Goal: Task Accomplishment & Management: Use online tool/utility

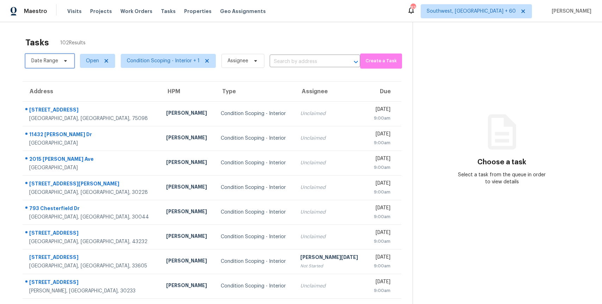
click at [52, 59] on span "Date Range" at bounding box center [44, 60] width 27 height 7
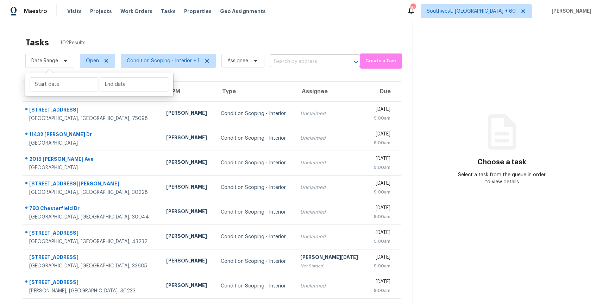
click at [96, 40] on div "Tasks 102 Results" at bounding box center [218, 42] width 387 height 18
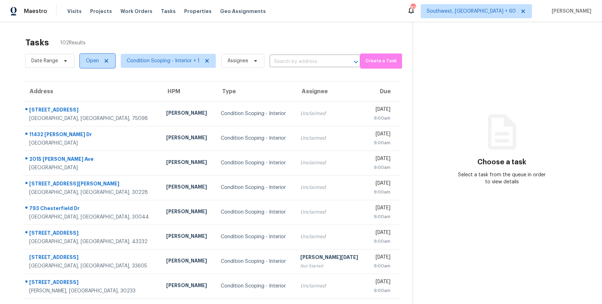
click at [97, 62] on span "Open" at bounding box center [92, 60] width 13 height 7
click at [105, 100] on label "Blocked" at bounding box center [98, 100] width 28 height 7
click at [88, 100] on input "Blocked" at bounding box center [86, 99] width 5 height 5
checkbox input "true"
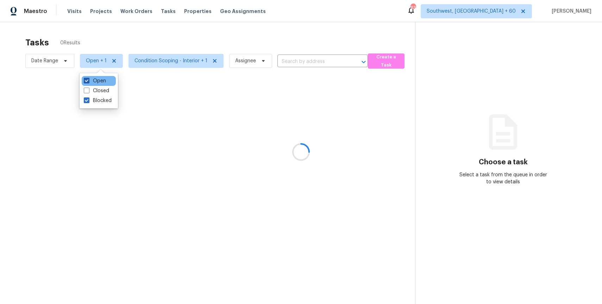
click at [102, 81] on label "Open" at bounding box center [95, 80] width 22 height 7
click at [88, 81] on input "Open" at bounding box center [86, 79] width 5 height 5
checkbox input "false"
click at [139, 30] on div at bounding box center [301, 152] width 602 height 304
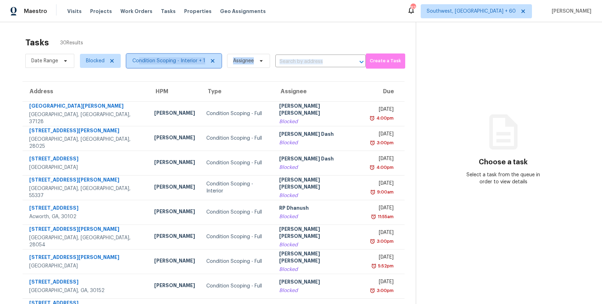
drag, startPoint x: 139, startPoint y: 63, endPoint x: 103, endPoint y: 68, distance: 36.9
click at [104, 69] on div "Date Range Blocked Condition Scoping - Interior + 1 Assignee ​" at bounding box center [195, 61] width 340 height 18
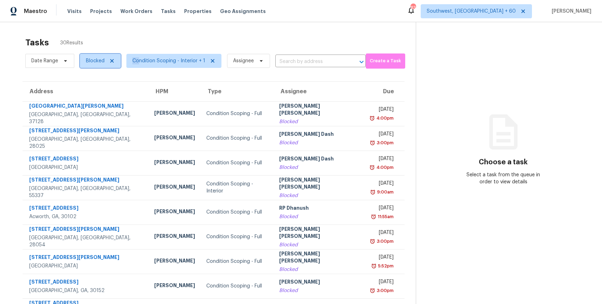
click at [101, 60] on span "Blocked" at bounding box center [95, 60] width 19 height 7
click at [100, 100] on label "Open" at bounding box center [95, 100] width 22 height 7
click at [88, 100] on input "Open" at bounding box center [86, 99] width 5 height 5
checkbox input "true"
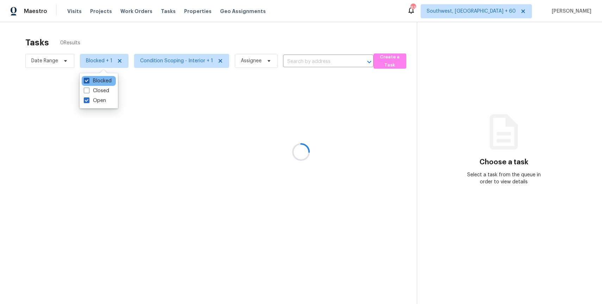
click at [102, 81] on label "Blocked" at bounding box center [98, 80] width 28 height 7
click at [88, 81] on input "Blocked" at bounding box center [86, 79] width 5 height 5
checkbox input "false"
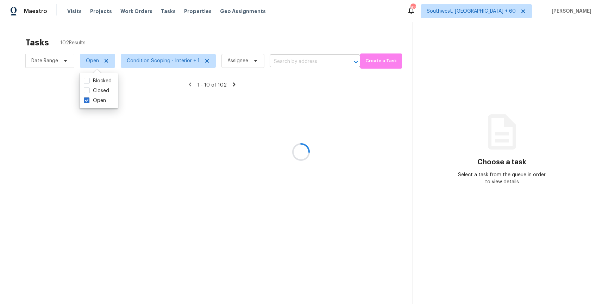
click at [120, 38] on div at bounding box center [301, 152] width 602 height 304
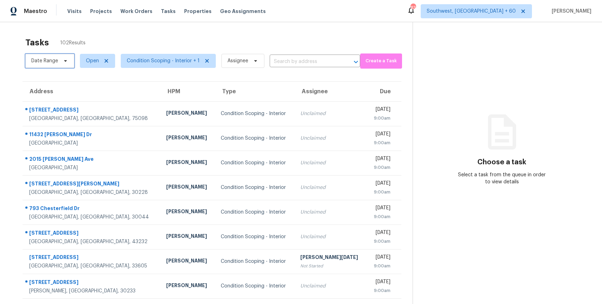
click at [55, 60] on span "Date Range" at bounding box center [44, 60] width 27 height 7
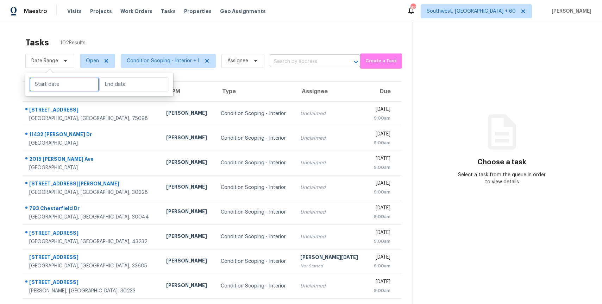
click at [86, 85] on input "text" at bounding box center [64, 84] width 69 height 14
select select "7"
select select "2025"
select select "8"
select select "2025"
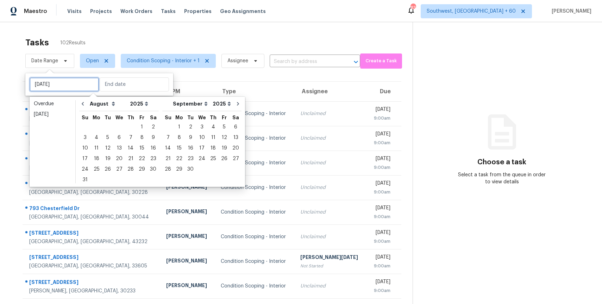
type input "Sun, Sep 07"
type input "Sun, Sep 21"
click at [139, 168] on div "29" at bounding box center [141, 169] width 11 height 10
type input "Fri, Aug 29"
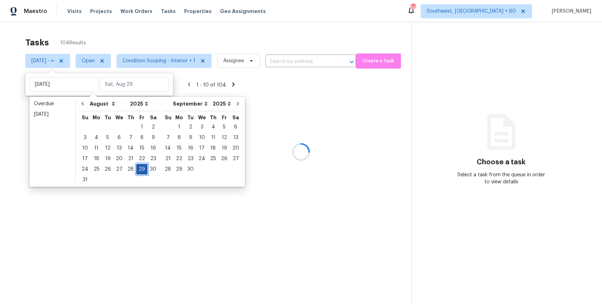
click at [139, 168] on div "29" at bounding box center [141, 169] width 11 height 10
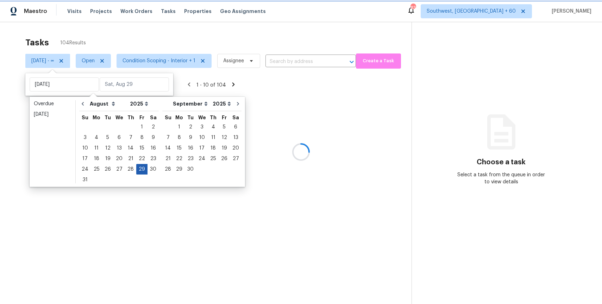
type input "Fri, Aug 29"
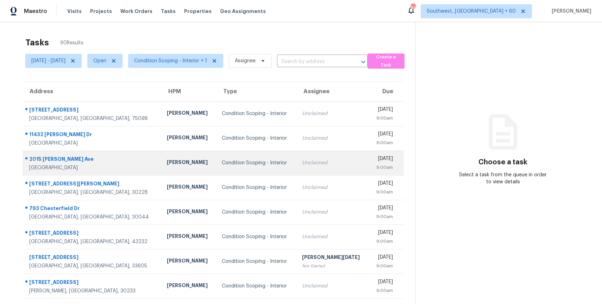
scroll to position [62, 0]
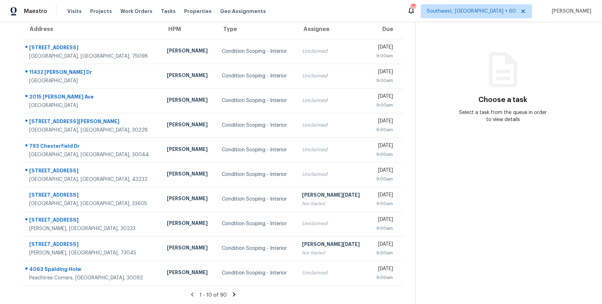
click at [235, 294] on icon at bounding box center [234, 294] width 6 height 6
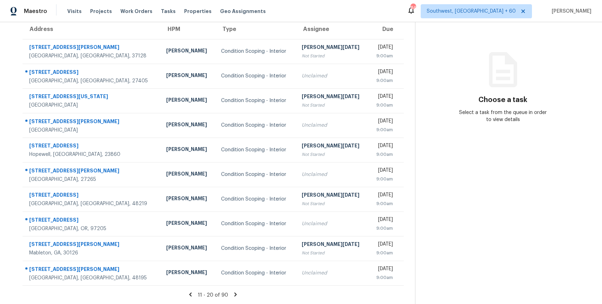
click at [238, 293] on icon at bounding box center [235, 294] width 6 height 6
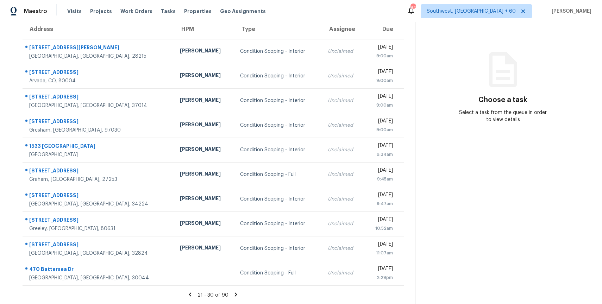
click at [238, 293] on icon at bounding box center [236, 294] width 6 height 6
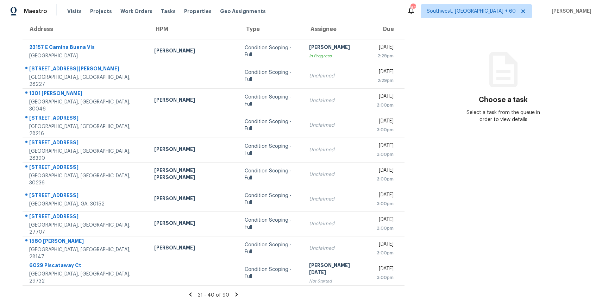
click at [237, 294] on icon at bounding box center [236, 294] width 2 height 4
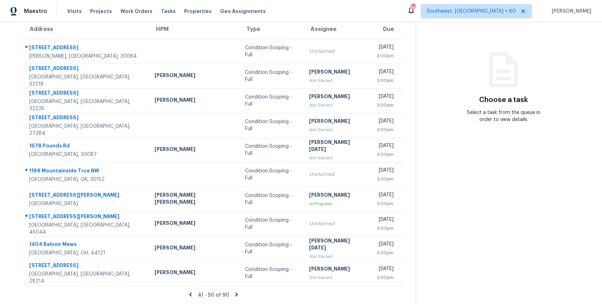
click at [237, 294] on icon at bounding box center [236, 294] width 2 height 4
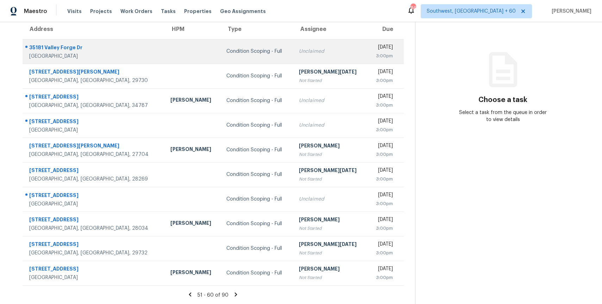
scroll to position [0, 0]
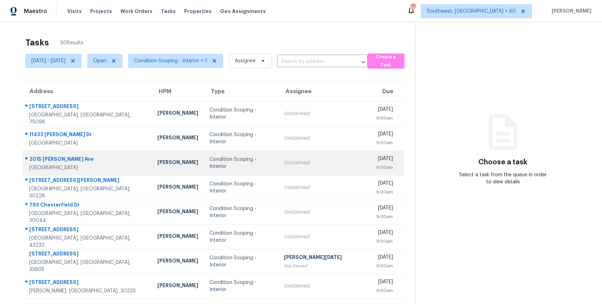
scroll to position [62, 0]
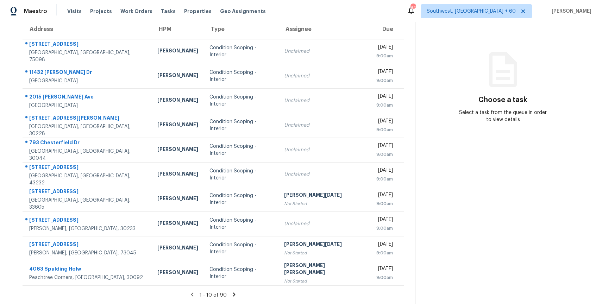
click at [235, 295] on icon at bounding box center [234, 294] width 2 height 4
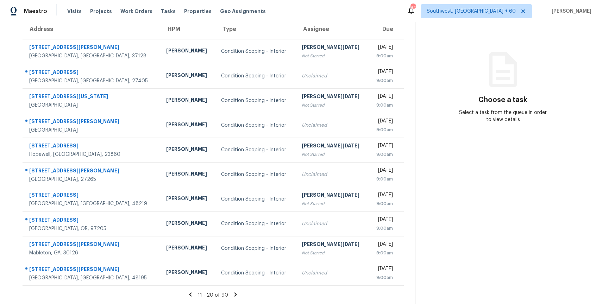
click at [237, 294] on icon at bounding box center [235, 294] width 2 height 4
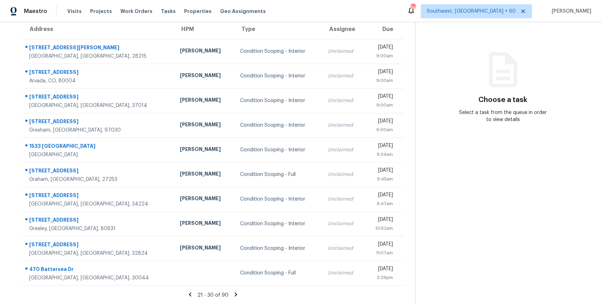
click at [237, 293] on icon at bounding box center [236, 294] width 2 height 4
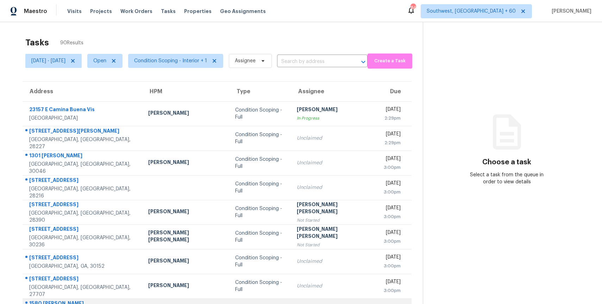
scroll to position [62, 0]
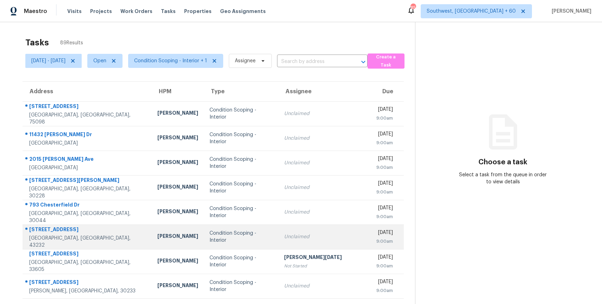
scroll to position [62, 0]
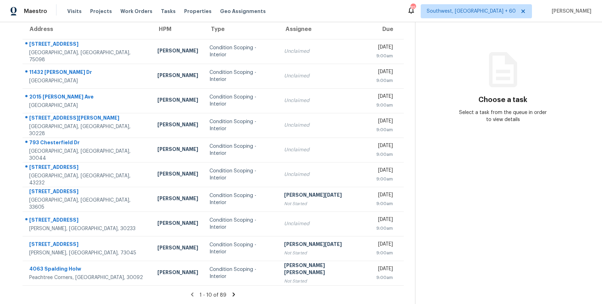
click at [234, 293] on icon at bounding box center [233, 294] width 6 height 6
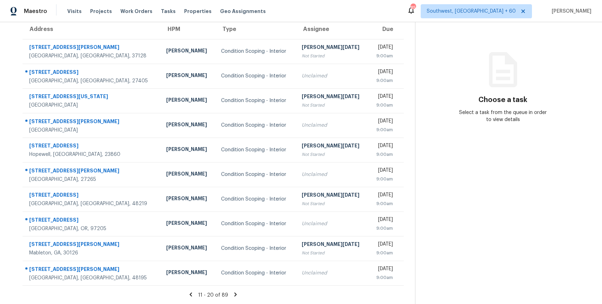
click at [234, 293] on icon at bounding box center [235, 294] width 6 height 6
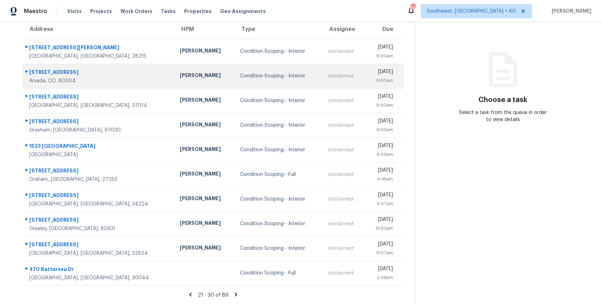
scroll to position [0, 0]
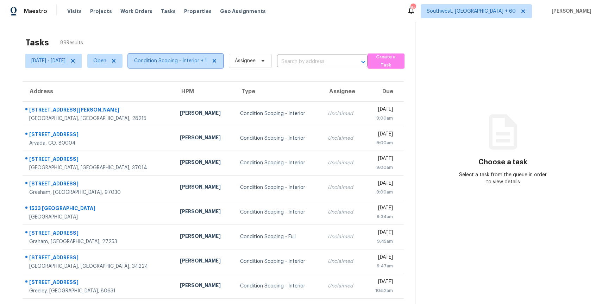
click at [207, 62] on span "Condition Scoping - Interior + 1" at bounding box center [170, 60] width 73 height 7
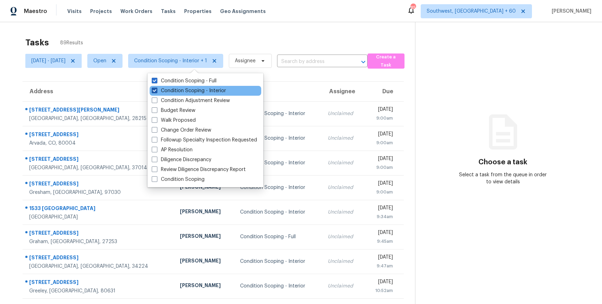
click at [221, 92] on label "Condition Scoping - Interior" at bounding box center [189, 90] width 74 height 7
click at [156, 92] on input "Condition Scoping - Interior" at bounding box center [154, 89] width 5 height 5
checkbox input "false"
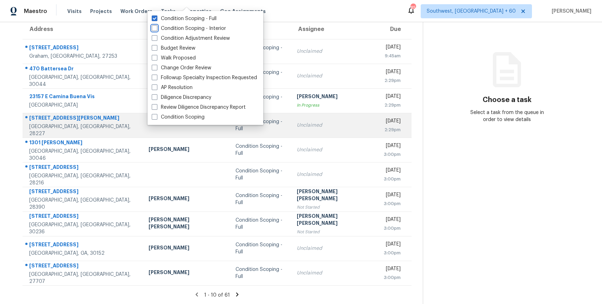
scroll to position [62, 0]
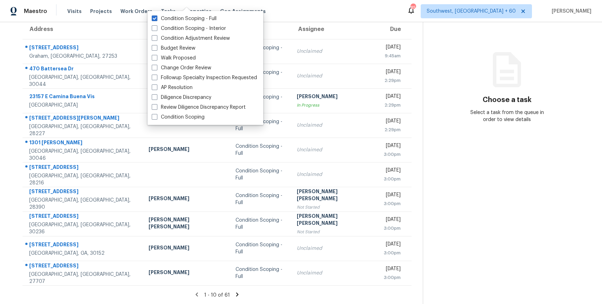
click at [437, 170] on section "Choose a task Select a task from the queue in order to view details" at bounding box center [506, 132] width 168 height 344
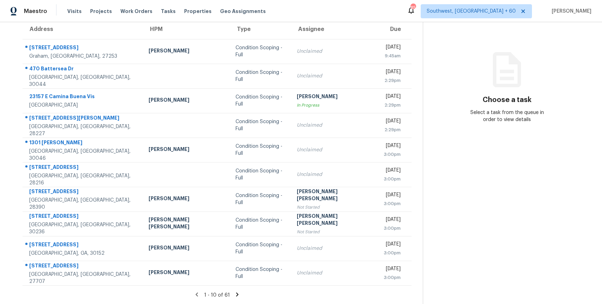
click at [236, 294] on icon at bounding box center [237, 294] width 2 height 4
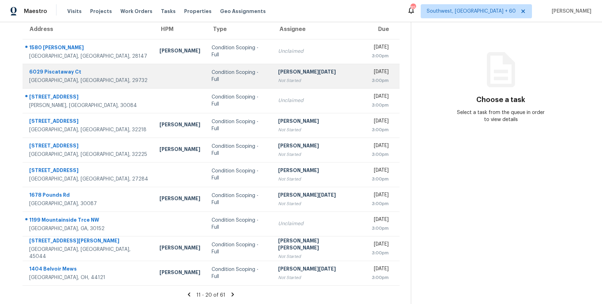
scroll to position [0, 0]
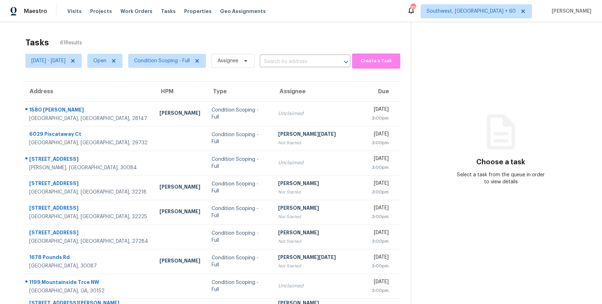
click at [195, 69] on span "Condition Scoping - Full" at bounding box center [163, 61] width 83 height 18
click at [200, 66] on span "Condition Scoping - Full" at bounding box center [167, 61] width 78 height 14
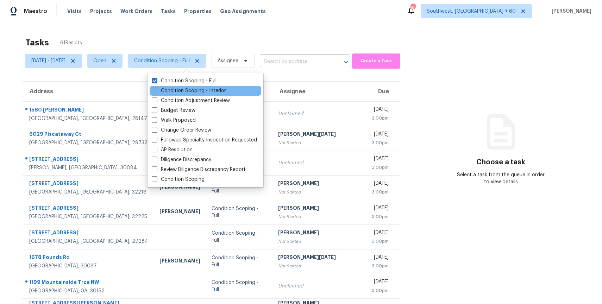
click at [216, 89] on label "Condition Scoping - Interior" at bounding box center [189, 90] width 74 height 7
click at [156, 89] on input "Condition Scoping - Interior" at bounding box center [154, 89] width 5 height 5
checkbox input "true"
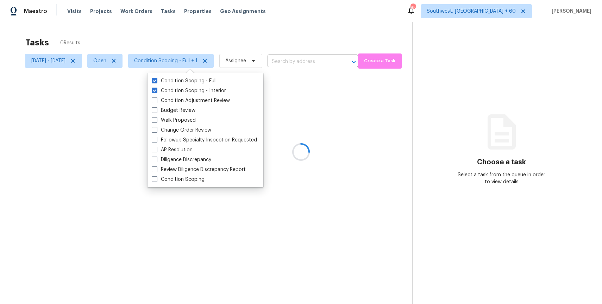
click at [192, 42] on div "Tasks 0 Results" at bounding box center [218, 42] width 387 height 18
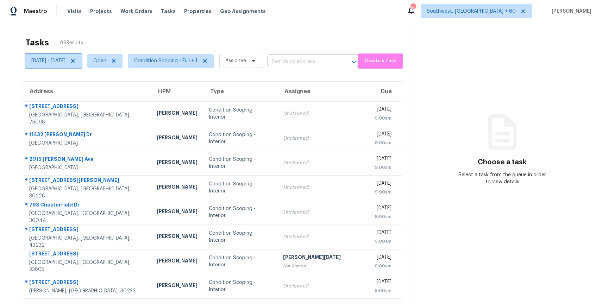
click at [65, 59] on span "[DATE] - [DATE]" at bounding box center [48, 60] width 34 height 7
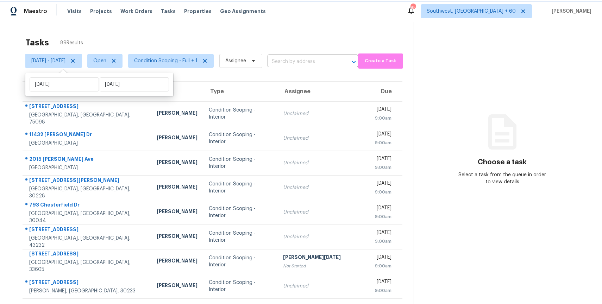
click at [75, 61] on icon at bounding box center [73, 61] width 4 height 4
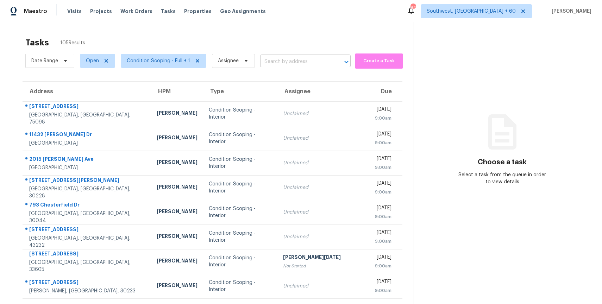
click at [281, 63] on input "text" at bounding box center [295, 61] width 71 height 11
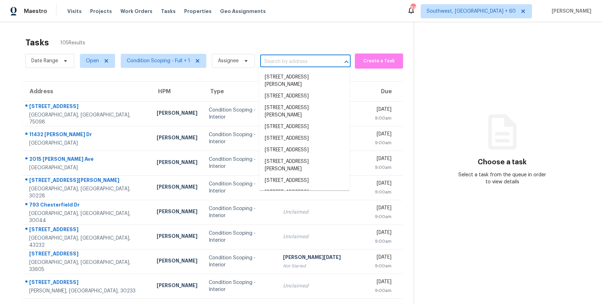
paste input "[STREET_ADDRESS][PERSON_NAME]"
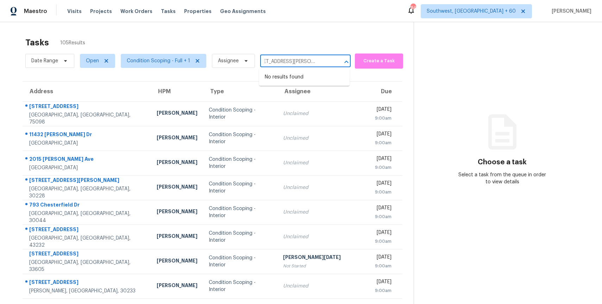
type input "[STREET_ADDRESS][PERSON_NAME]"
click at [198, 34] on div "Tasks 105 Results" at bounding box center [219, 42] width 388 height 18
click at [58, 61] on span "Date Range" at bounding box center [49, 61] width 49 height 14
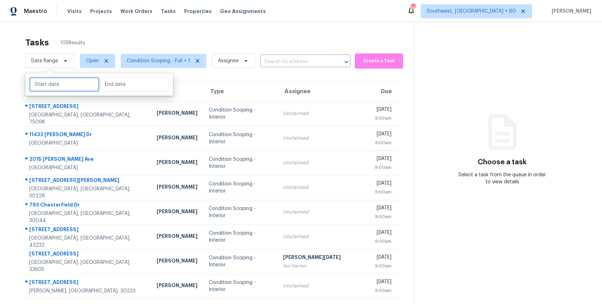
click at [61, 83] on input "text" at bounding box center [64, 84] width 69 height 14
select select "7"
select select "2025"
select select "8"
select select "2025"
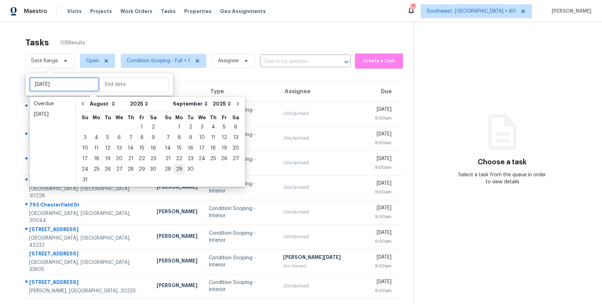
type input "[DATE]"
click at [136, 165] on div "29" at bounding box center [141, 169] width 11 height 10
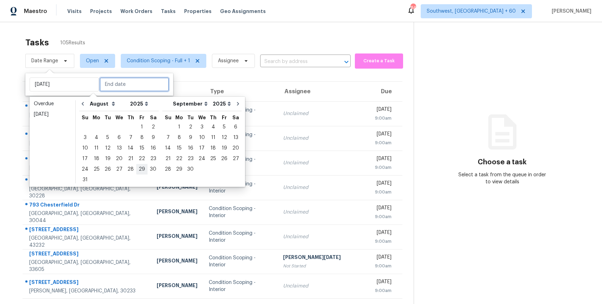
type input "Fri, Aug 29"
click at [136, 165] on div "29" at bounding box center [141, 169] width 11 height 10
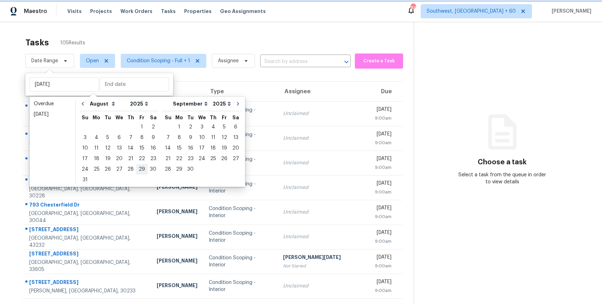
type input "Fri, Aug 29"
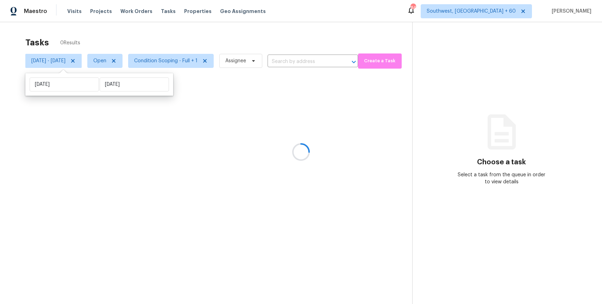
click at [192, 23] on div at bounding box center [301, 152] width 602 height 304
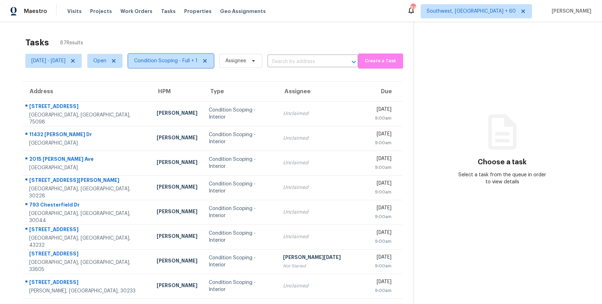
click at [190, 54] on span "Condition Scoping - Full + 1" at bounding box center [170, 61] width 85 height 14
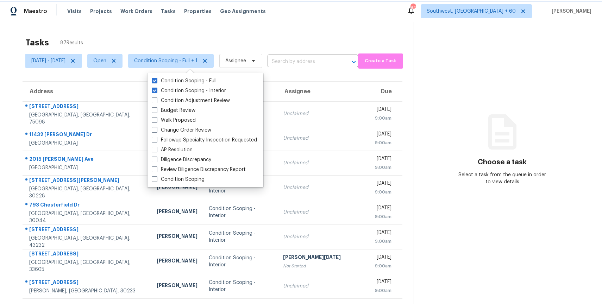
click at [197, 58] on span "Condition Scoping - Full + 1" at bounding box center [165, 60] width 63 height 7
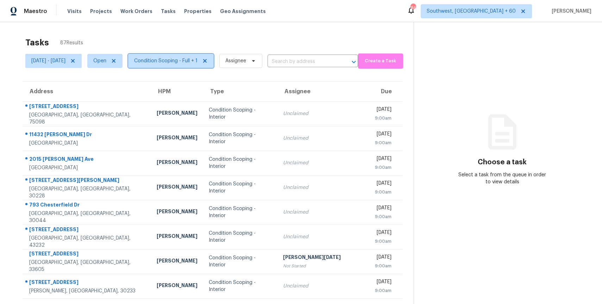
click at [197, 58] on span "Condition Scoping - Full + 1" at bounding box center [165, 60] width 63 height 7
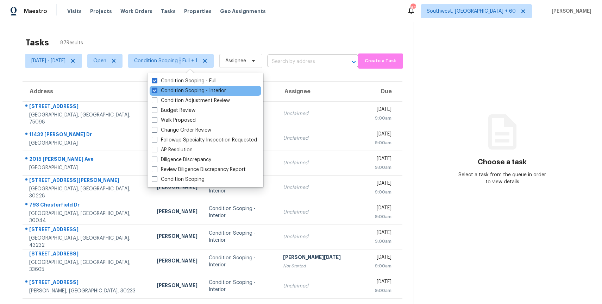
click at [212, 87] on div "Condition Scoping - Interior" at bounding box center [205, 91] width 112 height 10
click at [203, 91] on label "Condition Scoping - Interior" at bounding box center [189, 90] width 74 height 7
click at [156, 91] on input "Condition Scoping - Interior" at bounding box center [154, 89] width 5 height 5
checkbox input "false"
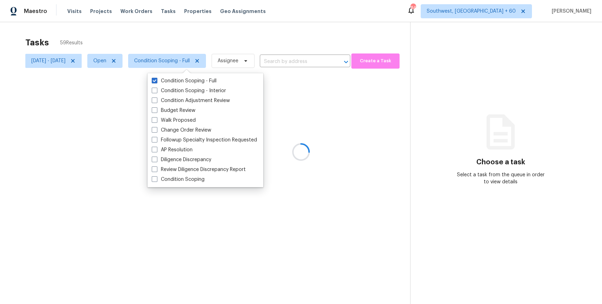
click at [209, 34] on div at bounding box center [301, 152] width 602 height 304
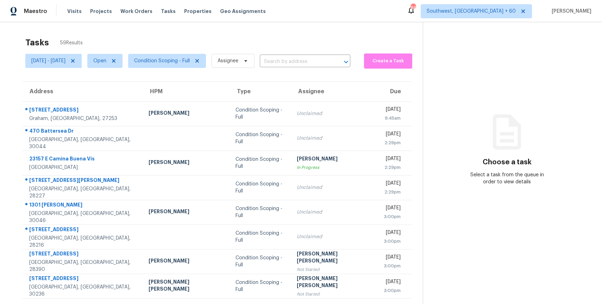
click at [221, 23] on div "Tasks 59 Results Fri, Aug 29 - Fri, Aug 29 Open Condition Scoping - Full Assign…" at bounding box center [301, 194] width 602 height 344
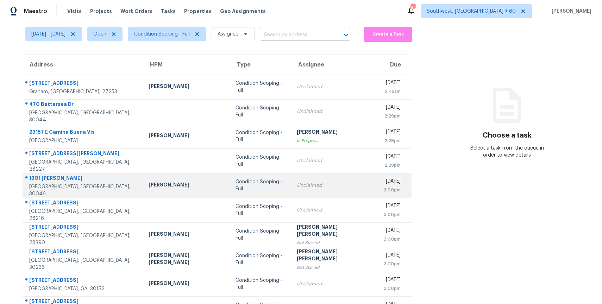
scroll to position [62, 0]
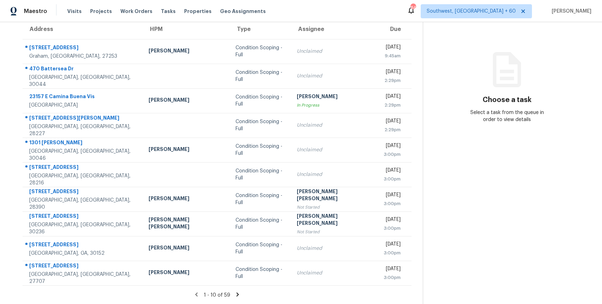
click at [234, 293] on icon at bounding box center [237, 294] width 6 height 6
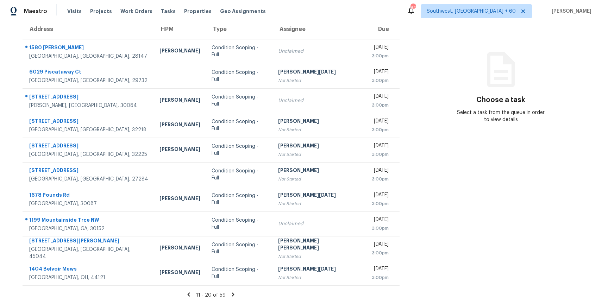
click at [235, 292] on icon at bounding box center [233, 294] width 6 height 6
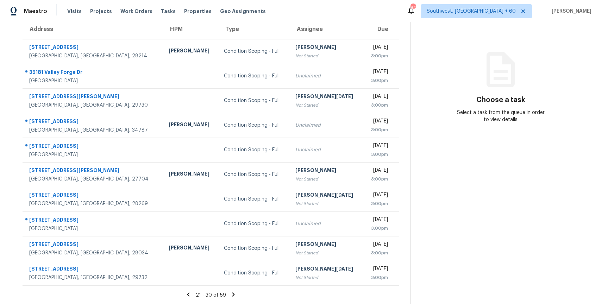
click at [233, 294] on icon at bounding box center [233, 294] width 6 height 6
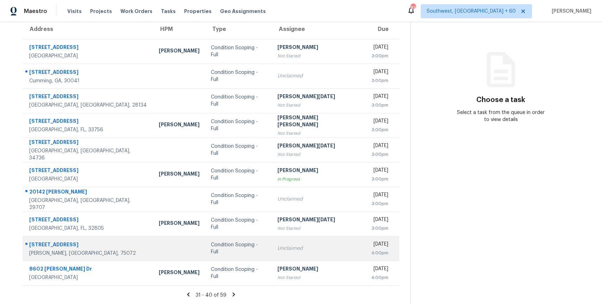
click at [263, 248] on td "Condition Scoping - Full" at bounding box center [238, 248] width 66 height 25
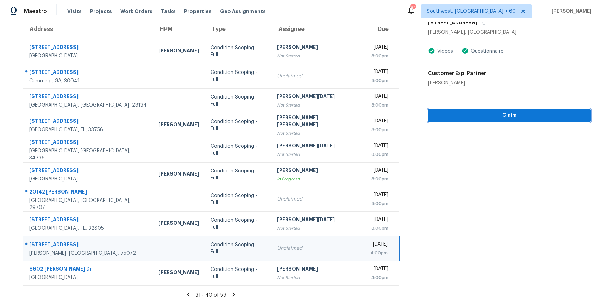
click at [463, 114] on span "Claim" at bounding box center [508, 115] width 151 height 9
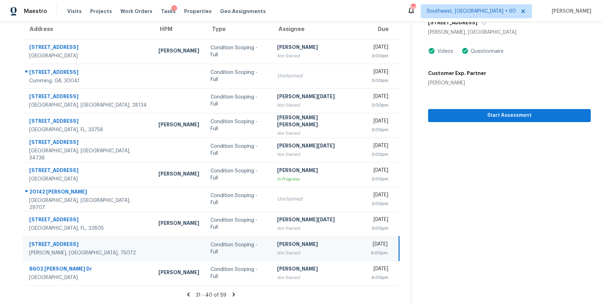
click at [237, 293] on icon at bounding box center [233, 294] width 6 height 6
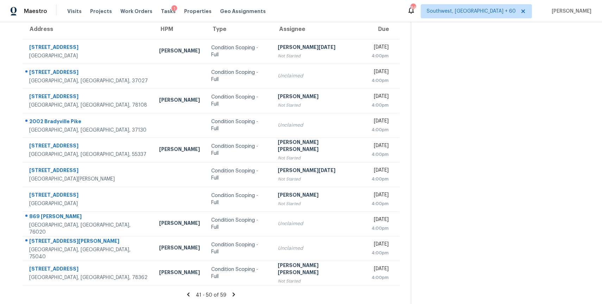
click at [235, 295] on icon at bounding box center [233, 294] width 6 height 6
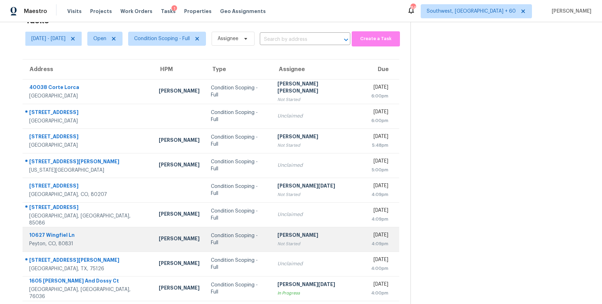
scroll to position [38, 0]
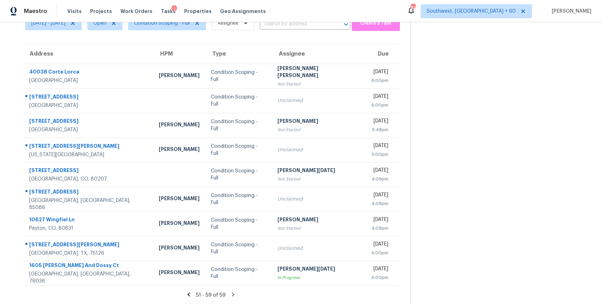
click at [233, 291] on icon at bounding box center [233, 294] width 6 height 6
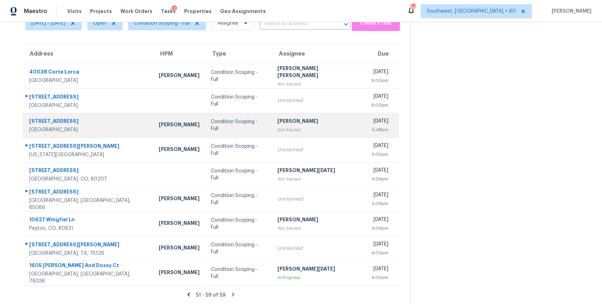
scroll to position [0, 0]
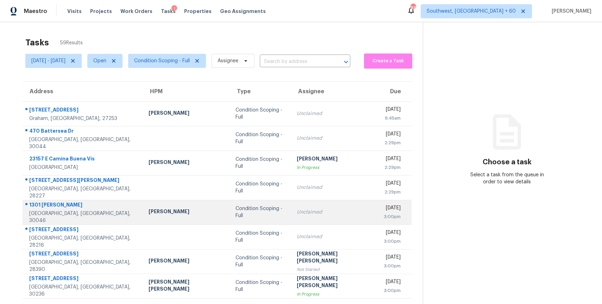
click at [261, 203] on td "Condition Scoping - Full" at bounding box center [260, 212] width 61 height 25
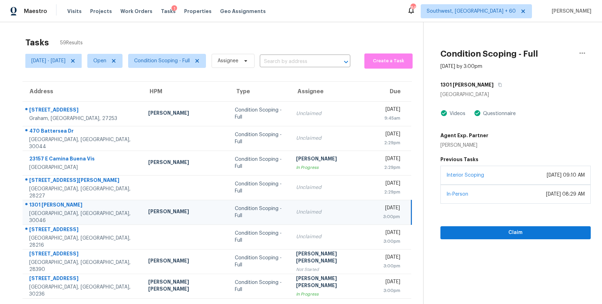
click at [102, 34] on div "Tasks 59 Results" at bounding box center [223, 42] width 397 height 18
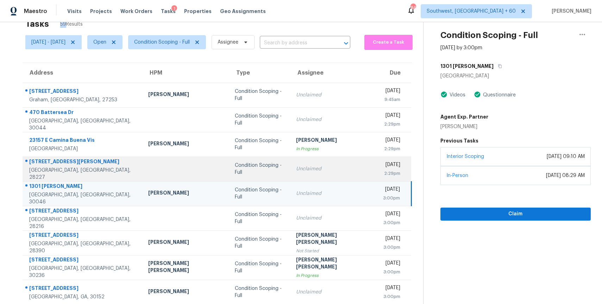
scroll to position [33, 0]
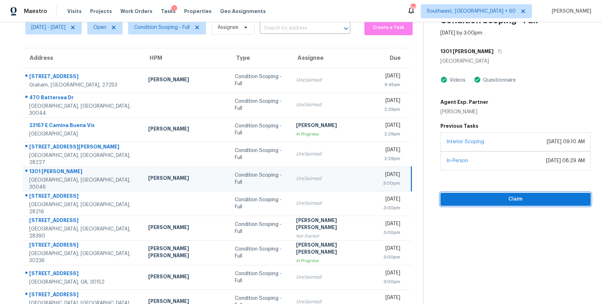
click at [507, 200] on span "Claim" at bounding box center [515, 199] width 139 height 9
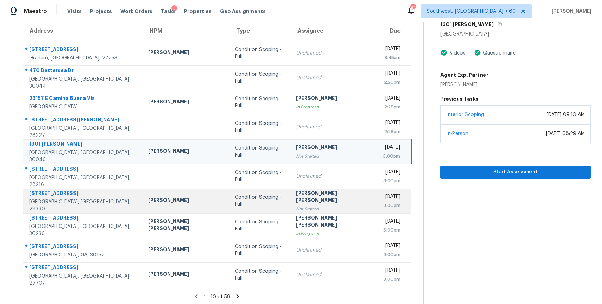
scroll to position [62, 0]
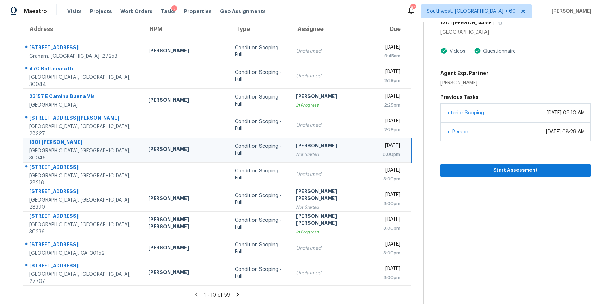
click at [234, 292] on icon at bounding box center [237, 294] width 6 height 6
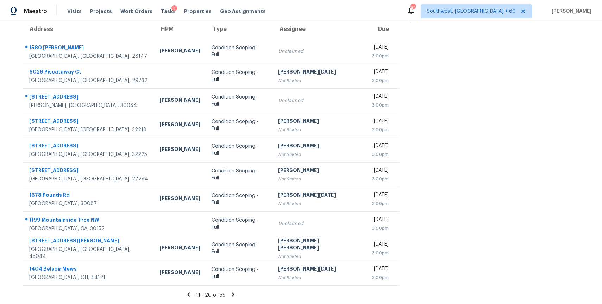
click at [235, 293] on icon at bounding box center [233, 294] width 6 height 6
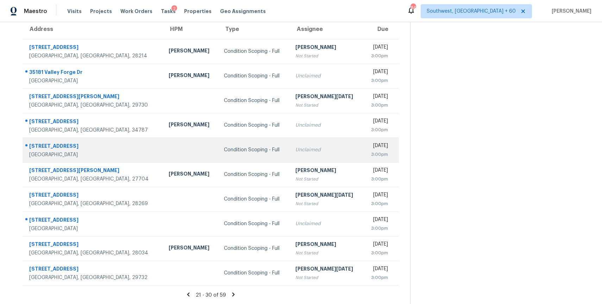
click at [251, 142] on td "Condition Scoping - Full" at bounding box center [253, 150] width 71 height 25
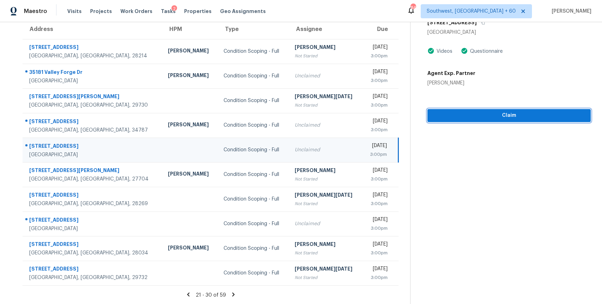
click at [513, 115] on span "Claim" at bounding box center [509, 115] width 152 height 9
click at [235, 293] on icon at bounding box center [233, 294] width 6 height 6
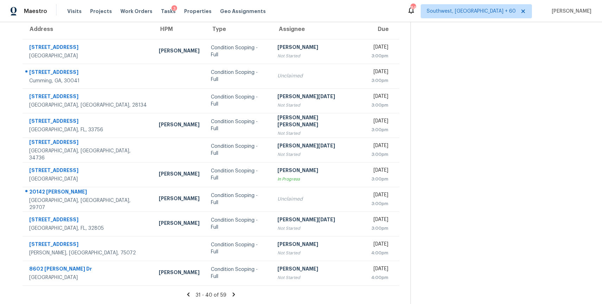
click at [235, 294] on icon at bounding box center [233, 294] width 2 height 4
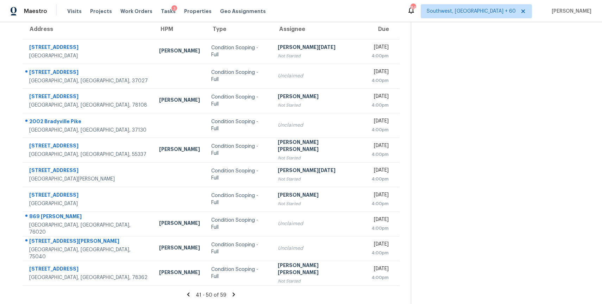
click at [235, 294] on icon at bounding box center [234, 294] width 2 height 4
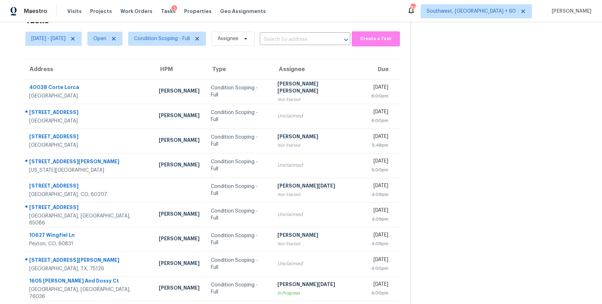
scroll to position [38, 0]
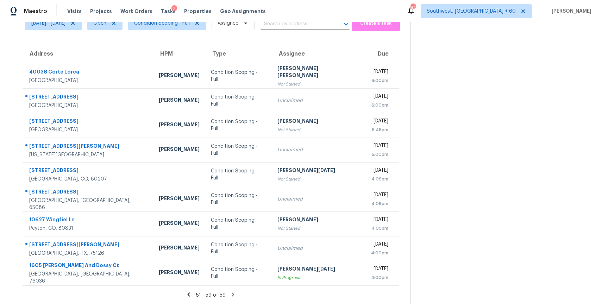
click at [232, 295] on icon at bounding box center [233, 294] width 6 height 6
click at [235, 291] on icon at bounding box center [233, 294] width 6 height 6
click at [234, 294] on icon at bounding box center [233, 294] width 2 height 4
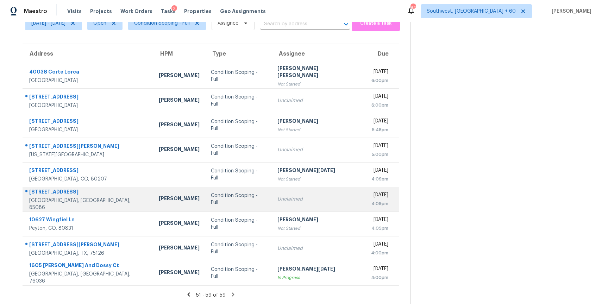
scroll to position [0, 0]
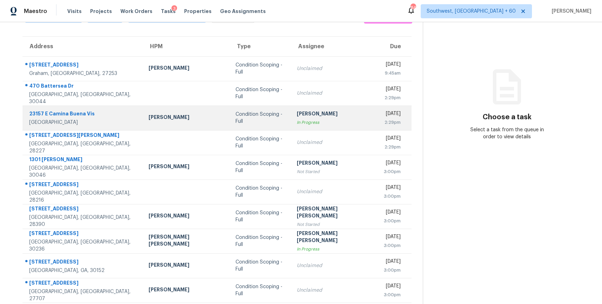
scroll to position [62, 0]
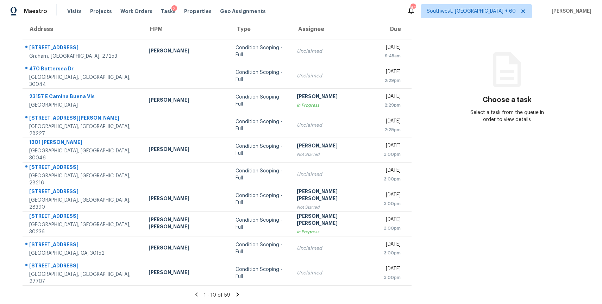
click at [236, 294] on icon at bounding box center [237, 294] width 2 height 4
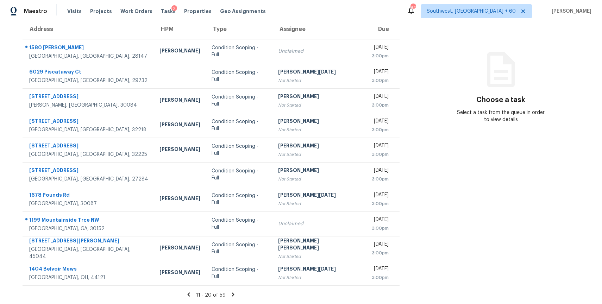
click at [233, 296] on icon at bounding box center [233, 294] width 6 height 6
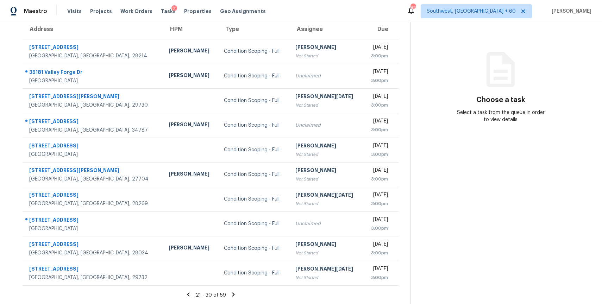
click at [233, 294] on icon at bounding box center [233, 294] width 6 height 6
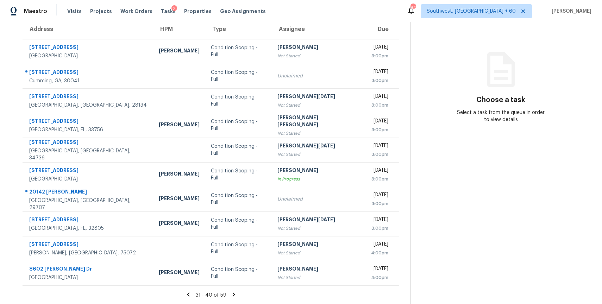
click at [234, 294] on icon at bounding box center [233, 294] width 6 height 6
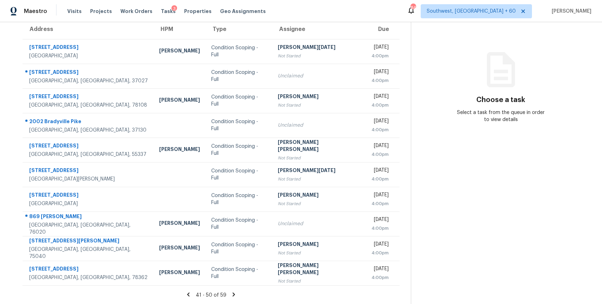
click at [234, 291] on icon at bounding box center [233, 294] width 6 height 6
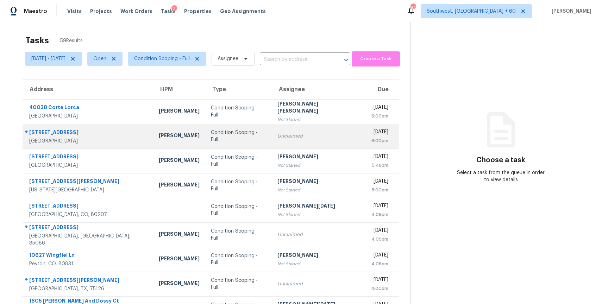
scroll to position [0, 0]
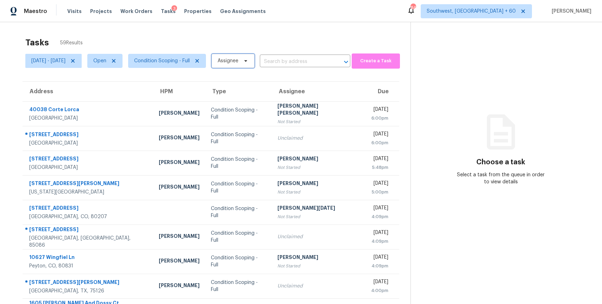
click at [238, 63] on span "Assignee" at bounding box center [227, 60] width 21 height 7
type input "prem s"
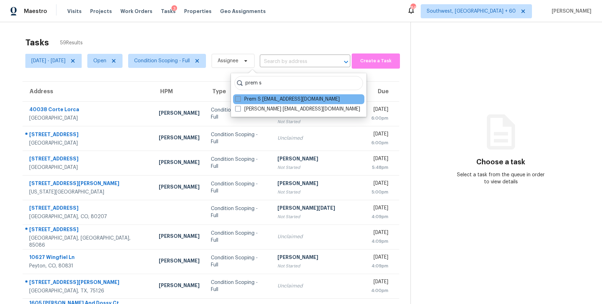
click at [264, 100] on label "Prem S [EMAIL_ADDRESS][DOMAIN_NAME]" at bounding box center [287, 99] width 104 height 7
click at [240, 100] on input "Prem S [EMAIL_ADDRESS][DOMAIN_NAME]" at bounding box center [237, 98] width 5 height 5
checkbox input "true"
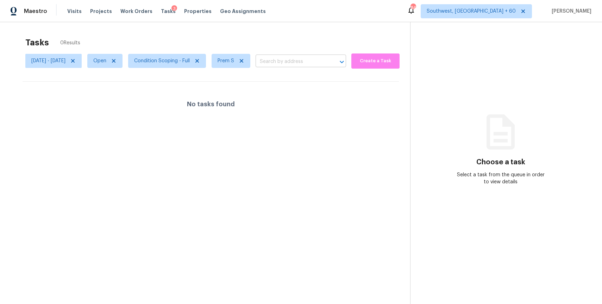
click at [292, 63] on input "text" at bounding box center [290, 61] width 71 height 11
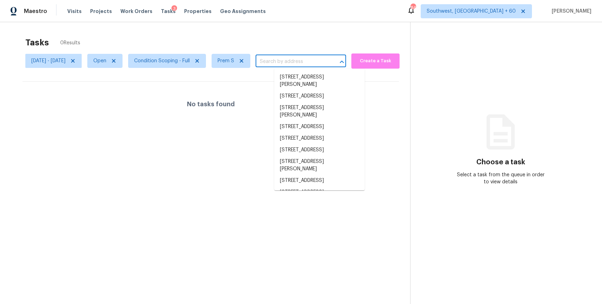
paste input "[STREET_ADDRESS]"
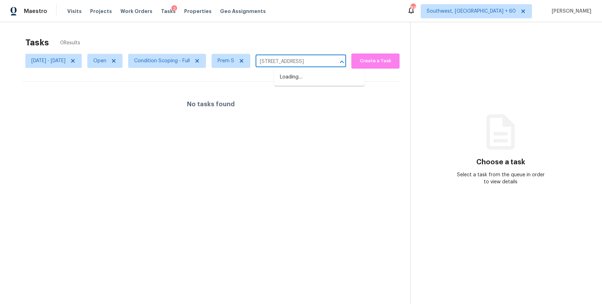
scroll to position [0, 38]
type input "[STREET_ADDRESS]"
click at [243, 60] on icon at bounding box center [242, 61] width 4 height 4
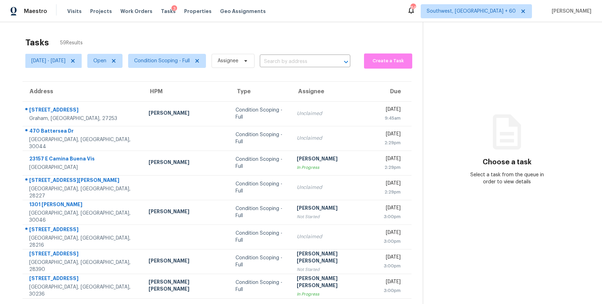
click at [298, 36] on div "Tasks 59 Results" at bounding box center [223, 42] width 397 height 18
click at [301, 53] on div "Fri, Aug 29 - Fri, Aug 29 Open Condition Scoping - Full Assignee ​" at bounding box center [187, 61] width 325 height 18
click at [304, 59] on input "text" at bounding box center [295, 61] width 71 height 11
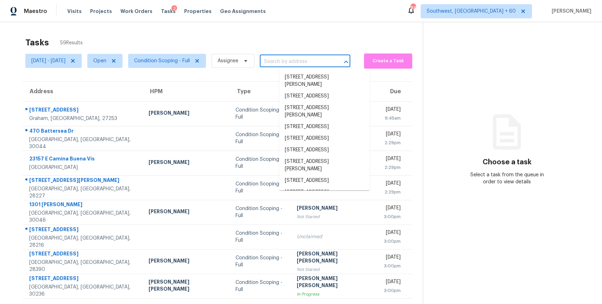
paste input "2002 Bradyville Pike Murfreesboro, TN, 37130"
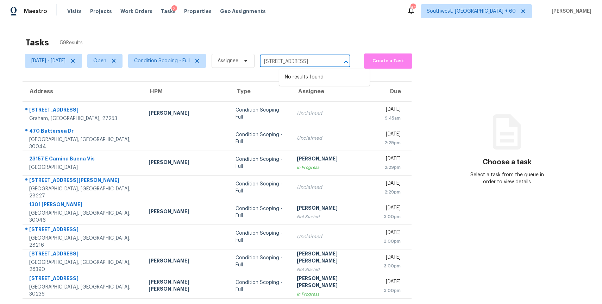
click at [350, 61] on div "2002 Bradyville Pike Murfreesboro, TN, 37130 ​" at bounding box center [305, 61] width 90 height 11
type input "2002 Bradyville Pike Murfreesboro, TN, 3713"
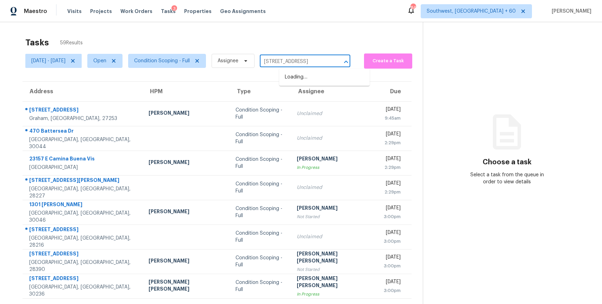
click at [330, 59] on input "2002 Bradyville Pike Murfreesboro, TN, 3713" at bounding box center [295, 61] width 71 height 11
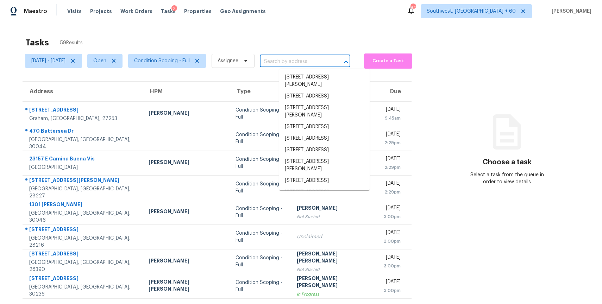
scroll to position [0, 0]
click at [237, 54] on span "Assignee" at bounding box center [232, 61] width 43 height 14
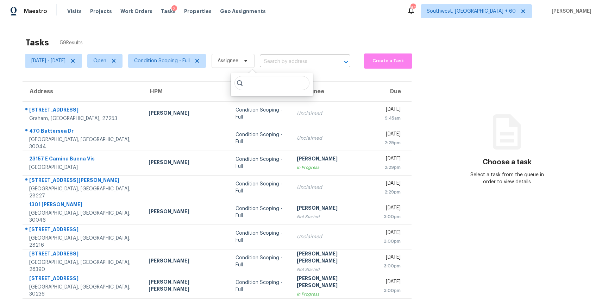
click at [263, 36] on div "Tasks 59 Results" at bounding box center [223, 42] width 397 height 18
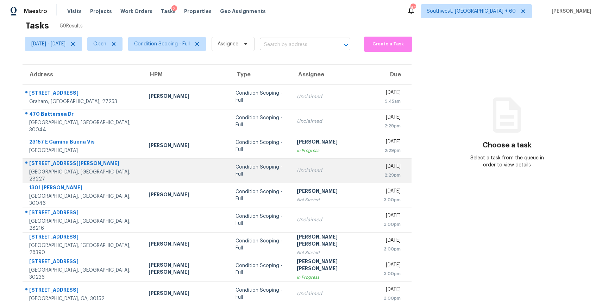
scroll to position [62, 0]
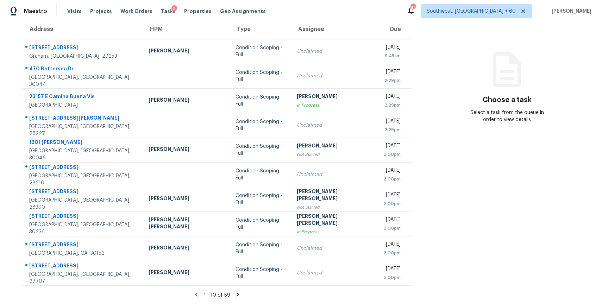
click at [236, 294] on icon at bounding box center [237, 294] width 2 height 4
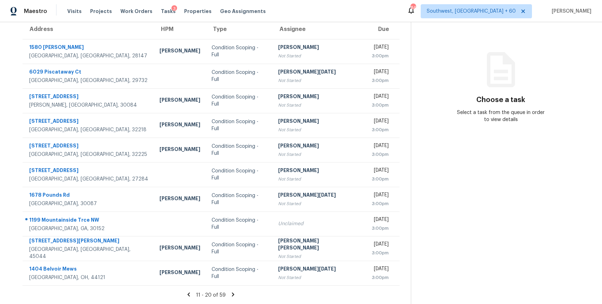
click at [233, 293] on icon at bounding box center [233, 294] width 6 height 6
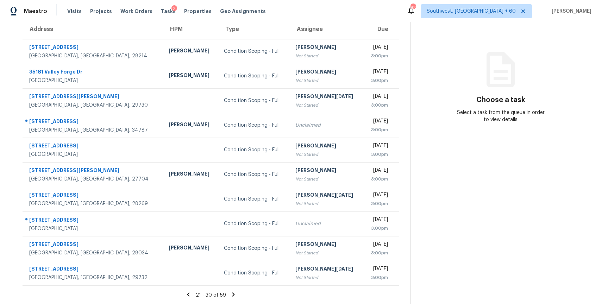
click at [234, 294] on icon at bounding box center [233, 294] width 2 height 4
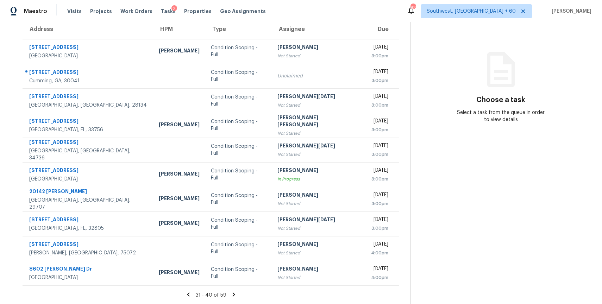
click at [235, 296] on icon at bounding box center [233, 294] width 6 height 6
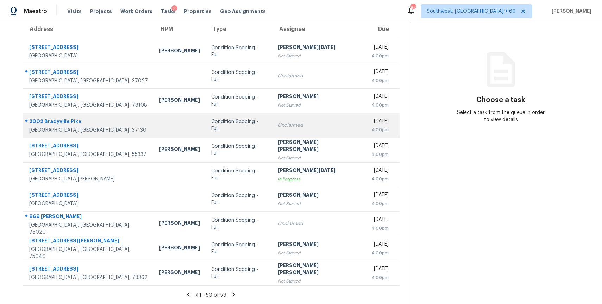
click at [295, 131] on td "Unclaimed" at bounding box center [319, 125] width 94 height 25
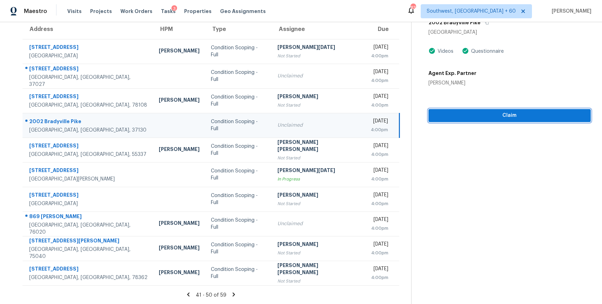
click at [579, 116] on span "Claim" at bounding box center [509, 115] width 151 height 9
click at [233, 294] on icon at bounding box center [233, 294] width 6 height 6
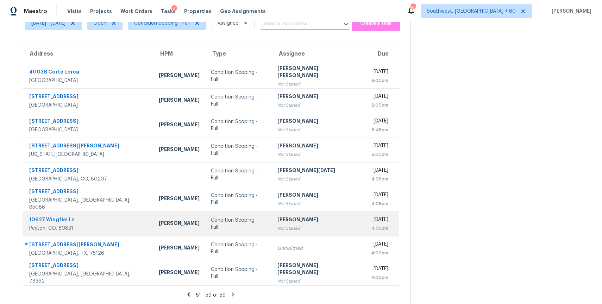
scroll to position [0, 0]
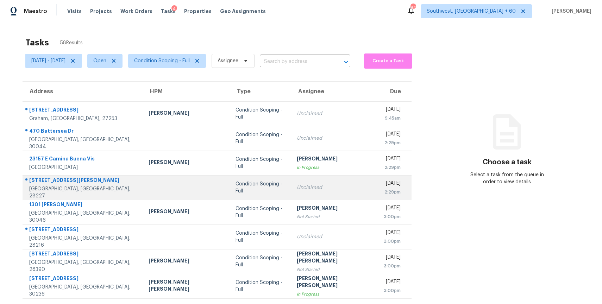
scroll to position [62, 0]
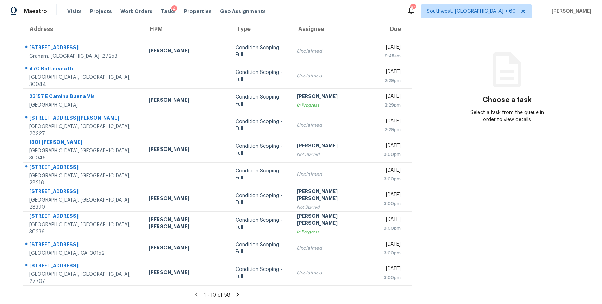
click at [229, 295] on div "1 - 10 of 58" at bounding box center [216, 294] width 411 height 7
click at [236, 293] on icon at bounding box center [237, 294] width 2 height 4
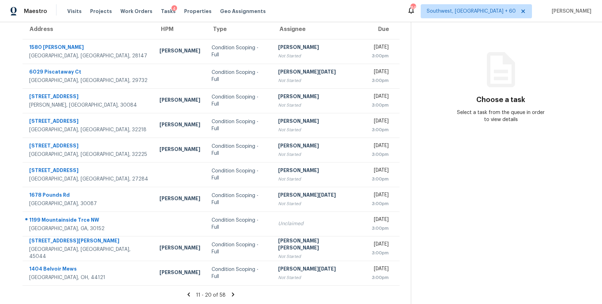
click at [229, 293] on div "11 - 20 of 58" at bounding box center [210, 294] width 399 height 7
click at [234, 293] on icon at bounding box center [233, 294] width 6 height 6
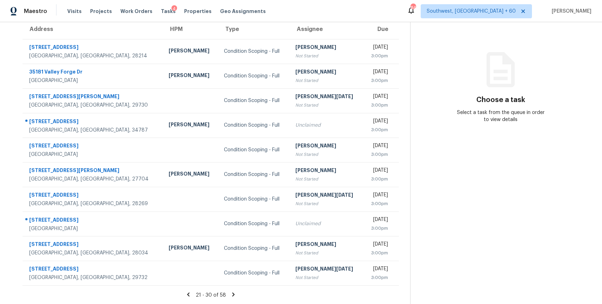
click at [236, 294] on icon at bounding box center [233, 294] width 6 height 6
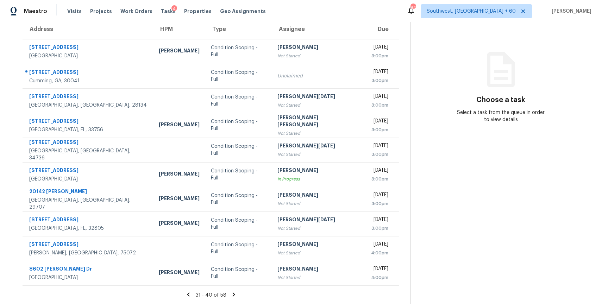
click at [234, 294] on icon at bounding box center [233, 294] width 6 height 6
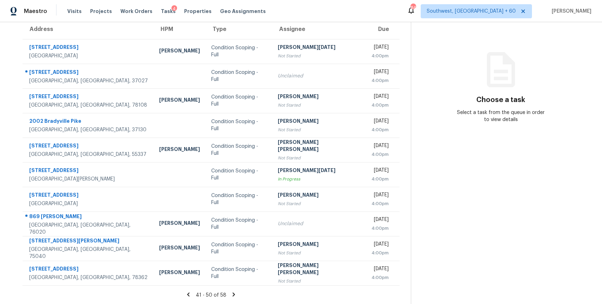
click at [235, 292] on icon at bounding box center [233, 294] width 6 height 6
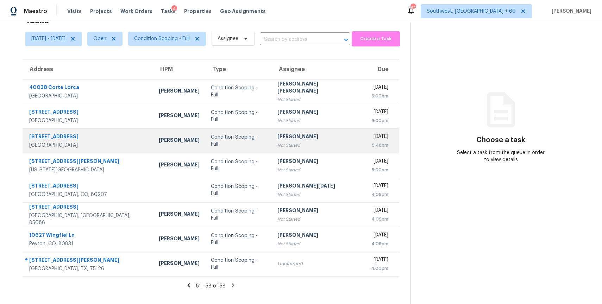
scroll to position [0, 0]
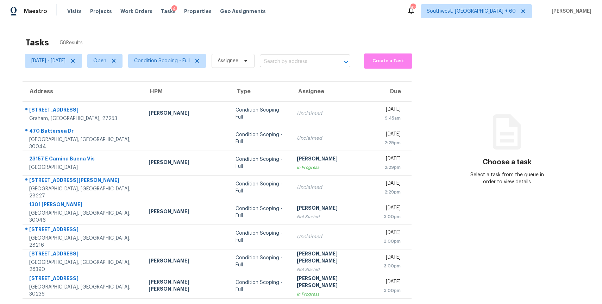
click at [301, 62] on input "text" at bounding box center [295, 61] width 71 height 11
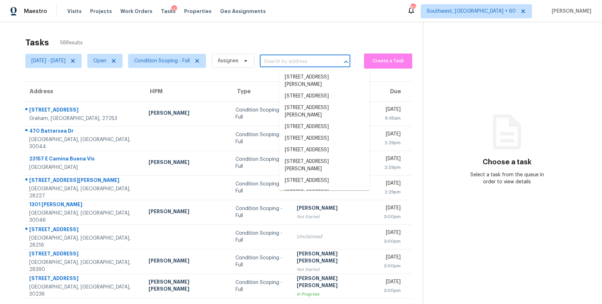
paste input "436 N Oak St Jackson, GA, 30233"
type input "436 N Oak St Jackson, GA, 30233"
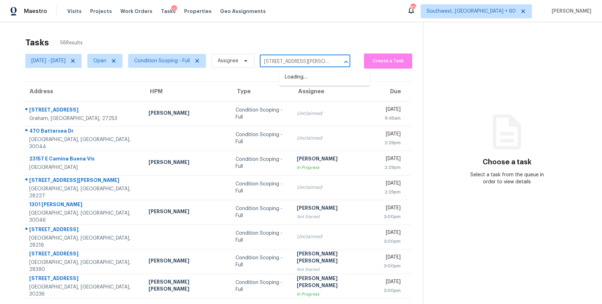
scroll to position [0, 11]
click at [311, 78] on li "436 N Oak St, Jackson, GA 30233" at bounding box center [324, 80] width 90 height 19
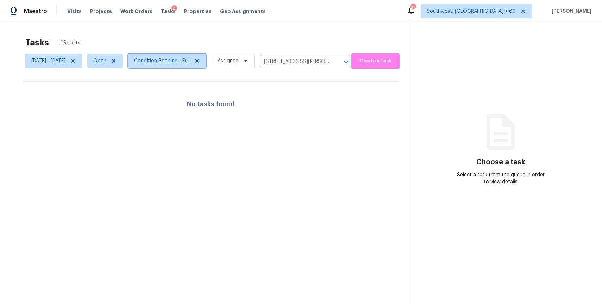
click at [190, 63] on span "Condition Scoping - Full" at bounding box center [162, 60] width 56 height 7
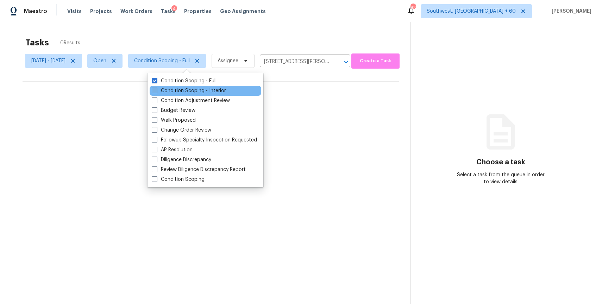
click at [201, 90] on label "Condition Scoping - Interior" at bounding box center [189, 90] width 74 height 7
click at [156, 90] on input "Condition Scoping - Interior" at bounding box center [154, 89] width 5 height 5
checkbox input "true"
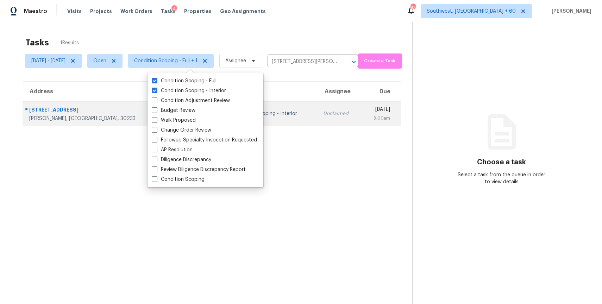
click at [323, 112] on div "Unclaimed" at bounding box center [339, 113] width 32 height 7
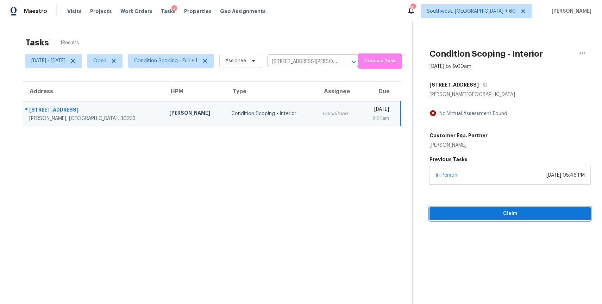
click at [571, 212] on span "Claim" at bounding box center [510, 213] width 150 height 9
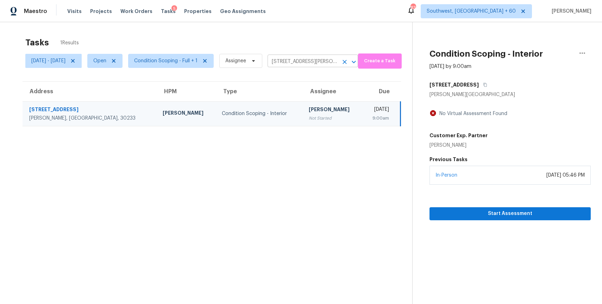
click at [323, 58] on input "436 N Oak St, Jackson, GA 30233" at bounding box center [302, 61] width 71 height 11
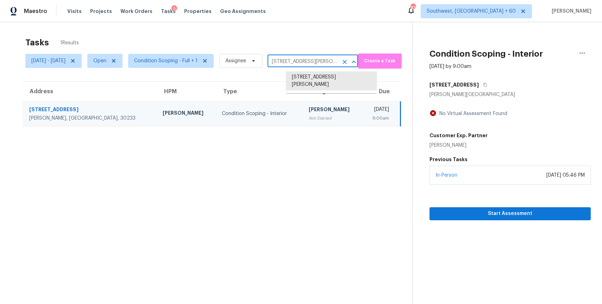
click at [323, 58] on input "436 N Oak St, Jackson, GA 30233" at bounding box center [302, 61] width 71 height 11
paste input "6118 Hedgecock Cir Apt 1A High Point, NC, 27265"
type input "6118 Hedgecock Cir Apt 1A High Point, NC, 27265"
click at [348, 64] on icon "Clear" at bounding box center [344, 61] width 7 height 7
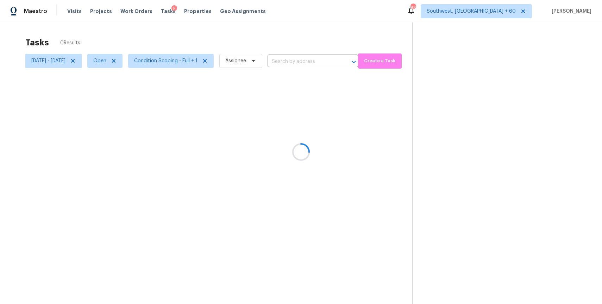
click at [365, 64] on div at bounding box center [301, 152] width 602 height 304
click at [318, 36] on div at bounding box center [301, 152] width 602 height 304
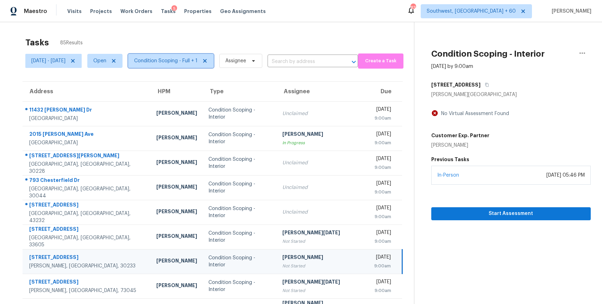
click at [197, 57] on span "Condition Scoping - Full + 1" at bounding box center [165, 60] width 63 height 7
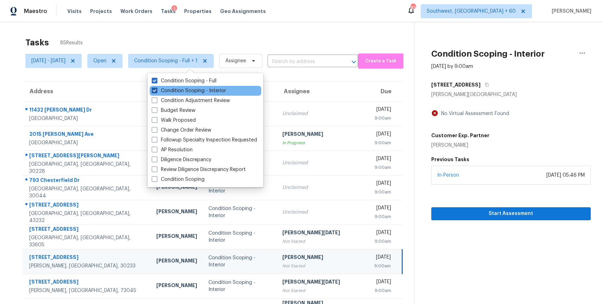
click at [211, 87] on label "Condition Scoping - Interior" at bounding box center [189, 90] width 74 height 7
click at [156, 87] on input "Condition Scoping - Interior" at bounding box center [154, 89] width 5 height 5
checkbox input "false"
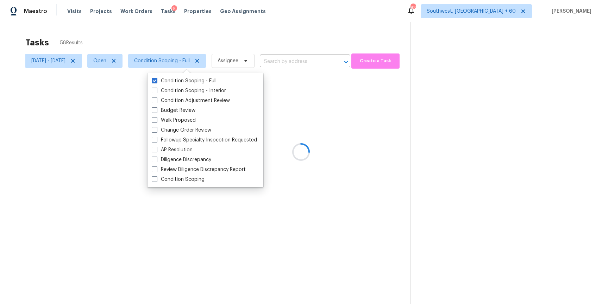
click at [228, 26] on div at bounding box center [301, 152] width 602 height 304
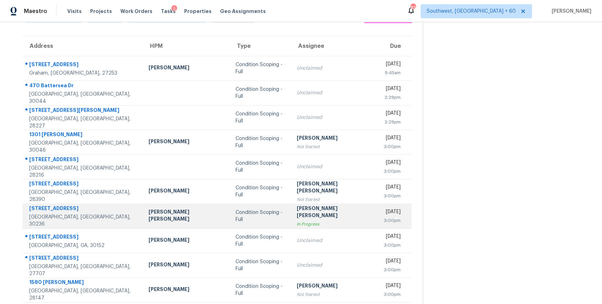
scroll to position [62, 0]
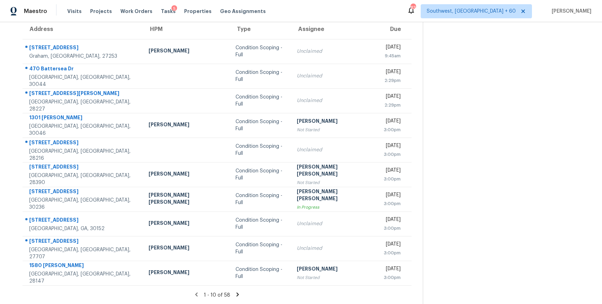
click at [234, 292] on icon at bounding box center [237, 294] width 6 height 6
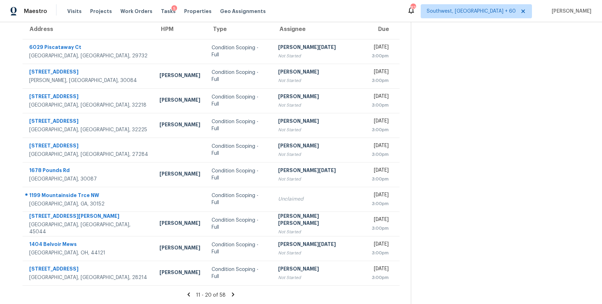
click at [236, 296] on icon at bounding box center [233, 294] width 6 height 6
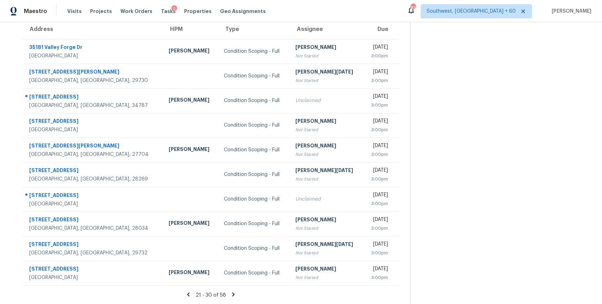
click at [234, 295] on icon at bounding box center [233, 294] width 6 height 6
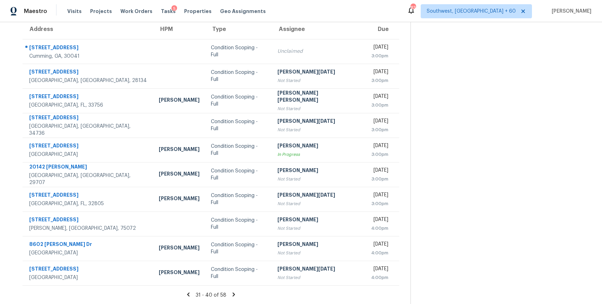
click at [233, 293] on icon at bounding box center [233, 294] width 6 height 6
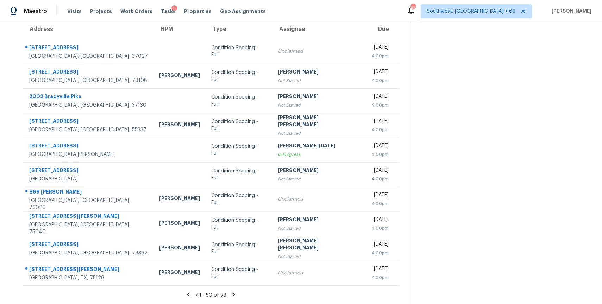
click at [237, 297] on icon at bounding box center [233, 294] width 6 height 6
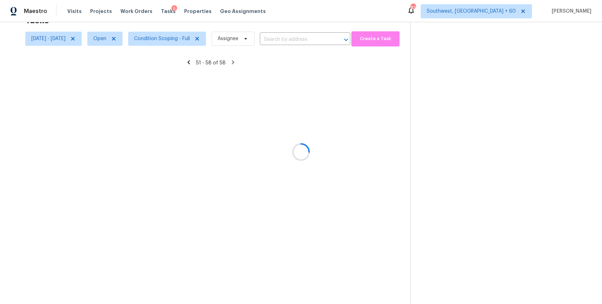
scroll to position [22, 0]
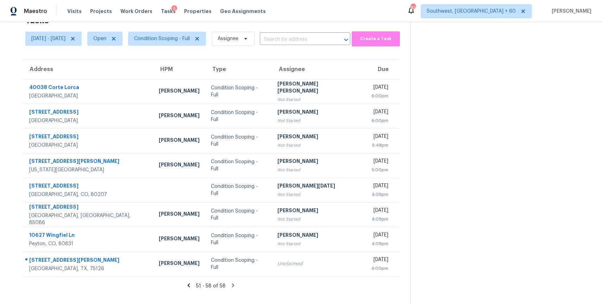
click at [321, 45] on div "Fri, Aug 29 - Fri, Aug 29 Open Condition Scoping - Full Assignee ​" at bounding box center [187, 39] width 325 height 18
click at [320, 43] on input "text" at bounding box center [295, 39] width 71 height 11
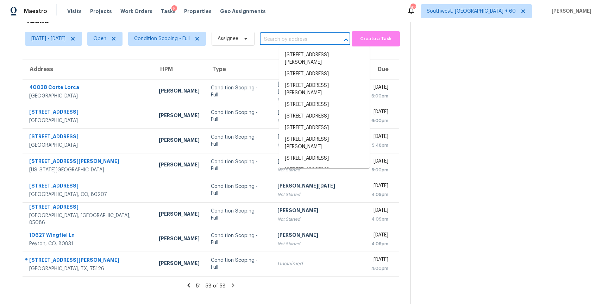
paste input "6118 Hedgecock Cir Apt 1A High Point, NC, 27265"
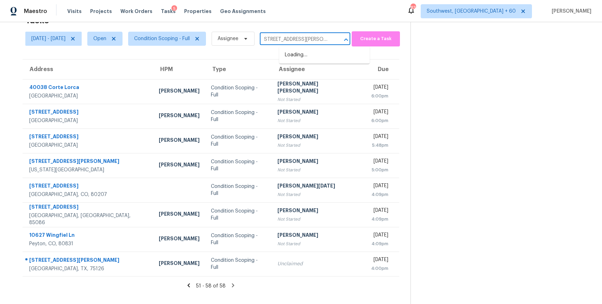
scroll to position [0, 0]
type input "6118 Hedgecock"
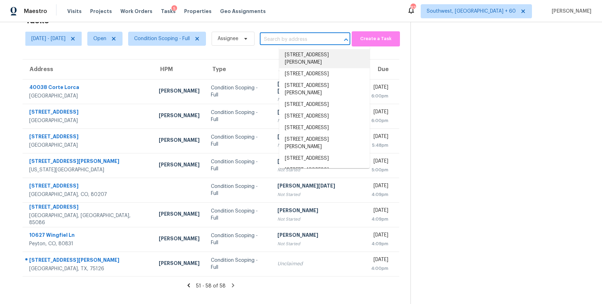
paste input "6118 Hedgecock Cir Apt 1A High Point, NC, 27265"
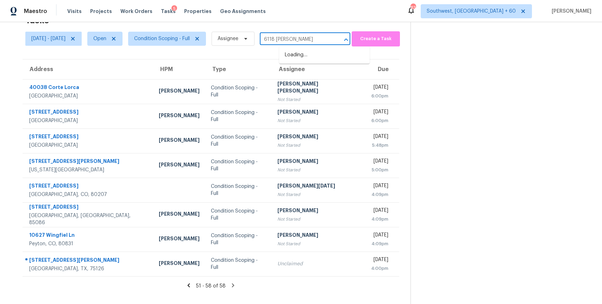
type input "6118 Hedgecock"
click at [184, 40] on span "Condition Scoping - Full" at bounding box center [162, 38] width 56 height 7
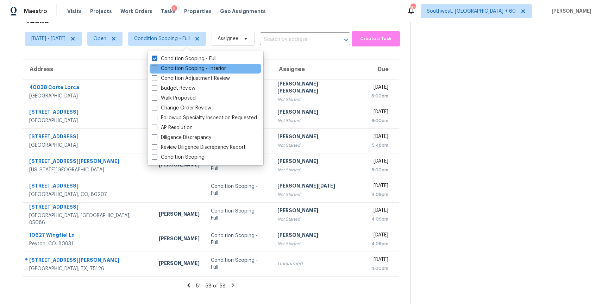
click at [195, 69] on label "Condition Scoping - Interior" at bounding box center [189, 68] width 74 height 7
click at [156, 69] on input "Condition Scoping - Interior" at bounding box center [154, 67] width 5 height 5
checkbox input "true"
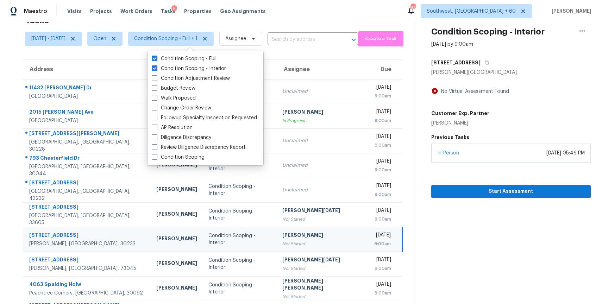
click at [259, 19] on div "Maestro Visits Projects Work Orders Tasks 5 Properties Geo Assignments 838 Sout…" at bounding box center [301, 11] width 602 height 22
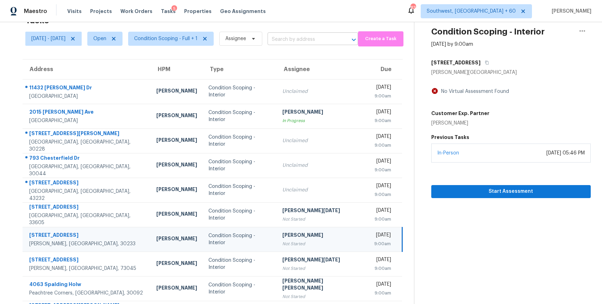
click at [294, 41] on input "text" at bounding box center [302, 39] width 71 height 11
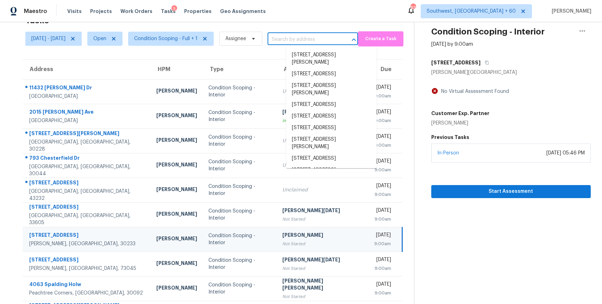
paste input "6118 Hedgecock Cir Apt 1A High Point, NC, 27265"
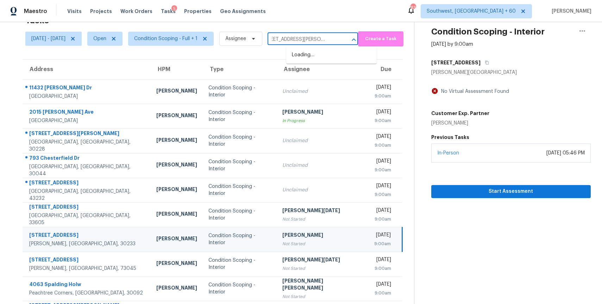
scroll to position [0, 9]
type input "6118 Hedgecock Cir Apt 1A High"
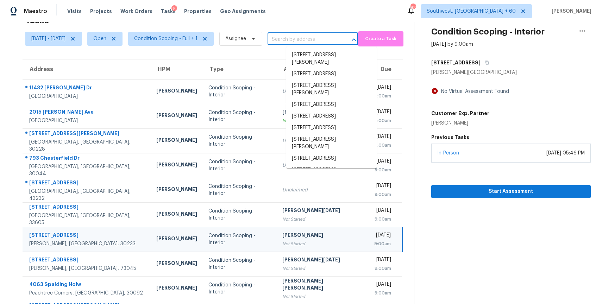
scroll to position [0, 0]
click at [325, 40] on input "text" at bounding box center [302, 39] width 71 height 11
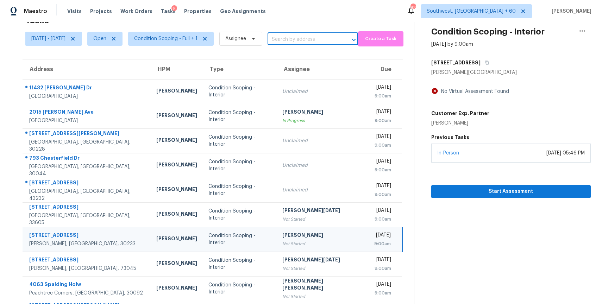
paste input "10101 Horseshoe Ln McKinney, TX, 75072"
type input "10101 Horseshoe Ln McKinney, TX, 75072"
click at [246, 41] on span "Assignee" at bounding box center [235, 38] width 21 height 7
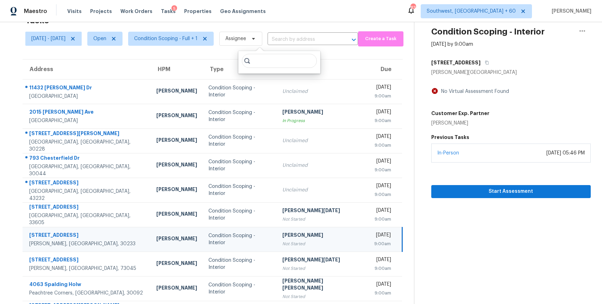
scroll to position [0, 0]
type input "ranjith"
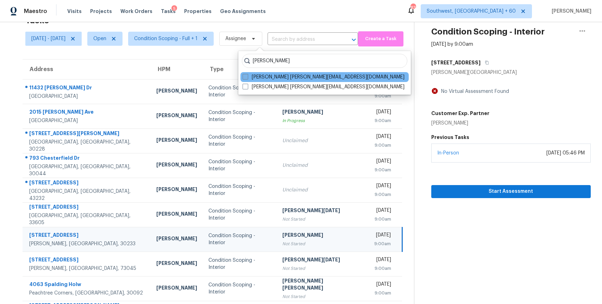
click at [312, 75] on label "Ranjith Kumar P ranjith.kumar@opendoor.com" at bounding box center [323, 77] width 162 height 7
click at [247, 75] on input "Ranjith Kumar P ranjith.kumar@opendoor.com" at bounding box center [244, 76] width 5 height 5
checkbox input "true"
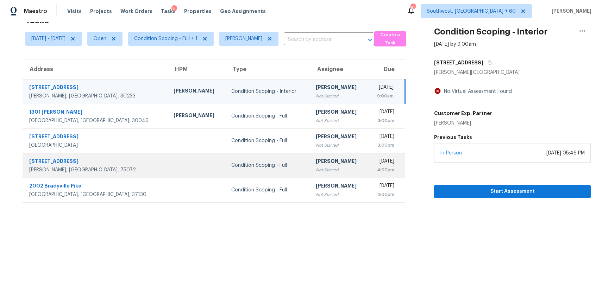
click at [310, 159] on td "Ranjith Kumar P Not Started" at bounding box center [339, 165] width 58 height 25
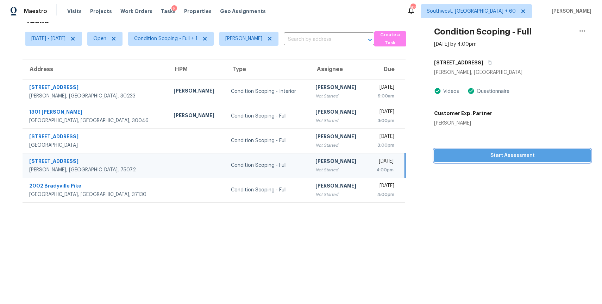
click at [526, 158] on span "Start Assessment" at bounding box center [511, 155] width 145 height 9
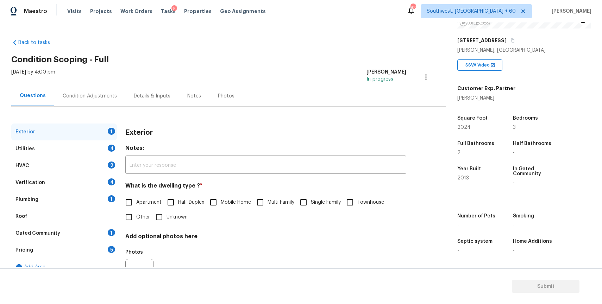
scroll to position [35, 0]
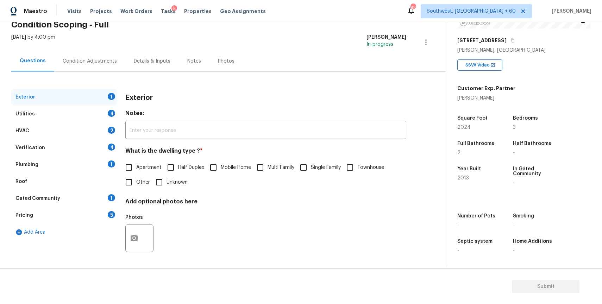
click at [314, 164] on span "Single Family" at bounding box center [326, 167] width 30 height 7
click at [311, 164] on input "Single Family" at bounding box center [303, 167] width 15 height 15
checkbox input "true"
click at [94, 111] on div "Utilities 4" at bounding box center [64, 114] width 106 height 17
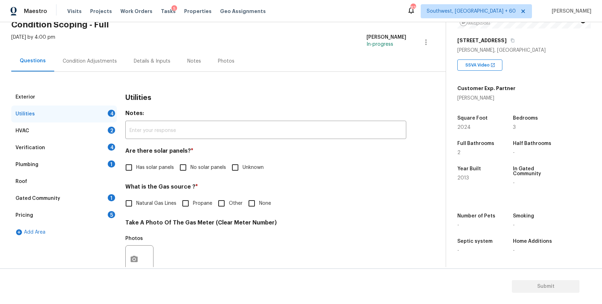
click at [181, 171] on input "No solar panels" at bounding box center [183, 167] width 15 height 15
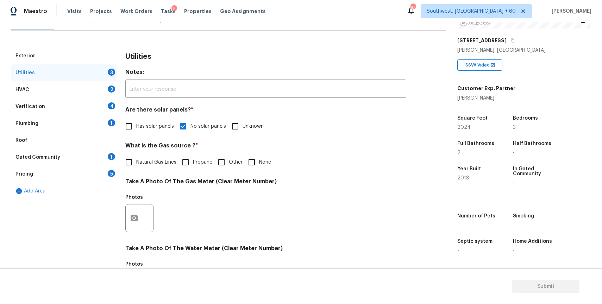
click at [209, 125] on span "No solar panels" at bounding box center [208, 126] width 36 height 7
click at [190, 125] on input "No solar panels" at bounding box center [183, 126] width 15 height 15
click at [207, 128] on span "No solar panels" at bounding box center [208, 126] width 36 height 7
click at [190, 128] on input "No solar panels" at bounding box center [183, 126] width 15 height 15
checkbox input "true"
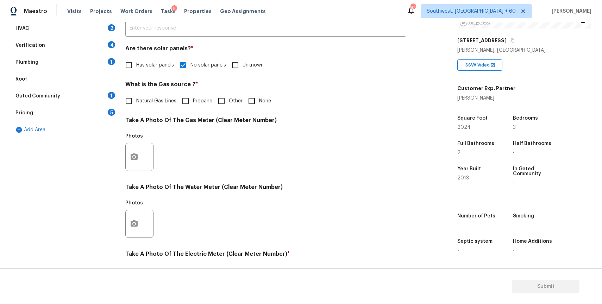
scroll to position [201, 0]
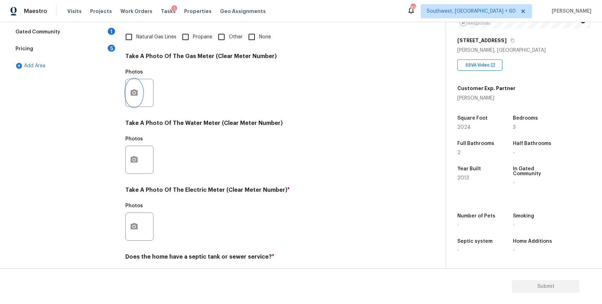
click at [134, 98] on button "button" at bounding box center [134, 92] width 17 height 27
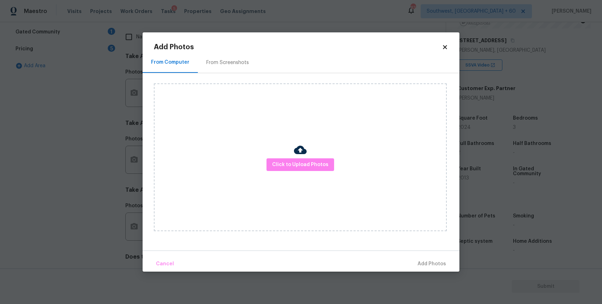
click at [332, 171] on div "Click to Upload Photos" at bounding box center [300, 157] width 293 height 148
click at [324, 161] on span "Click to Upload Photos" at bounding box center [300, 164] width 56 height 9
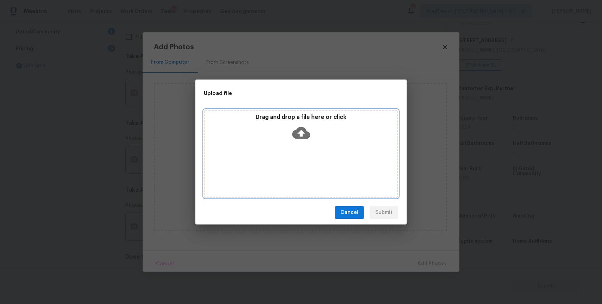
click at [299, 131] on icon at bounding box center [301, 133] width 18 height 18
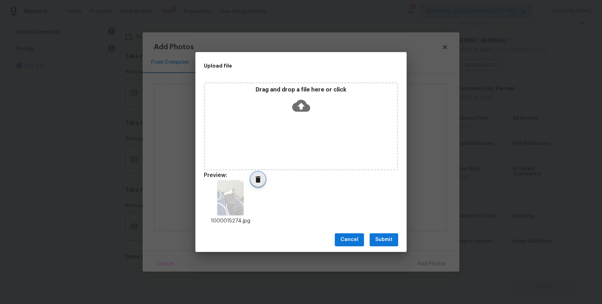
click at [257, 180] on icon "Delete" at bounding box center [257, 179] width 5 height 6
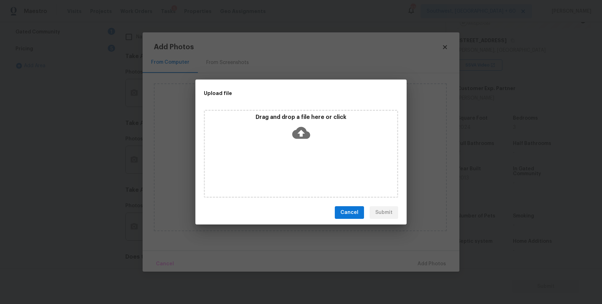
click at [429, 112] on div "Upload file Drag and drop a file here or click Cancel Submit" at bounding box center [301, 152] width 602 height 304
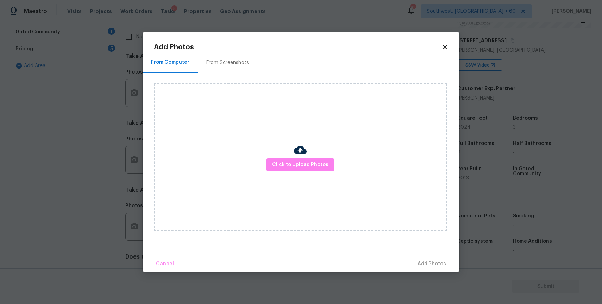
click at [478, 133] on body "Maestro Visits Projects Work Orders Tasks 5 Properties Geo Assignments 833 Sout…" at bounding box center [301, 152] width 602 height 304
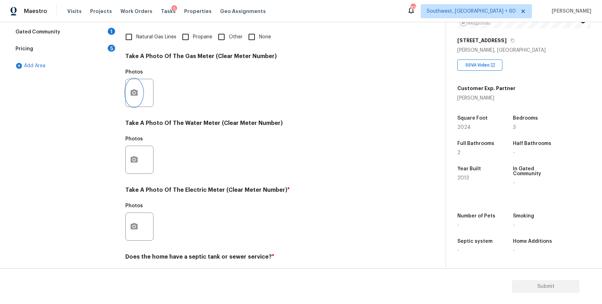
click at [139, 92] on button "button" at bounding box center [134, 92] width 17 height 27
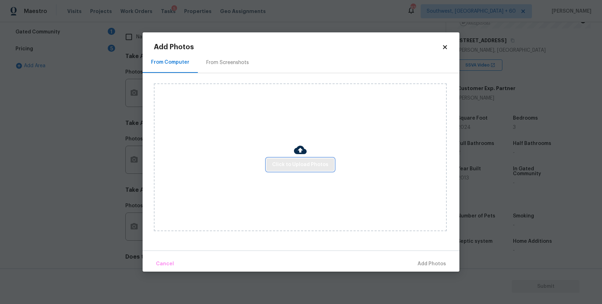
click at [308, 160] on button "Click to Upload Photos" at bounding box center [300, 164] width 68 height 13
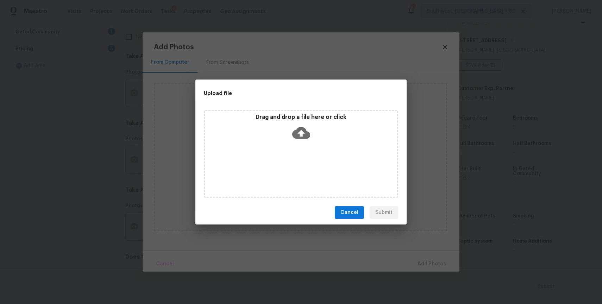
click at [307, 154] on div "Drag and drop a file here or click" at bounding box center [301, 154] width 194 height 88
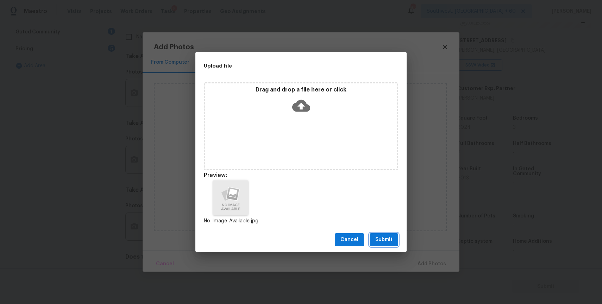
click at [390, 236] on span "Submit" at bounding box center [383, 239] width 17 height 9
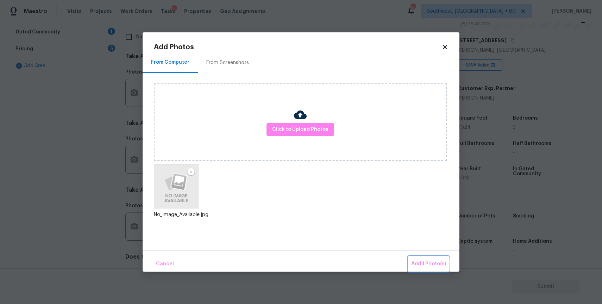
click at [430, 260] on span "Add 1 Photo(s)" at bounding box center [428, 264] width 35 height 9
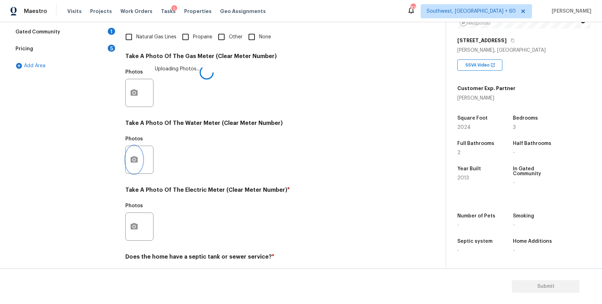
click at [132, 159] on icon "button" at bounding box center [134, 159] width 7 height 6
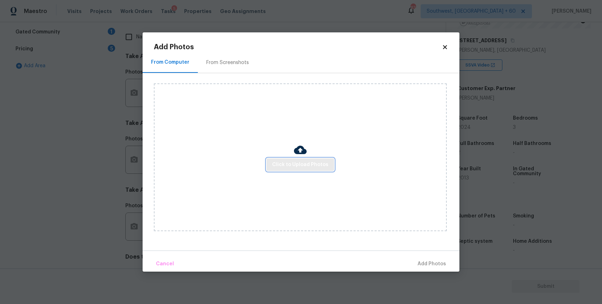
click at [327, 170] on button "Click to Upload Photos" at bounding box center [300, 164] width 68 height 13
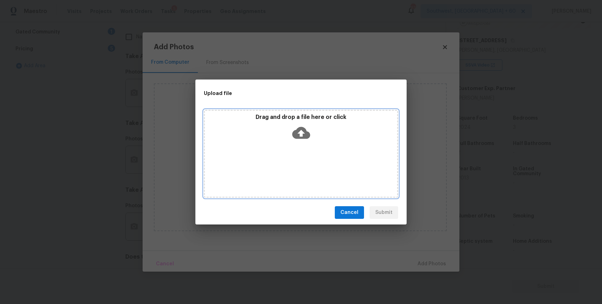
click at [296, 139] on icon at bounding box center [301, 133] width 18 height 18
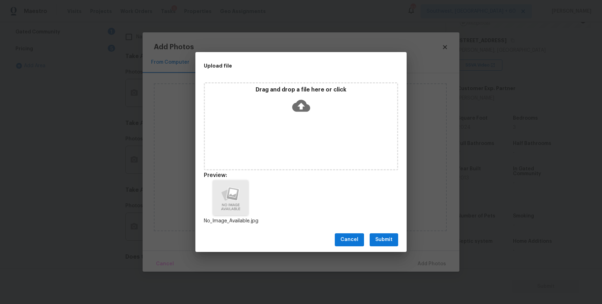
click at [384, 232] on div "Cancel Submit" at bounding box center [300, 240] width 211 height 24
click at [387, 239] on span "Submit" at bounding box center [383, 239] width 17 height 9
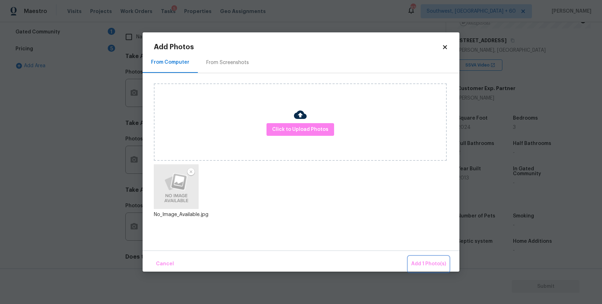
click at [438, 264] on span "Add 1 Photo(s)" at bounding box center [428, 264] width 35 height 9
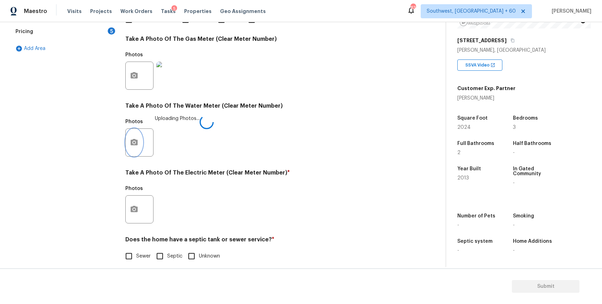
scroll to position [225, 0]
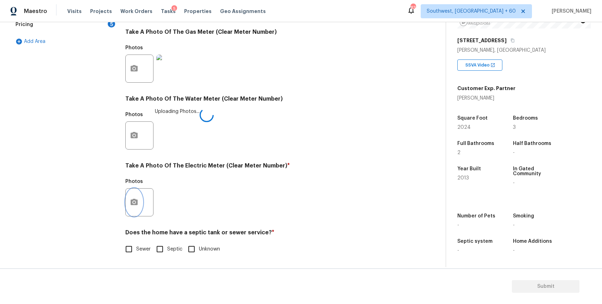
click at [134, 196] on button "button" at bounding box center [134, 202] width 17 height 27
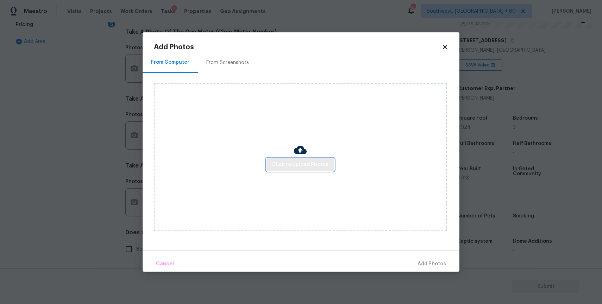
click at [295, 168] on span "Click to Upload Photos" at bounding box center [300, 164] width 56 height 9
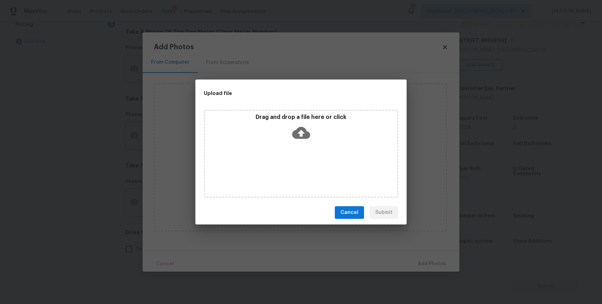
click at [295, 135] on icon at bounding box center [301, 133] width 18 height 12
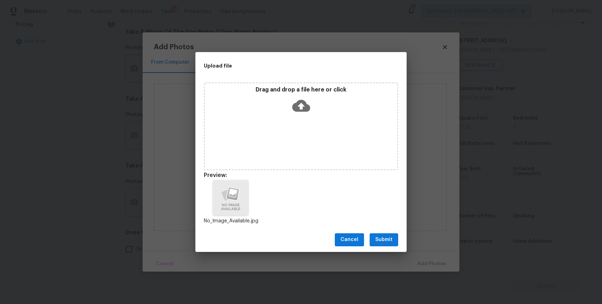
click at [385, 234] on button "Submit" at bounding box center [383, 239] width 28 height 13
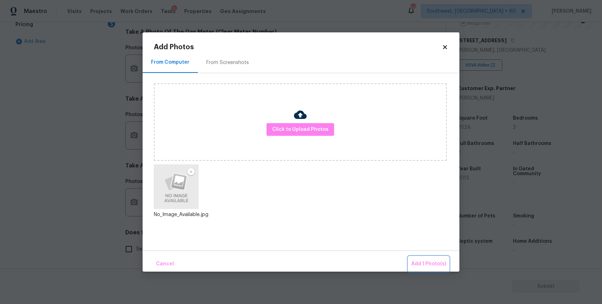
click at [429, 266] on span "Add 1 Photo(s)" at bounding box center [428, 264] width 35 height 9
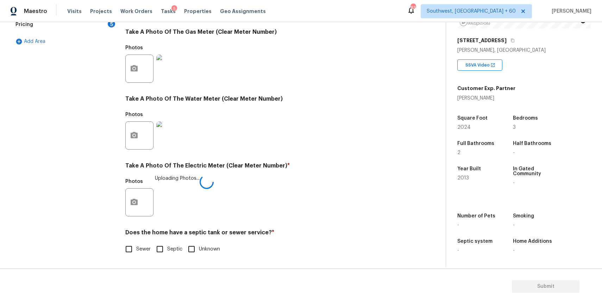
click at [134, 247] on input "Sewer" at bounding box center [128, 249] width 15 height 15
checkbox input "true"
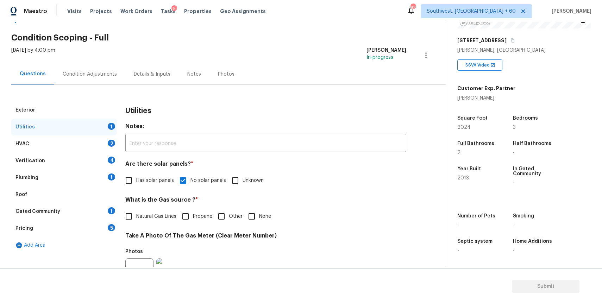
click at [99, 141] on div "HVAC 2" at bounding box center [64, 143] width 106 height 17
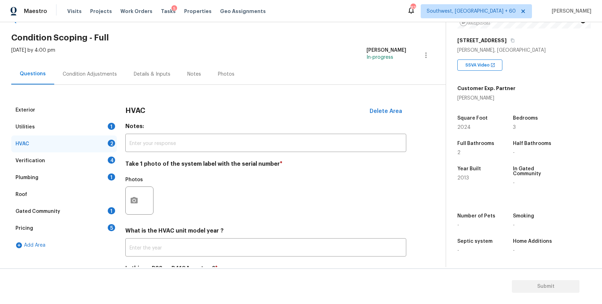
scroll to position [58, 0]
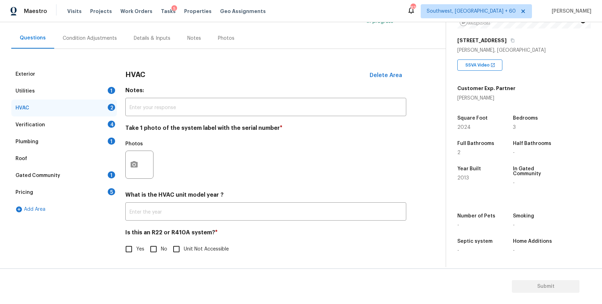
click at [153, 248] on input "No" at bounding box center [153, 249] width 15 height 15
checkbox input "true"
click at [106, 117] on div "Verification 4" at bounding box center [64, 124] width 106 height 17
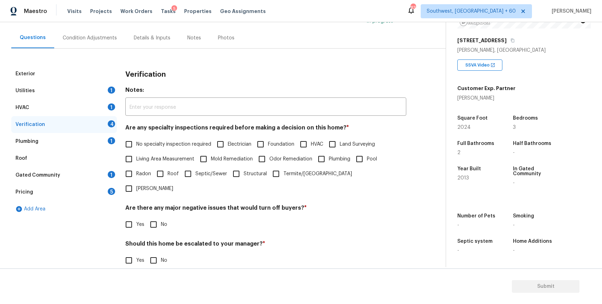
click at [164, 152] on label "Living Area Measurement" at bounding box center [157, 159] width 73 height 15
click at [136, 152] on input "Living Area Measurement" at bounding box center [128, 159] width 15 height 15
checkbox input "true"
click at [169, 149] on label "No specialty inspection required" at bounding box center [166, 144] width 90 height 15
click at [136, 149] on input "No specialty inspection required" at bounding box center [128, 144] width 15 height 15
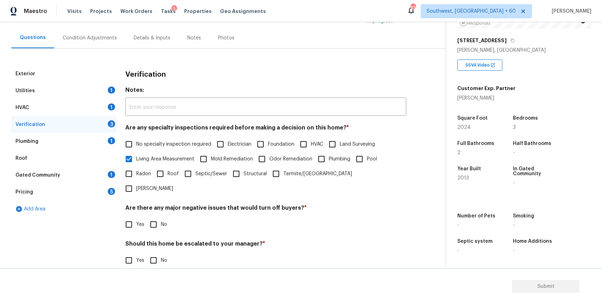
checkbox input "true"
click at [169, 160] on span "Living Area Measurement" at bounding box center [165, 158] width 58 height 7
click at [136, 160] on input "Living Area Measurement" at bounding box center [128, 159] width 15 height 15
checkbox input "false"
click at [151, 218] on input "No" at bounding box center [153, 225] width 15 height 15
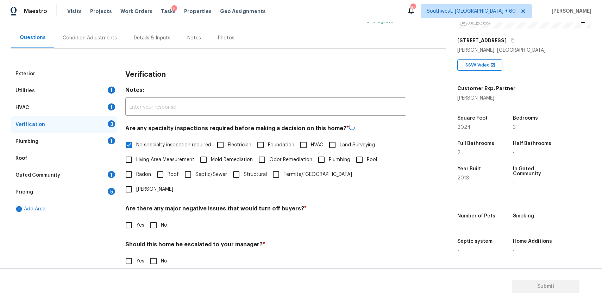
checkbox input "true"
click at [157, 253] on input "No" at bounding box center [153, 260] width 15 height 15
checkbox input "true"
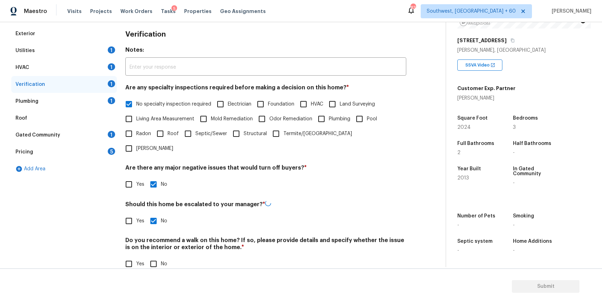
click at [154, 256] on input "No" at bounding box center [153, 263] width 15 height 15
checkbox input "true"
click at [99, 102] on div "Plumbing 1" at bounding box center [64, 102] width 106 height 17
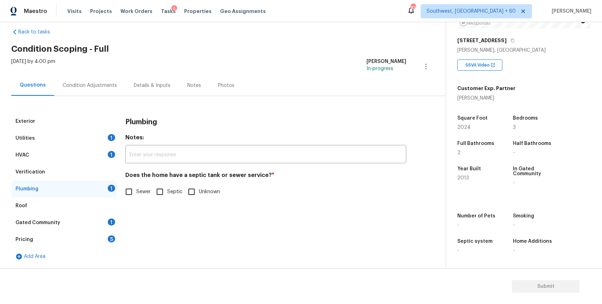
click at [141, 190] on span "Sewer" at bounding box center [143, 191] width 14 height 7
click at [136, 190] on input "Sewer" at bounding box center [128, 191] width 15 height 15
checkbox input "true"
click at [107, 223] on div "Gated Community 1" at bounding box center [64, 222] width 106 height 17
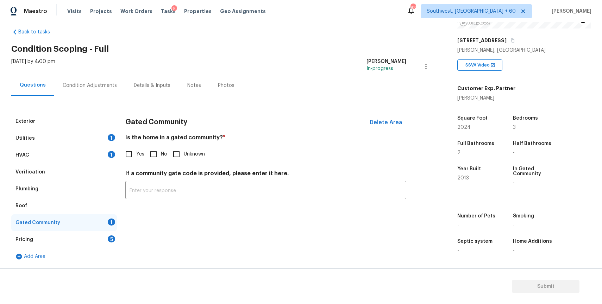
click at [161, 152] on span "No" at bounding box center [164, 154] width 6 height 7
click at [160, 152] on input "No" at bounding box center [153, 154] width 15 height 15
checkbox input "true"
click at [101, 234] on div "Pricing 5" at bounding box center [64, 239] width 106 height 17
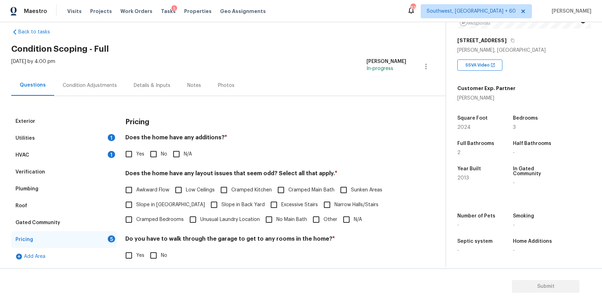
click at [159, 153] on input "No" at bounding box center [153, 154] width 15 height 15
checkbox input "true"
click at [343, 222] on input "N/A" at bounding box center [346, 219] width 15 height 15
checkbox input "true"
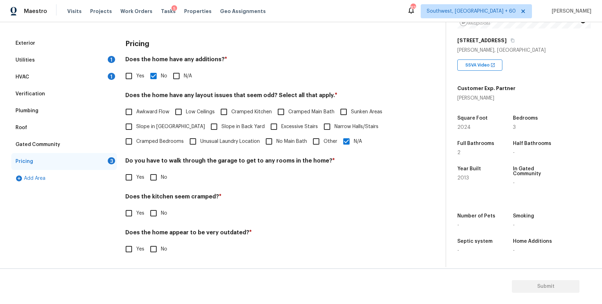
click at [151, 173] on input "No" at bounding box center [153, 177] width 15 height 15
checkbox input "true"
click at [148, 218] on input "No" at bounding box center [153, 213] width 15 height 15
checkbox input "true"
click at [153, 245] on input "No" at bounding box center [153, 249] width 15 height 15
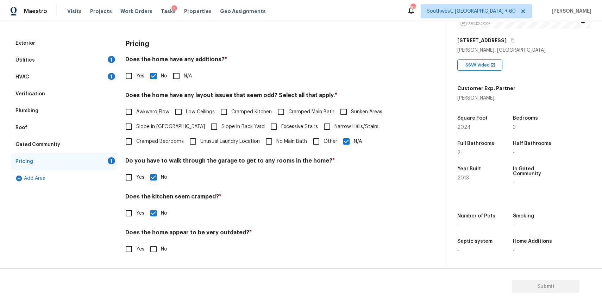
checkbox input "true"
click at [419, 49] on div "Exterior Utilities 1 HVAC 1 Verification Plumbing Roof Gated Community Pricing …" at bounding box center [219, 150] width 417 height 230
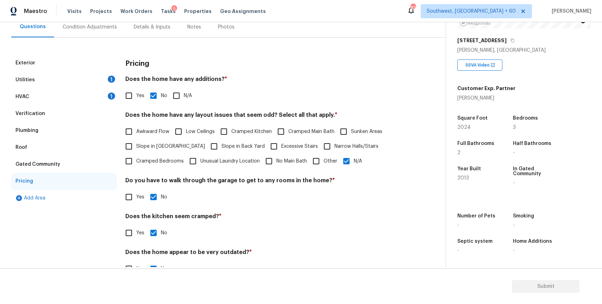
scroll to position [0, 0]
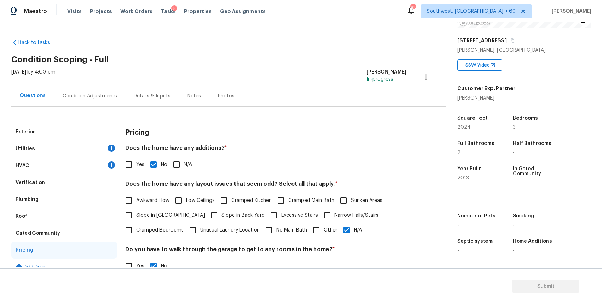
click at [96, 93] on div "Condition Adjustments" at bounding box center [90, 96] width 54 height 7
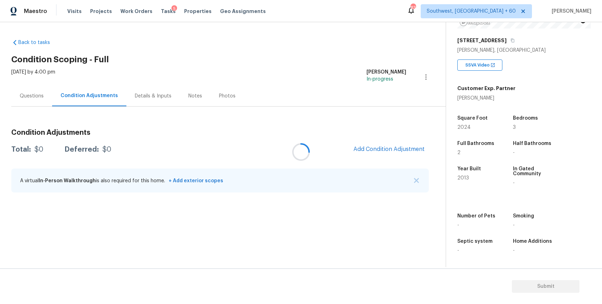
click at [418, 182] on div at bounding box center [301, 152] width 602 height 304
click at [414, 177] on div "A virtual In-Person Walkthrough is also required for this home. + Add exterior …" at bounding box center [219, 180] width 417 height 24
click at [393, 140] on div "Condition Adjustments Total: $0 Deferred: $0 Add Condition Adjustment A virtual…" at bounding box center [219, 160] width 417 height 75
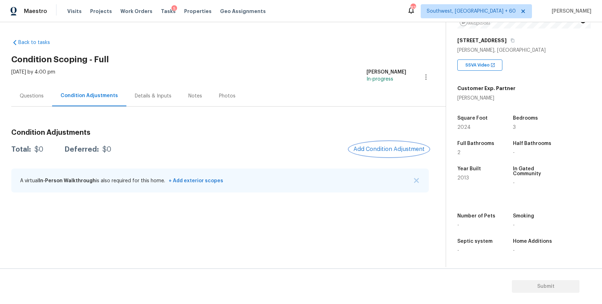
click at [403, 148] on span "Add Condition Adjustment" at bounding box center [388, 149] width 71 height 6
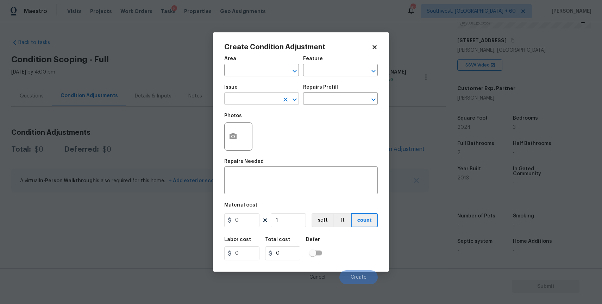
click at [267, 101] on input "text" at bounding box center [251, 99] width 55 height 11
click at [285, 126] on div "Other" at bounding box center [261, 117] width 75 height 17
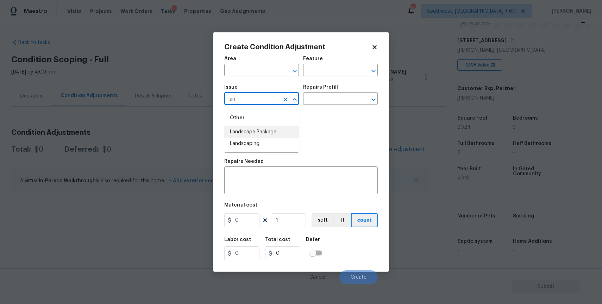
click at [285, 131] on li "Landscape Package" at bounding box center [261, 132] width 75 height 12
type input "Landscape Package"
click at [324, 95] on input "text" at bounding box center [330, 99] width 55 height 11
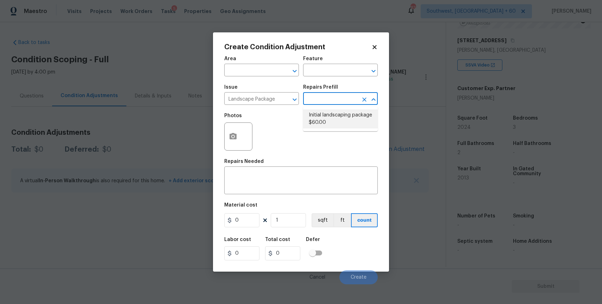
click at [337, 122] on li "Initial landscaping package $60.00" at bounding box center [340, 118] width 75 height 19
type input "Home Readiness Packages"
type textarea "Mowing of grass up to 6" in height. Mow, edge along driveways & sidewalks, trim…"
type input "60"
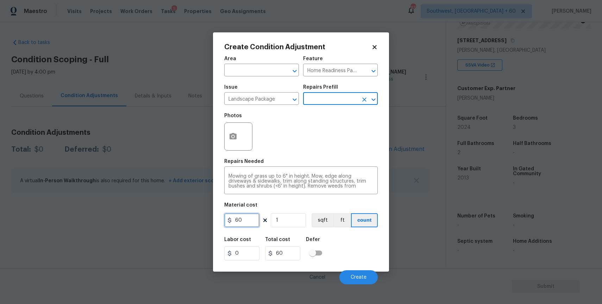
click at [249, 220] on input "60" at bounding box center [241, 220] width 35 height 14
type input "300"
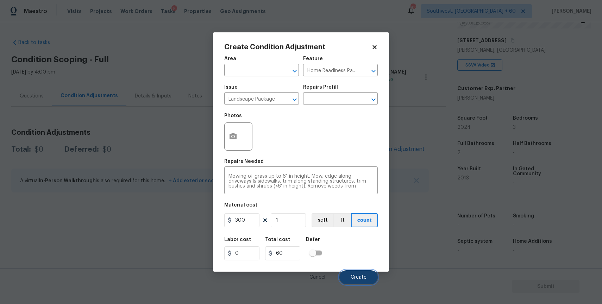
type input "300"
click at [366, 275] on span "Create" at bounding box center [358, 277] width 16 height 5
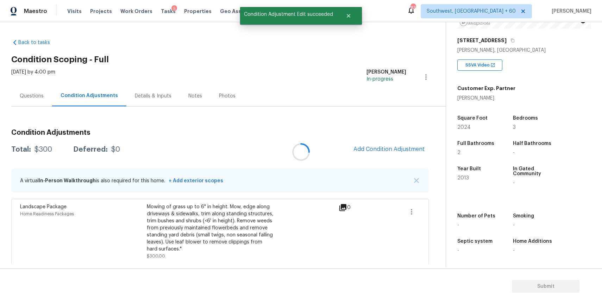
click at [414, 144] on div at bounding box center [301, 152] width 602 height 304
click at [382, 143] on button "Add Condition Adjustment" at bounding box center [388, 149] width 79 height 15
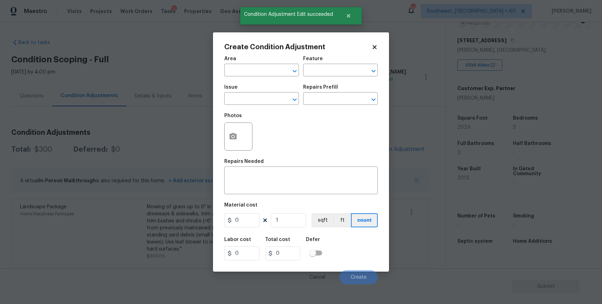
click at [254, 90] on div "Issue" at bounding box center [261, 89] width 75 height 9
click at [261, 99] on input "text" at bounding box center [251, 99] width 55 height 11
click at [266, 132] on li "Pressure Washing" at bounding box center [261, 132] width 75 height 12
type input "Pressure Washing"
click at [266, 177] on textarea at bounding box center [300, 181] width 145 height 15
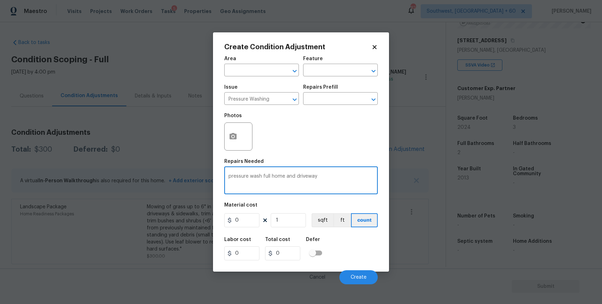
type textarea "pressure wash full home and driveway"
click at [244, 216] on input "0" at bounding box center [241, 220] width 35 height 14
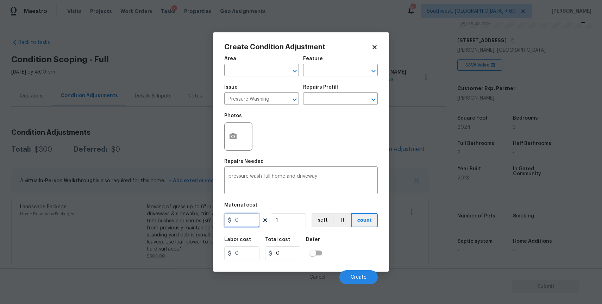
click at [244, 216] on input "0" at bounding box center [241, 220] width 35 height 14
type input "300"
click at [355, 275] on span "Create" at bounding box center [358, 277] width 16 height 5
type input "300"
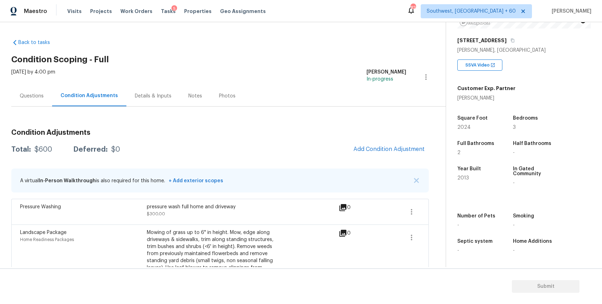
click at [46, 93] on div "Questions" at bounding box center [31, 95] width 41 height 21
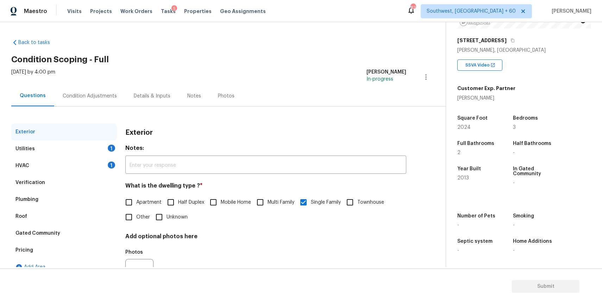
click at [106, 95] on div "Condition Adjustments" at bounding box center [90, 96] width 54 height 7
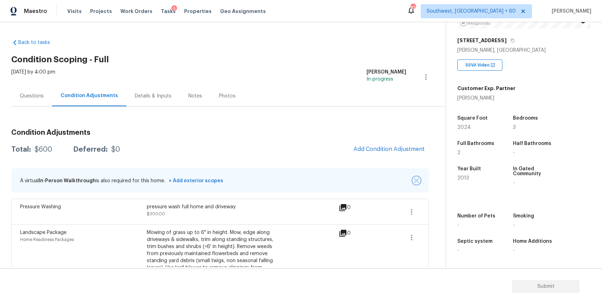
click at [417, 178] on img "button" at bounding box center [416, 180] width 5 height 5
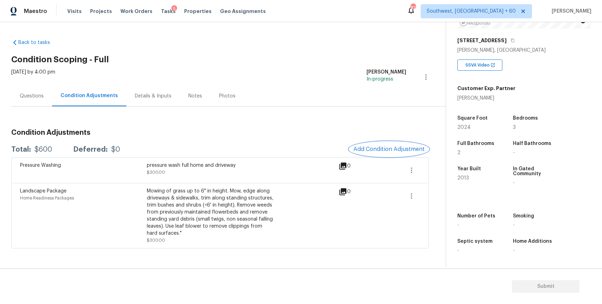
click at [407, 147] on span "Add Condition Adjustment" at bounding box center [388, 149] width 71 height 6
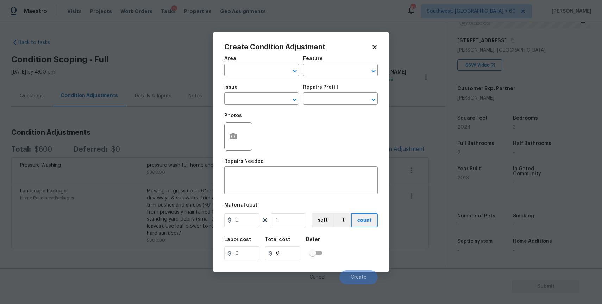
click at [177, 137] on body "Maestro Visits Projects Work Orders Tasks 5 Properties Geo Assignments 828 Sout…" at bounding box center [301, 152] width 602 height 304
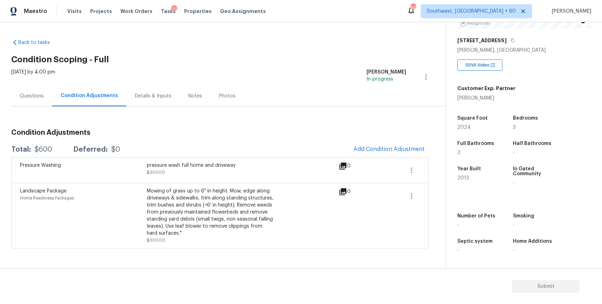
click at [389, 51] on div "Back to tasks Condition Scoping - Full Fri, Aug 29 2025 by 4:00 pm Ranjith Kuma…" at bounding box center [228, 141] width 434 height 217
click at [388, 149] on span "Add Condition Adjustment" at bounding box center [388, 149] width 71 height 6
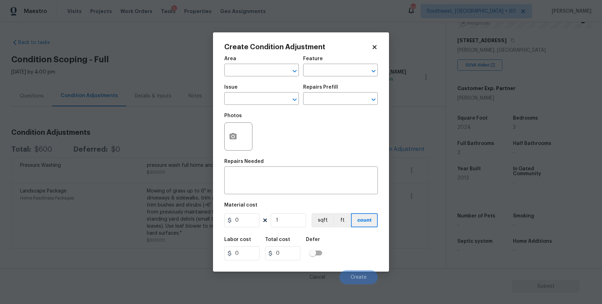
click at [269, 106] on span "Issue ​" at bounding box center [261, 95] width 75 height 28
click at [255, 68] on input "text" at bounding box center [251, 70] width 55 height 11
click at [269, 94] on li "Exterior Overall" at bounding box center [261, 99] width 75 height 12
click at [282, 97] on icon "Clear" at bounding box center [285, 99] width 7 height 7
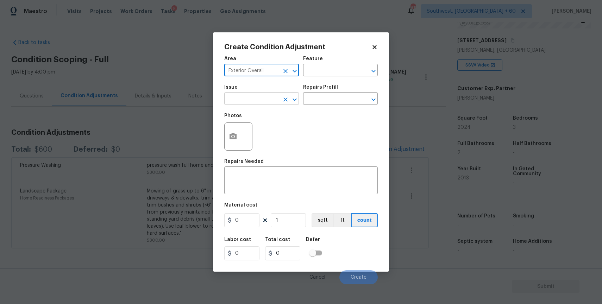
type input "Exterior Overall"
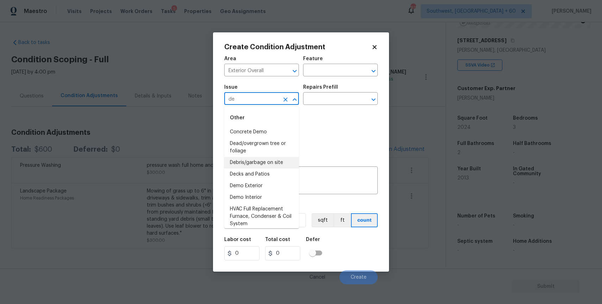
click at [275, 164] on li "Debris/garbage on site" at bounding box center [261, 163] width 75 height 12
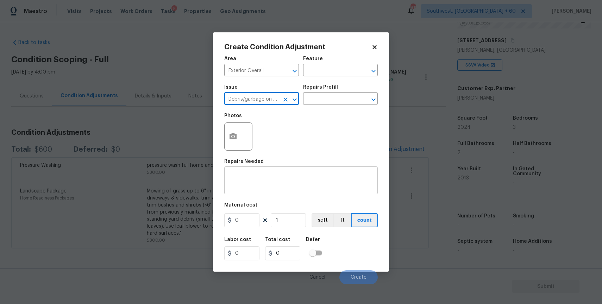
type input "Debris/garbage on site"
click at [274, 184] on textarea at bounding box center [300, 181] width 145 height 15
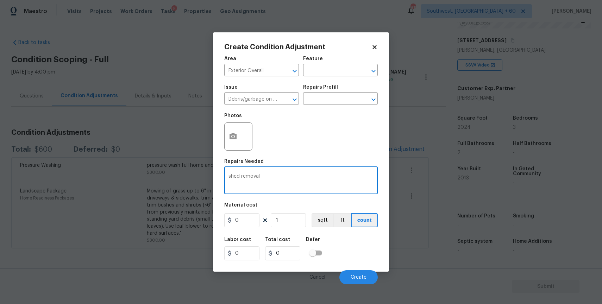
type textarea "shed removal"
click at [246, 218] on input "0" at bounding box center [241, 220] width 35 height 14
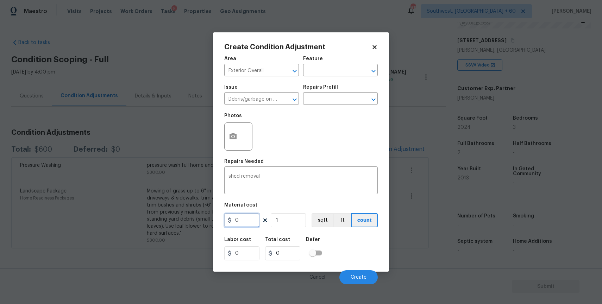
click at [246, 218] on input "0" at bounding box center [241, 220] width 35 height 14
type input "500"
click at [365, 272] on button "Create" at bounding box center [358, 277] width 38 height 14
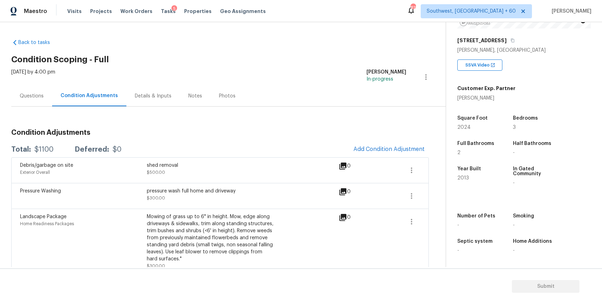
click at [339, 125] on div "Condition Adjustments Total: $1100 Deferred: $0 Add Condition Adjustment Debris…" at bounding box center [219, 198] width 417 height 151
click at [388, 160] on div "Debris/garbage on site Exterior Overall shed removal $500.00 0" at bounding box center [219, 170] width 417 height 26
click at [399, 159] on div "Debris/garbage on site Exterior Overall shed removal $500.00 0" at bounding box center [219, 170] width 417 height 26
click at [402, 151] on span "Add Condition Adjustment" at bounding box center [388, 149] width 71 height 6
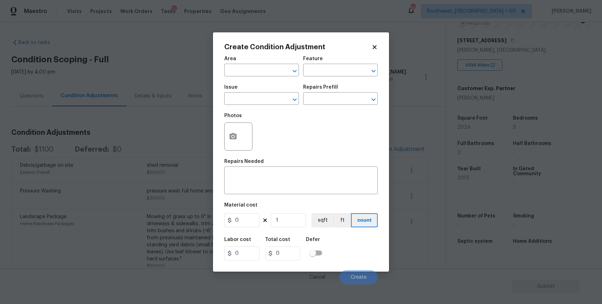
click at [392, 141] on body "Maestro Visits Projects Work Orders Tasks 5 Properties Geo Assignments 804 Sout…" at bounding box center [301, 152] width 602 height 304
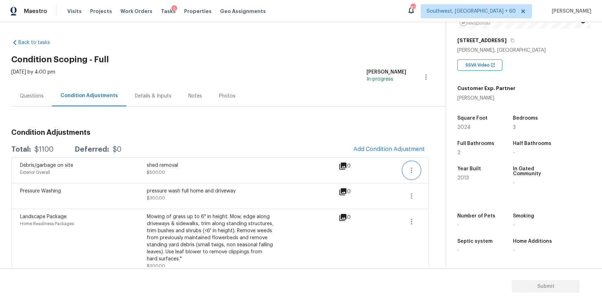
click at [413, 176] on button "button" at bounding box center [411, 170] width 17 height 17
click at [433, 172] on link "Edit" at bounding box center [451, 169] width 60 height 11
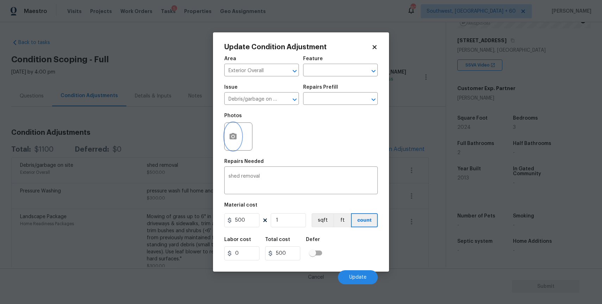
click at [240, 140] on button "button" at bounding box center [232, 136] width 17 height 27
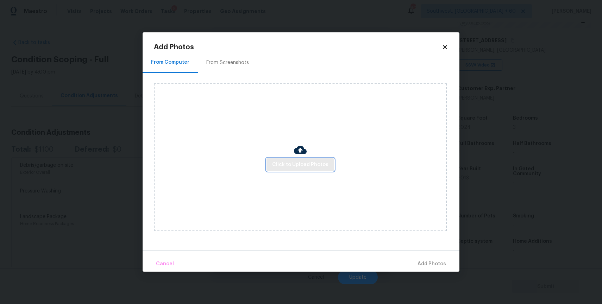
click at [311, 165] on span "Click to Upload Photos" at bounding box center [300, 164] width 56 height 9
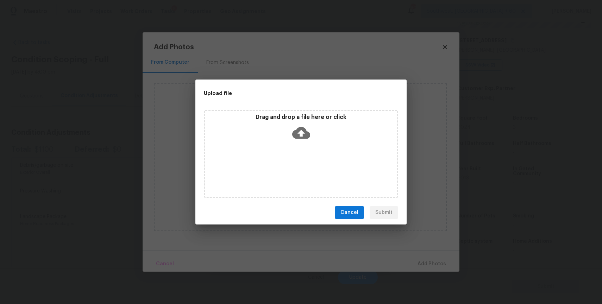
click at [311, 157] on div "Drag and drop a file here or click" at bounding box center [301, 154] width 194 height 88
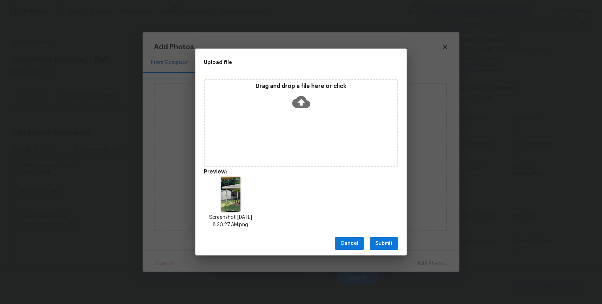
click at [382, 240] on span "Submit" at bounding box center [383, 243] width 17 height 9
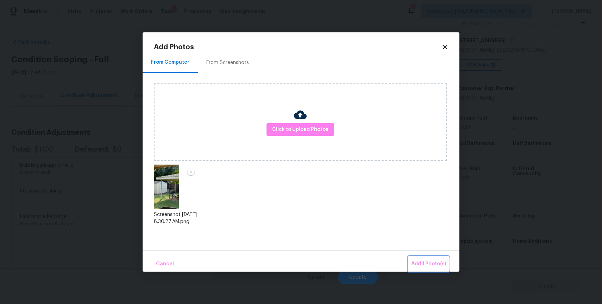
click at [427, 262] on span "Add 1 Photo(s)" at bounding box center [428, 264] width 35 height 9
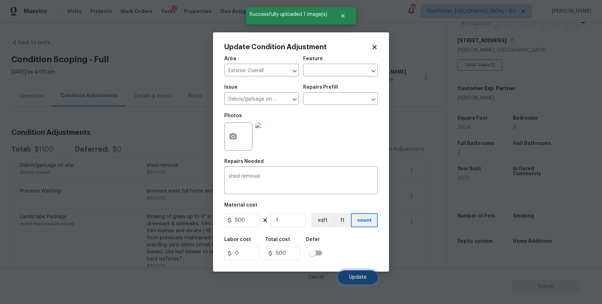
click at [362, 275] on span "Update" at bounding box center [357, 277] width 17 height 5
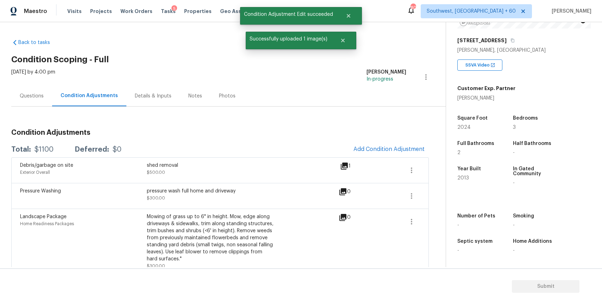
scroll to position [2, 0]
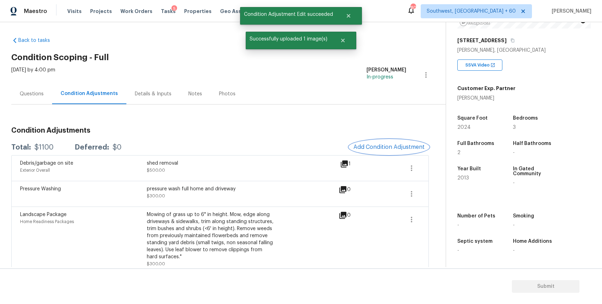
click at [384, 149] on span "Add Condition Adjustment" at bounding box center [388, 147] width 71 height 6
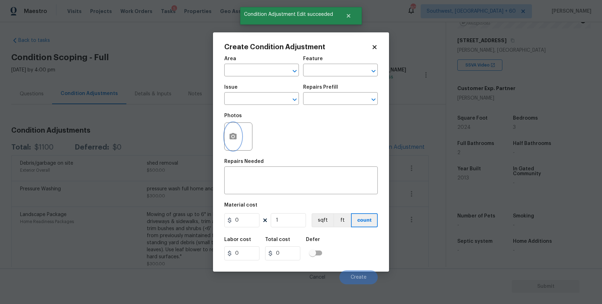
click at [233, 133] on icon "button" at bounding box center [233, 136] width 8 height 8
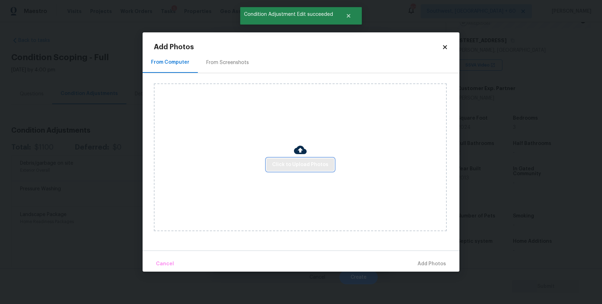
click at [292, 163] on span "Click to Upload Photos" at bounding box center [300, 164] width 56 height 9
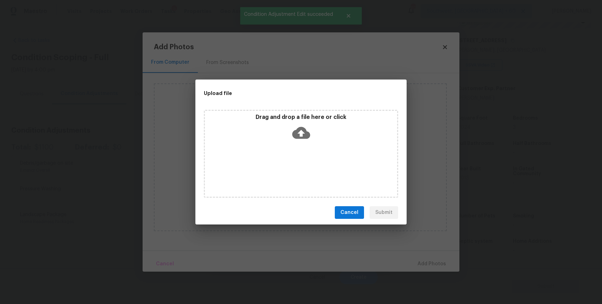
click at [292, 163] on div "Drag and drop a file here or click" at bounding box center [301, 154] width 194 height 88
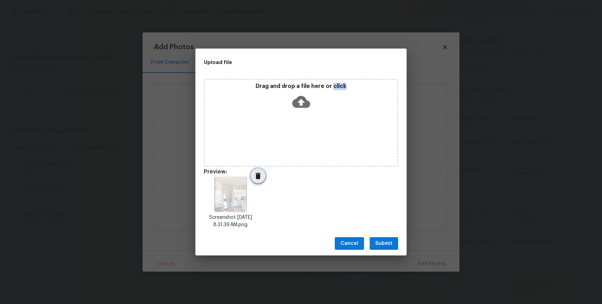
click at [253, 175] on span "Delete" at bounding box center [258, 176] width 14 height 8
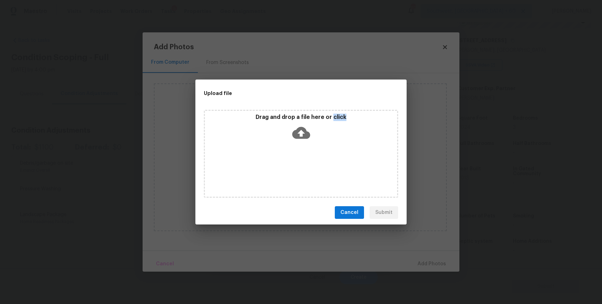
click at [285, 152] on div "Drag and drop a file here or click" at bounding box center [301, 154] width 194 height 88
click at [399, 241] on div "Upload file Drag and drop a file here or click Cancel Submit" at bounding box center [301, 152] width 602 height 304
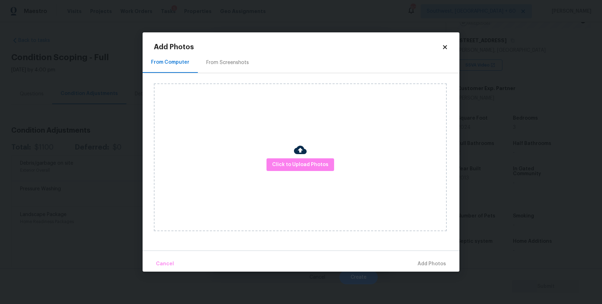
click at [469, 217] on body "Maestro Visits Projects Work Orders Tasks 5 Properties Geo Assignments 803 Sout…" at bounding box center [301, 152] width 602 height 304
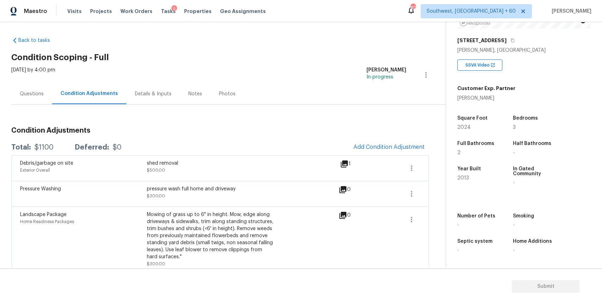
click at [469, 217] on h5 "Number of Pets" at bounding box center [476, 216] width 38 height 5
click at [393, 145] on span "Add Condition Adjustment" at bounding box center [388, 147] width 71 height 6
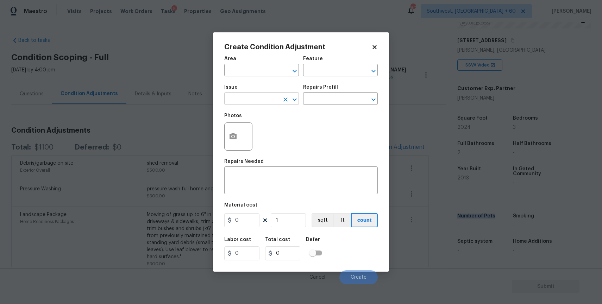
click at [235, 98] on input "text" at bounding box center [251, 99] width 55 height 11
type input ";"
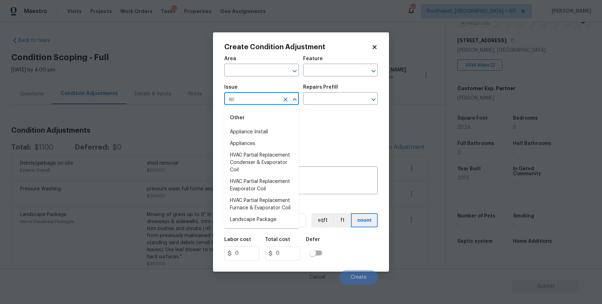
type input "a"
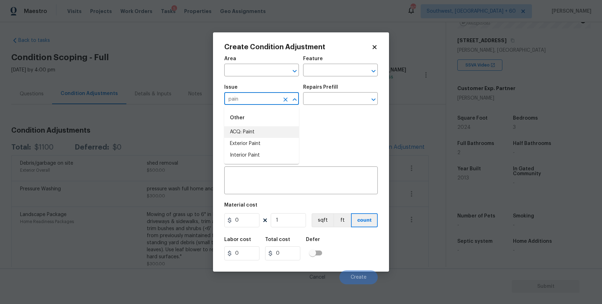
click at [252, 133] on li "ACQ: Paint" at bounding box center [261, 132] width 75 height 12
type input "ACQ: Paint"
click at [329, 98] on input "text" at bounding box center [330, 99] width 55 height 11
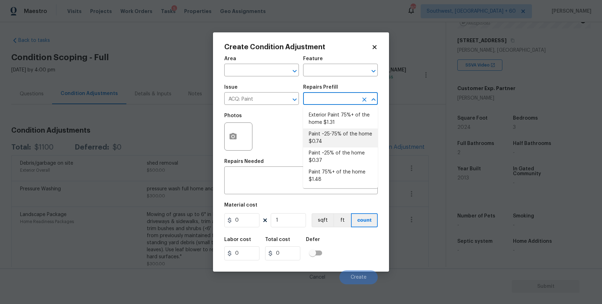
click at [348, 142] on li "Paint ~25-75% of the home $0.74" at bounding box center [340, 137] width 75 height 19
type input "Acquisition"
type textarea "Acquisition Scope: ~25 - 75% of the home needs interior paint"
type input "0.74"
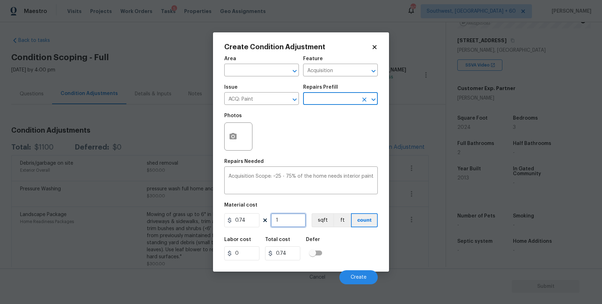
click at [287, 219] on input "1" at bounding box center [288, 220] width 35 height 14
type input "0"
type input "2"
type input "1.48"
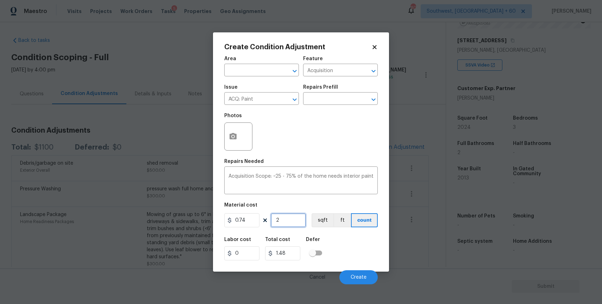
type input "20"
type input "14.8"
type input "202"
type input "149.48"
type input "2024"
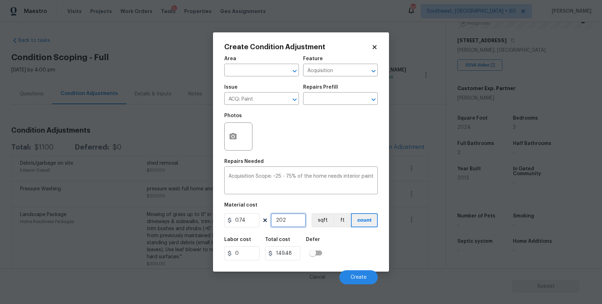
type input "1497.76"
type input "2024"
click at [234, 139] on icon "button" at bounding box center [232, 136] width 7 height 6
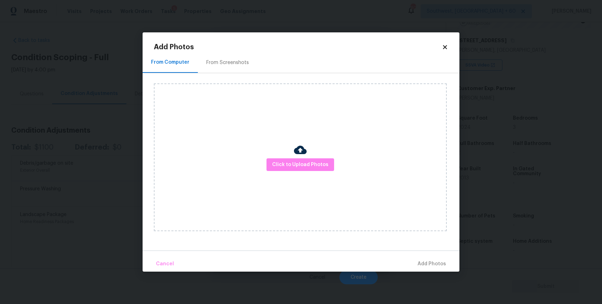
click at [286, 157] on div "Click to Upload Photos" at bounding box center [300, 157] width 293 height 148
click at [293, 164] on span "Click to Upload Photos" at bounding box center [300, 164] width 56 height 9
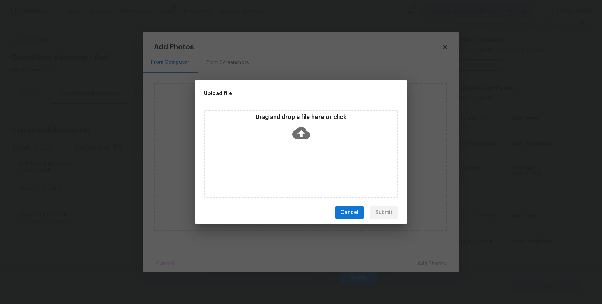
click at [292, 136] on icon at bounding box center [301, 133] width 18 height 12
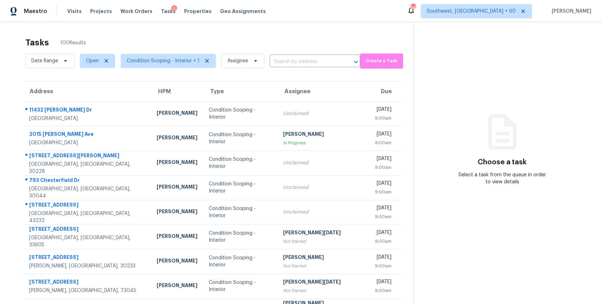
click at [267, 61] on div "Date Range Open Condition Scoping - Interior + 1 Assignee ​" at bounding box center [192, 61] width 335 height 18
click at [284, 61] on input "text" at bounding box center [304, 61] width 71 height 11
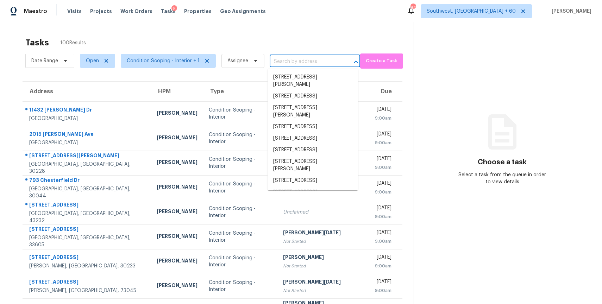
paste input "[STREET_ADDRESS][PERSON_NAME]"
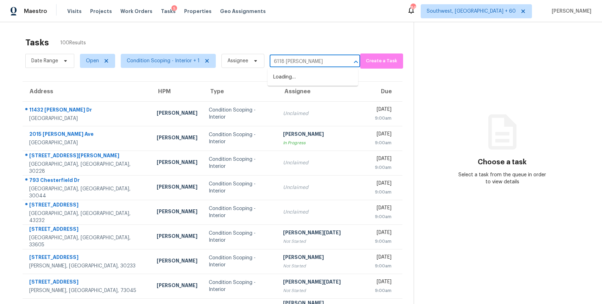
type input "6118 [PERSON_NAME]"
click at [292, 83] on li "[STREET_ADDRESS][PERSON_NAME]" at bounding box center [312, 80] width 90 height 19
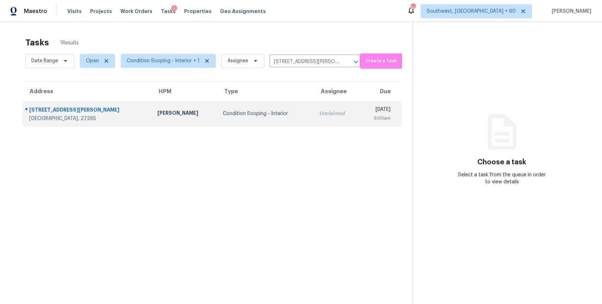
click at [266, 121] on td "Condition Scoping - Interior" at bounding box center [265, 113] width 96 height 25
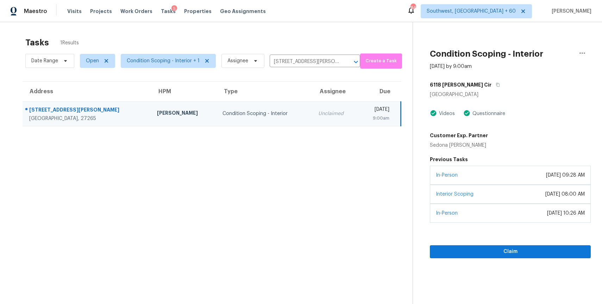
click at [525, 245] on div "Claim" at bounding box center [509, 241] width 161 height 36
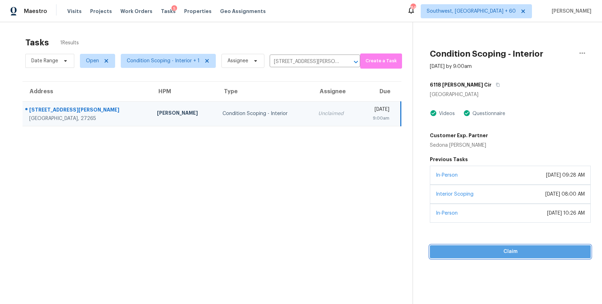
click at [508, 253] on span "Claim" at bounding box center [509, 251] width 149 height 9
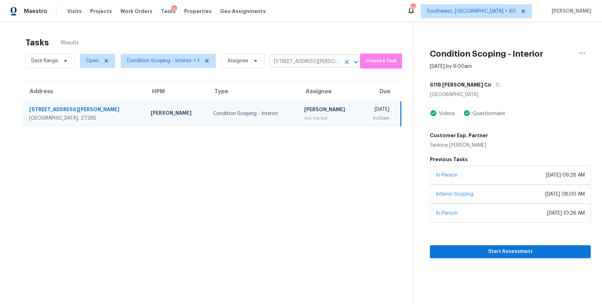
click at [326, 64] on input "[STREET_ADDRESS][PERSON_NAME]" at bounding box center [304, 61] width 71 height 11
paste input "[STREET_ADDRESS]"
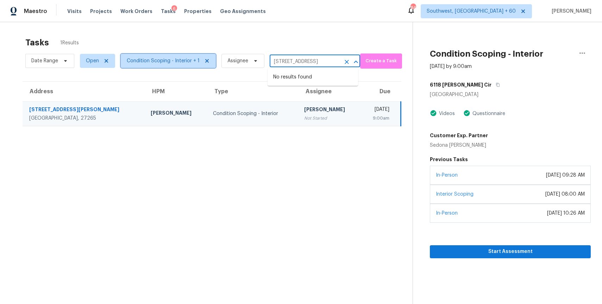
type input "[STREET_ADDRESS][PERSON_NAME]"
click at [185, 66] on span "Condition Scoping - Interior + 1" at bounding box center [168, 61] width 95 height 14
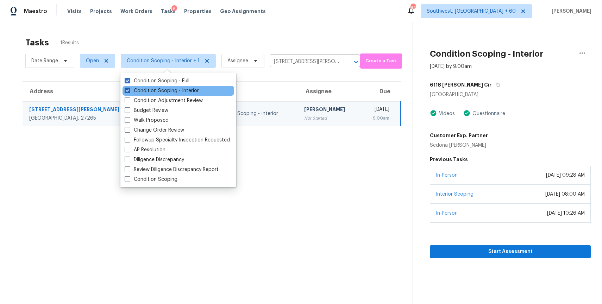
click at [183, 89] on label "Condition Scoping - Interior" at bounding box center [162, 90] width 74 height 7
click at [129, 89] on input "Condition Scoping - Interior" at bounding box center [127, 89] width 5 height 5
checkbox input "false"
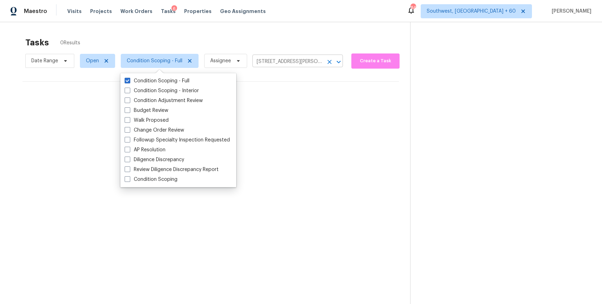
click at [304, 62] on input "[STREET_ADDRESS][PERSON_NAME]" at bounding box center [287, 61] width 71 height 11
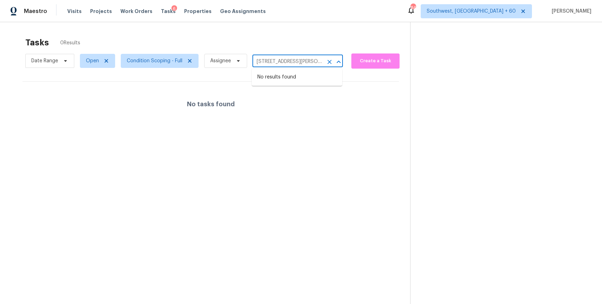
click at [304, 62] on input "[STREET_ADDRESS][PERSON_NAME]" at bounding box center [287, 61] width 71 height 11
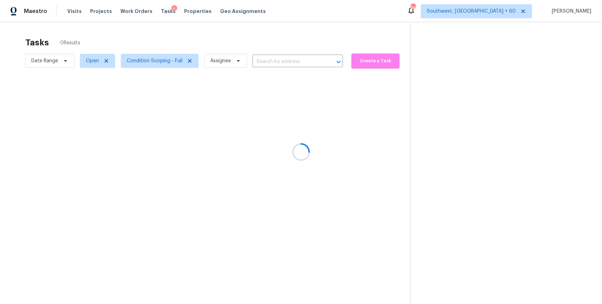
click at [59, 60] on div at bounding box center [301, 152] width 602 height 304
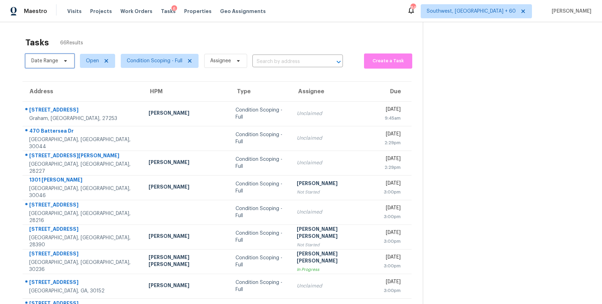
click at [38, 60] on span "Date Range" at bounding box center [44, 60] width 27 height 7
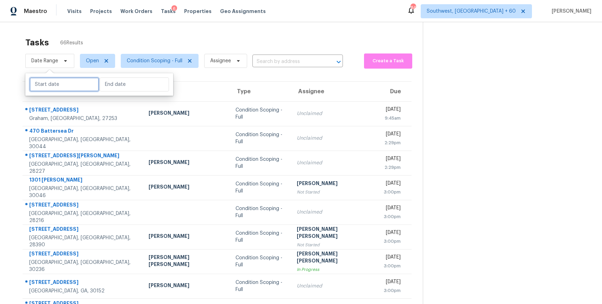
click at [75, 83] on input "text" at bounding box center [64, 84] width 69 height 14
select select "7"
select select "2025"
select select "8"
select select "2025"
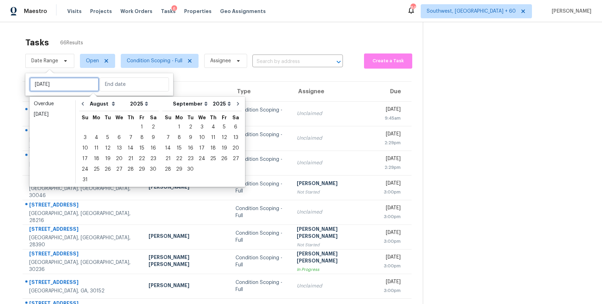
type input "Sat, Aug 02"
type input "Mon, Sep 01"
click at [139, 167] on div "29" at bounding box center [141, 169] width 11 height 10
type input "Fri, Aug 29"
click at [139, 167] on div "29" at bounding box center [141, 169] width 11 height 10
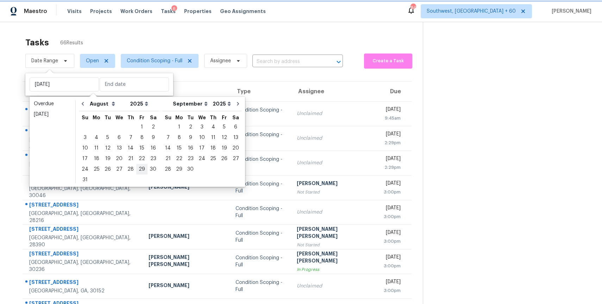
type input "Fri, Aug 29"
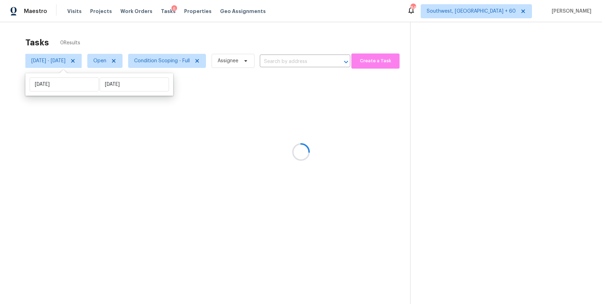
click at [185, 27] on div at bounding box center [301, 152] width 602 height 304
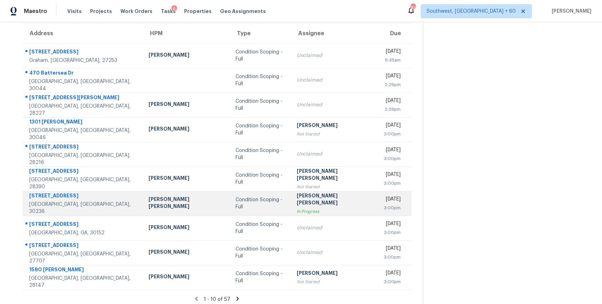
scroll to position [62, 0]
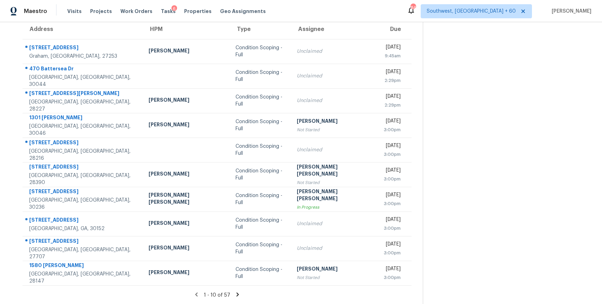
click at [234, 292] on icon at bounding box center [237, 294] width 6 height 6
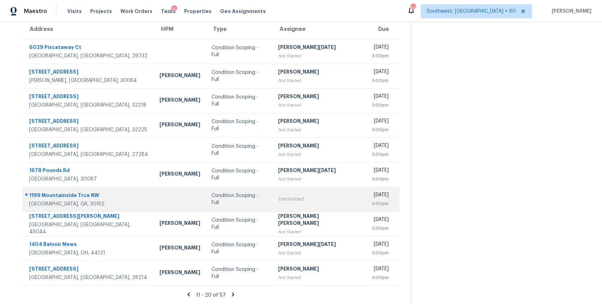
click at [260, 188] on td "Condition Scoping - Full" at bounding box center [239, 199] width 66 height 25
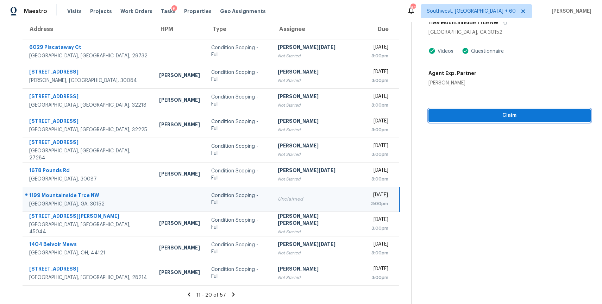
click at [530, 111] on span "Claim" at bounding box center [509, 115] width 151 height 9
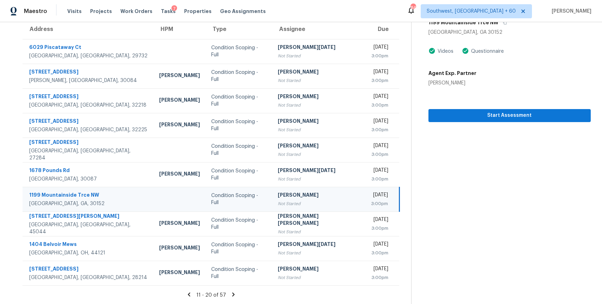
click at [234, 295] on icon at bounding box center [233, 294] width 2 height 4
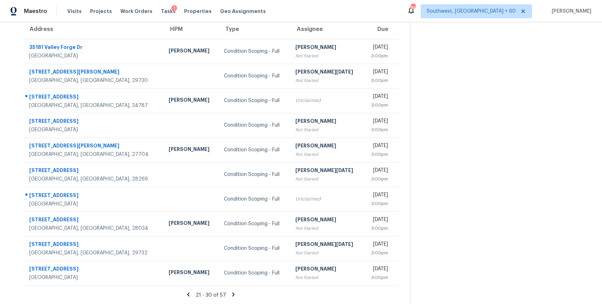
click at [234, 294] on icon at bounding box center [233, 294] width 2 height 4
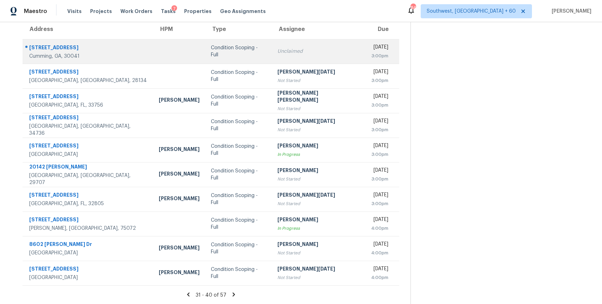
click at [281, 55] on td "Unclaimed" at bounding box center [319, 51] width 94 height 25
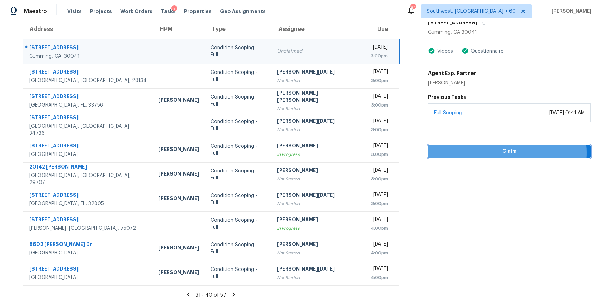
click at [510, 152] on span "Claim" at bounding box center [508, 151] width 151 height 9
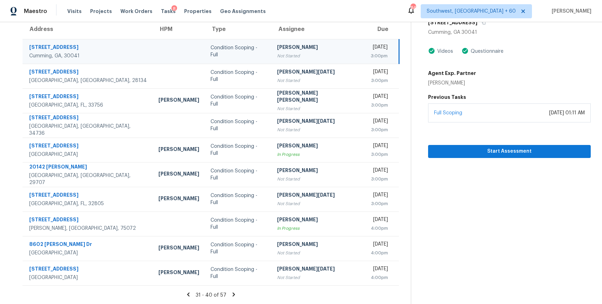
click at [235, 294] on icon at bounding box center [234, 294] width 2 height 4
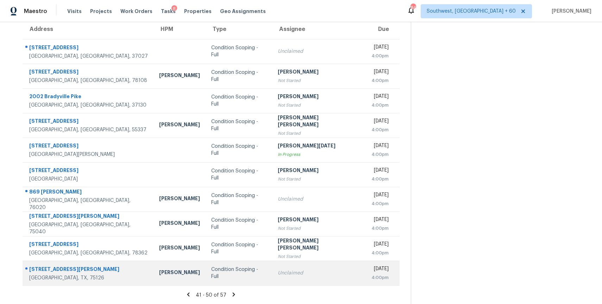
click at [205, 267] on td "Condition Scoping - Full" at bounding box center [238, 273] width 66 height 25
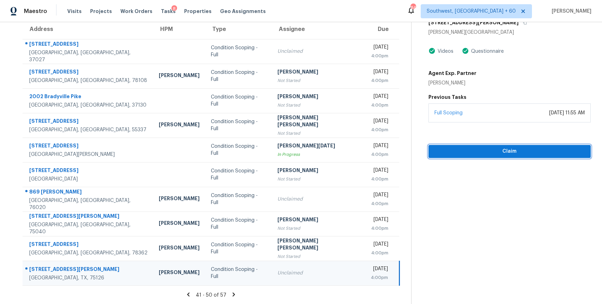
click at [538, 153] on span "Claim" at bounding box center [509, 151] width 151 height 9
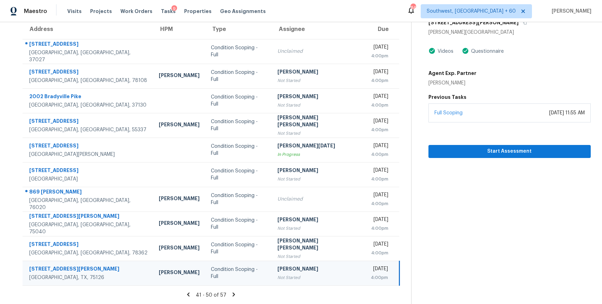
click at [234, 293] on icon at bounding box center [234, 294] width 2 height 4
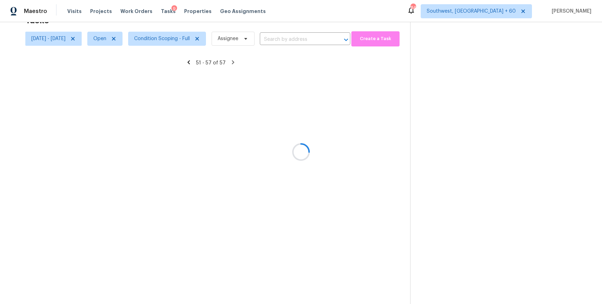
scroll to position [22, 0]
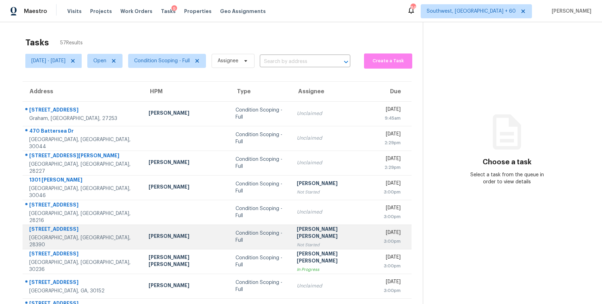
scroll to position [62, 0]
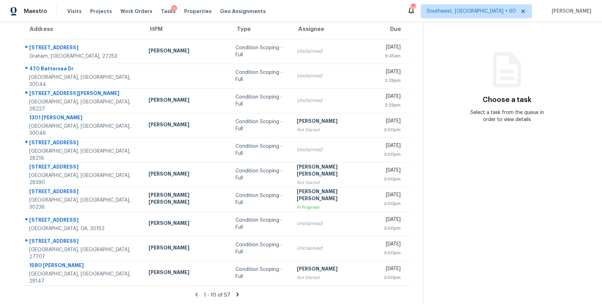
click at [236, 293] on icon at bounding box center [237, 294] width 2 height 4
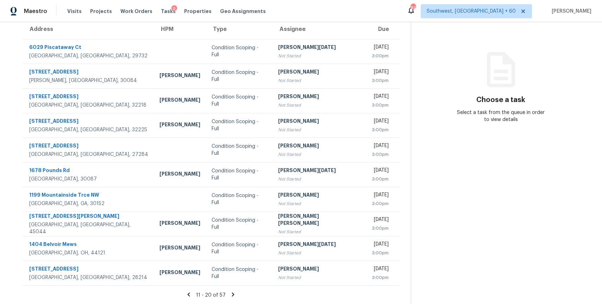
click at [234, 291] on section "Tasks 57 Results [DATE] - [DATE] Open Condition Scoping - Full Assignee ​ Creat…" at bounding box center [210, 137] width 399 height 333
click at [235, 298] on div "11 - 20 of 57" at bounding box center [210, 294] width 399 height 7
click at [235, 295] on icon at bounding box center [233, 294] width 6 height 6
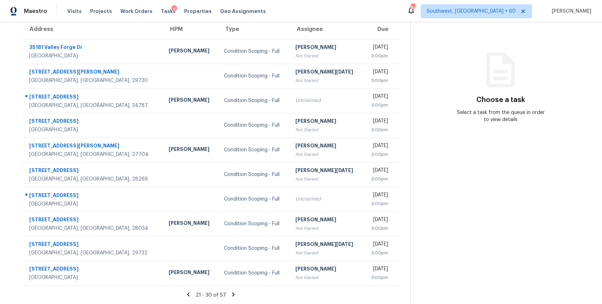
click at [236, 293] on icon at bounding box center [233, 294] width 6 height 6
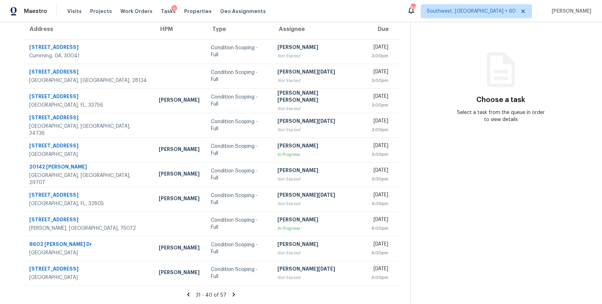
click at [232, 299] on section "Tasks 57 Results [DATE] - [DATE] Open Condition Scoping - Full Assignee ​ Creat…" at bounding box center [210, 137] width 399 height 333
click at [234, 289] on section "Tasks 57 Results [DATE] - [DATE] Open Condition Scoping - Full Assignee ​ Creat…" at bounding box center [210, 137] width 399 height 333
click at [236, 293] on icon at bounding box center [233, 294] width 6 height 6
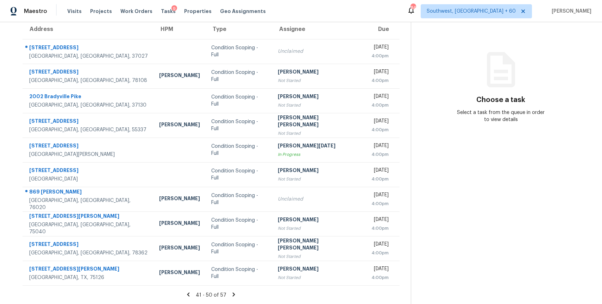
click at [234, 296] on icon at bounding box center [233, 294] width 6 height 6
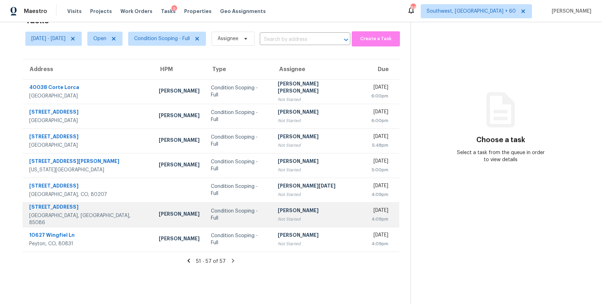
scroll to position [0, 0]
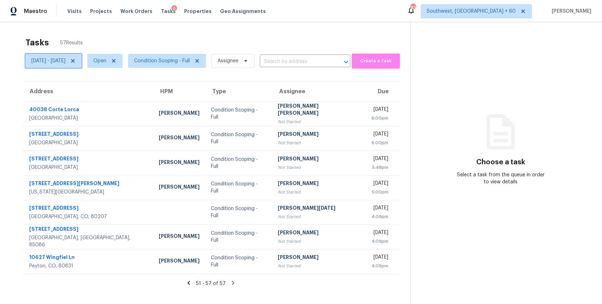
click at [76, 62] on span at bounding box center [72, 61] width 8 height 6
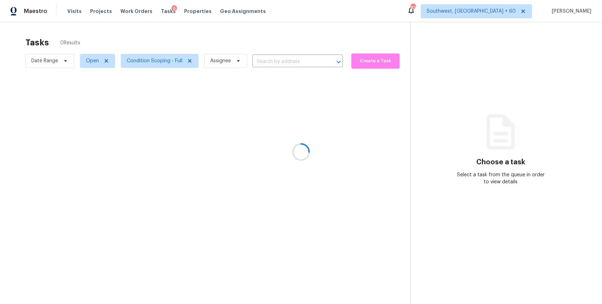
click at [121, 39] on div at bounding box center [301, 152] width 602 height 304
click at [179, 59] on div at bounding box center [301, 152] width 602 height 304
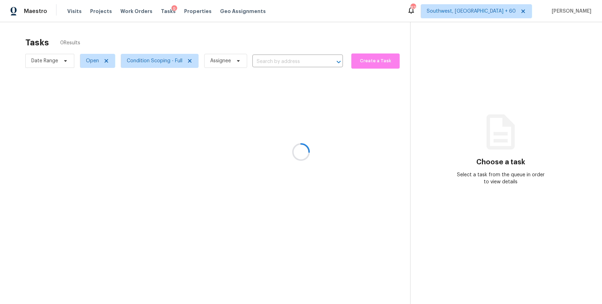
click at [179, 59] on div at bounding box center [301, 152] width 602 height 304
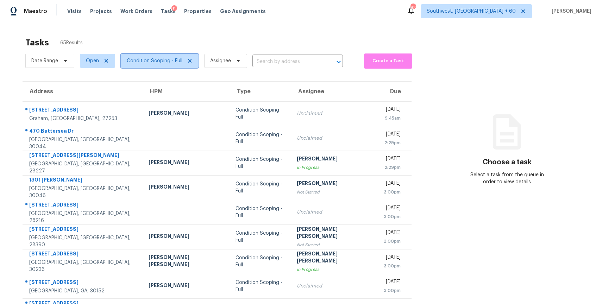
click at [179, 59] on span "Condition Scoping - Full" at bounding box center [155, 60] width 56 height 7
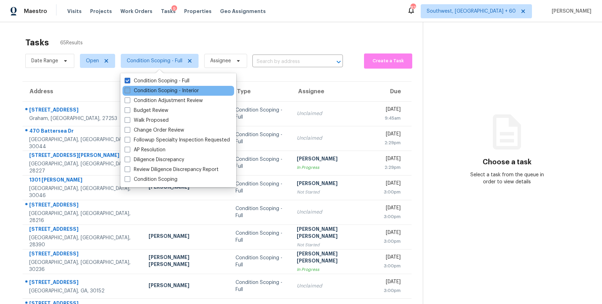
click at [188, 90] on label "Condition Scoping - Interior" at bounding box center [162, 90] width 74 height 7
click at [129, 90] on input "Condition Scoping - Interior" at bounding box center [127, 89] width 5 height 5
checkbox input "true"
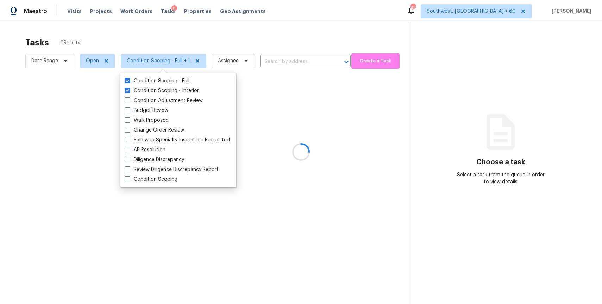
click at [175, 38] on div at bounding box center [301, 152] width 602 height 304
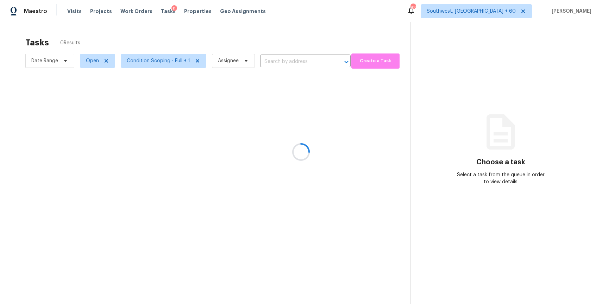
click at [90, 62] on div at bounding box center [301, 152] width 602 height 304
click at [93, 62] on div at bounding box center [301, 152] width 602 height 304
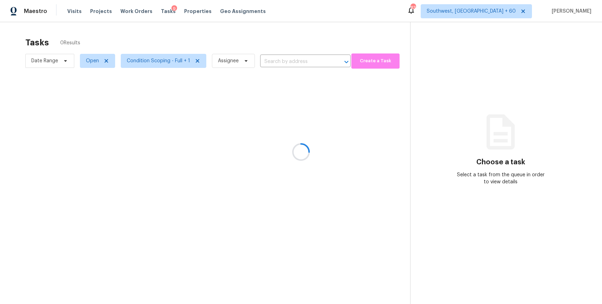
click at [93, 62] on div at bounding box center [301, 152] width 602 height 304
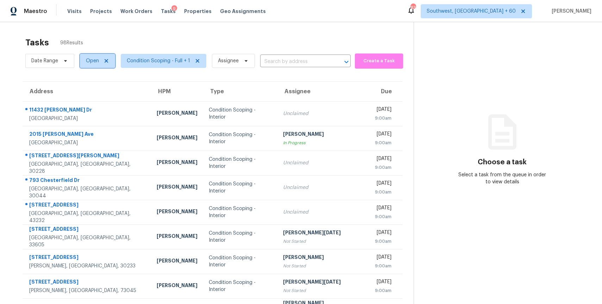
click at [93, 62] on span "Open" at bounding box center [92, 60] width 13 height 7
click at [102, 101] on label "Blocked" at bounding box center [98, 100] width 28 height 7
click at [88, 101] on input "Blocked" at bounding box center [86, 99] width 5 height 5
checkbox input "true"
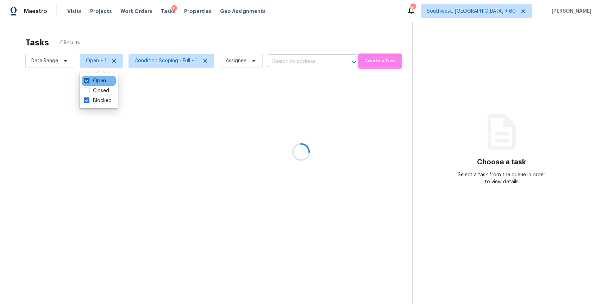
click at [95, 82] on label "Open" at bounding box center [95, 80] width 22 height 7
click at [88, 82] on input "Open" at bounding box center [86, 79] width 5 height 5
checkbox input "false"
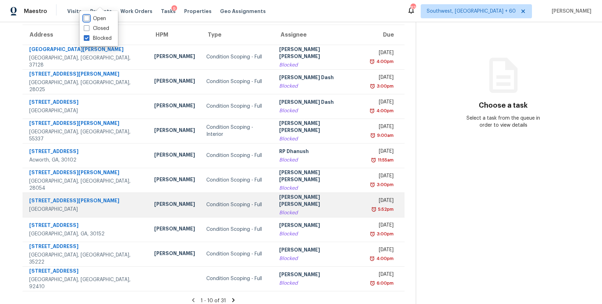
scroll to position [62, 0]
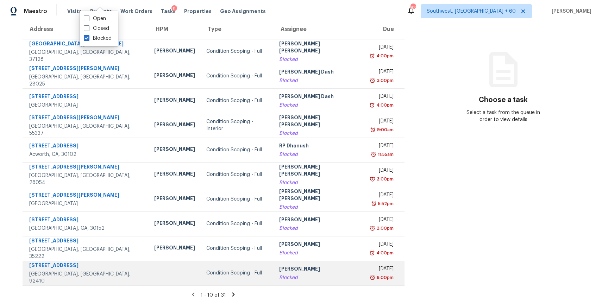
click at [281, 275] on div "Blocked" at bounding box center [318, 277] width 79 height 7
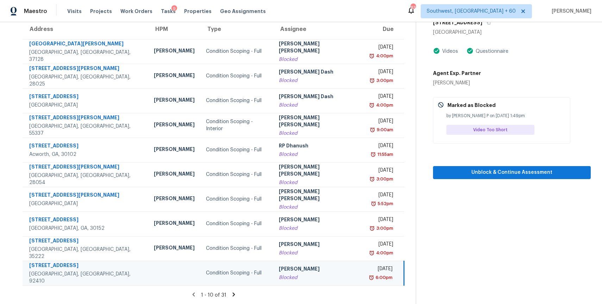
scroll to position [0, 0]
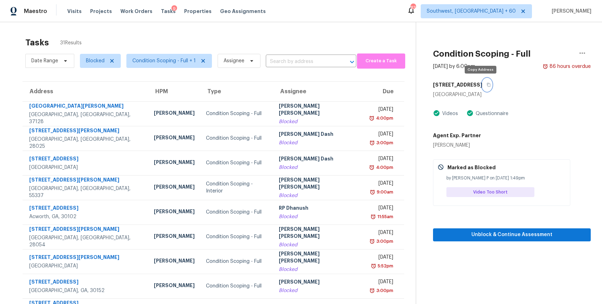
click at [482, 89] on button "button" at bounding box center [486, 84] width 9 height 13
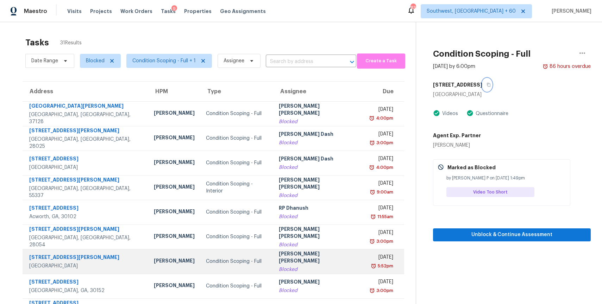
scroll to position [62, 0]
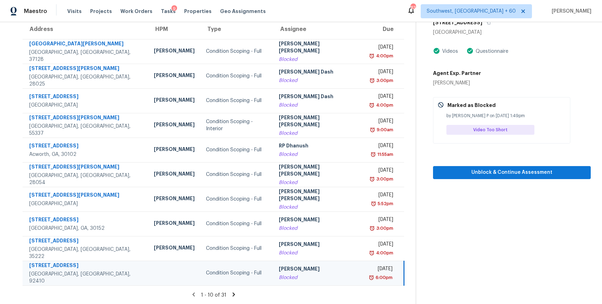
click at [231, 291] on icon at bounding box center [233, 294] width 6 height 6
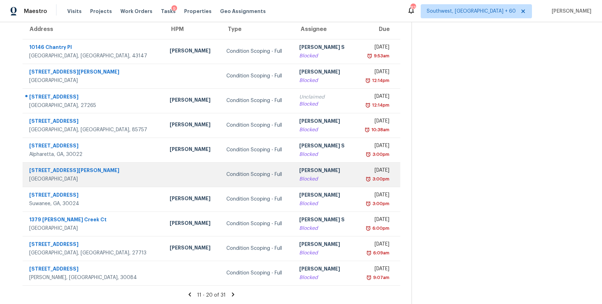
click at [302, 171] on div "[PERSON_NAME]" at bounding box center [324, 171] width 50 height 9
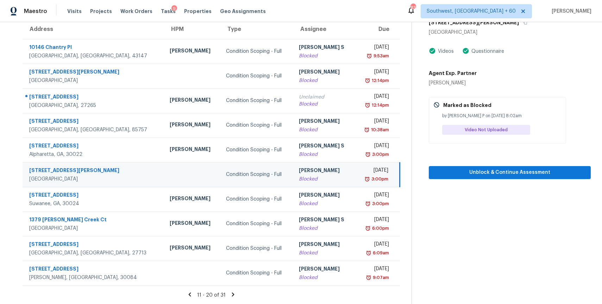
scroll to position [45, 0]
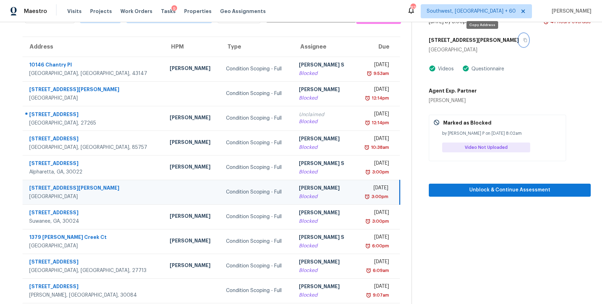
click at [523, 38] on icon "button" at bounding box center [525, 40] width 4 height 4
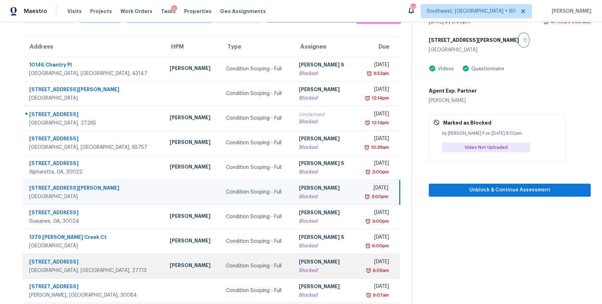
scroll to position [62, 0]
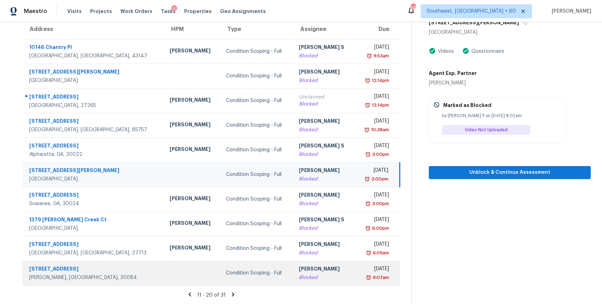
click at [299, 272] on div "[PERSON_NAME]" at bounding box center [324, 269] width 50 height 9
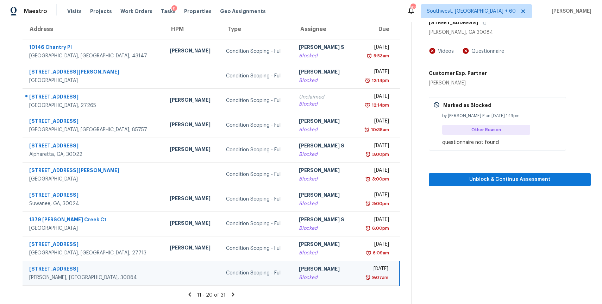
scroll to position [0, 0]
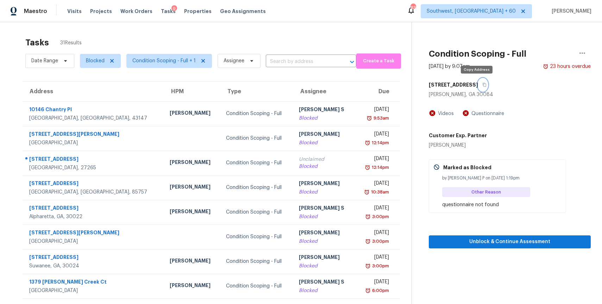
click at [478, 89] on button "button" at bounding box center [482, 84] width 9 height 13
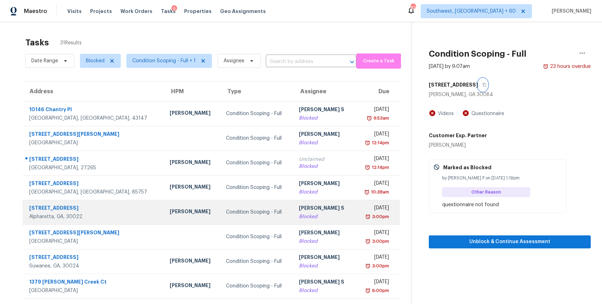
scroll to position [62, 0]
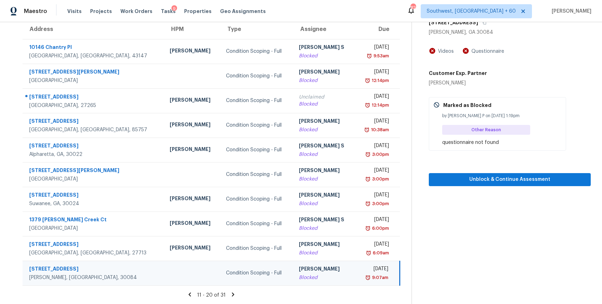
click at [234, 292] on icon at bounding box center [233, 294] width 6 height 6
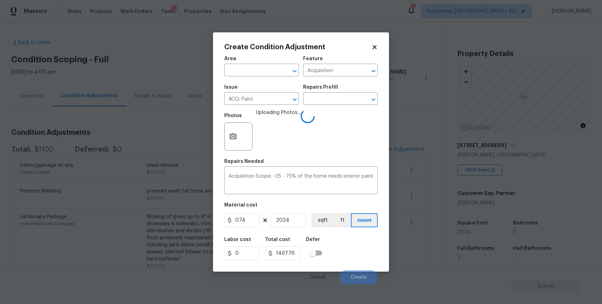
scroll to position [105, 0]
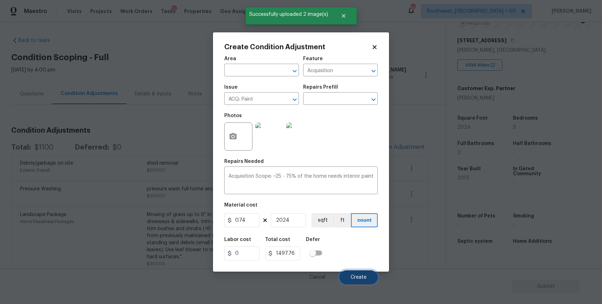
click at [355, 280] on button "Create" at bounding box center [358, 277] width 38 height 14
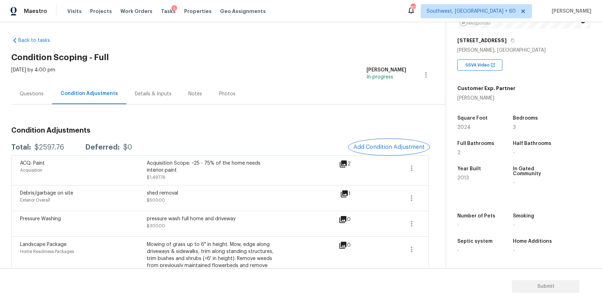
click at [398, 151] on button "Add Condition Adjustment" at bounding box center [388, 147] width 79 height 15
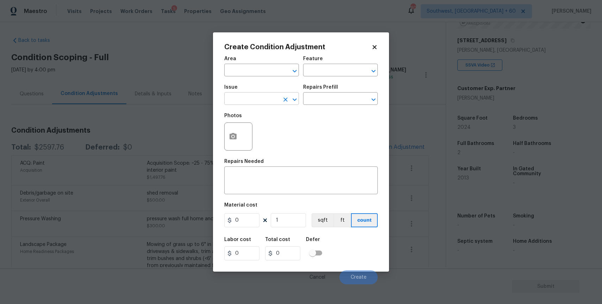
click at [271, 97] on input "text" at bounding box center [251, 99] width 55 height 11
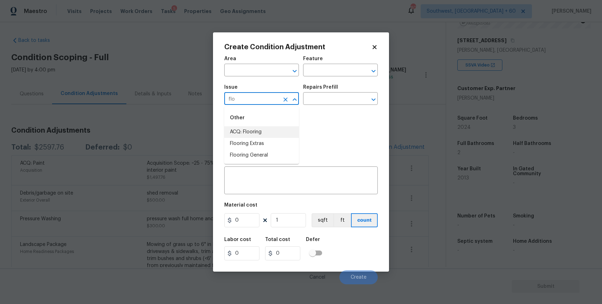
click at [278, 128] on li "ACQ: Flooring" at bounding box center [261, 132] width 75 height 12
type input "ACQ: Flooring"
click at [352, 101] on input "text" at bounding box center [330, 99] width 55 height 11
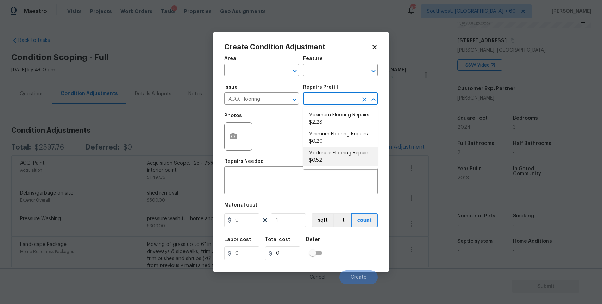
click at [338, 141] on li "Minimum Flooring Repairs $0.20" at bounding box center [340, 137] width 75 height 19
type input "Acquisition"
type textarea "Acquisition Scope: Minimum flooring repairs"
type input "0.2"
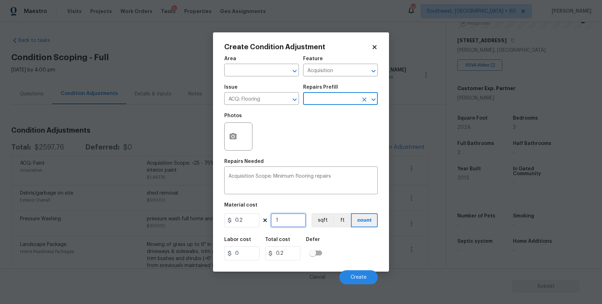
click at [288, 220] on input "1" at bounding box center [288, 220] width 35 height 14
type input "0"
type input "2"
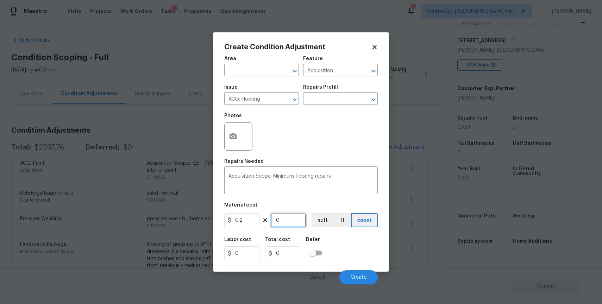
type input "0.4"
type input "20"
type input "4"
type input "202"
type input "40.4"
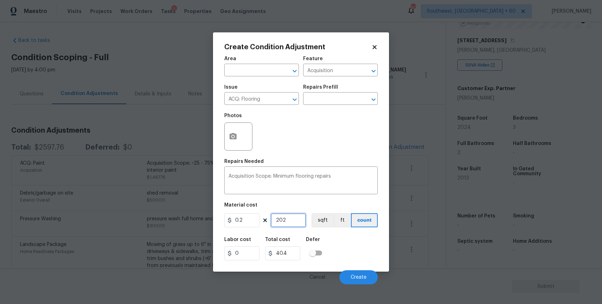
type input "2024"
type input "404.8"
type input "2024"
click at [374, 275] on button "Create" at bounding box center [358, 277] width 38 height 14
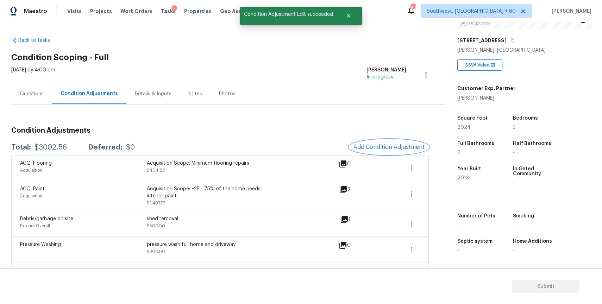
click at [394, 143] on button "Add Condition Adjustment" at bounding box center [388, 147] width 79 height 15
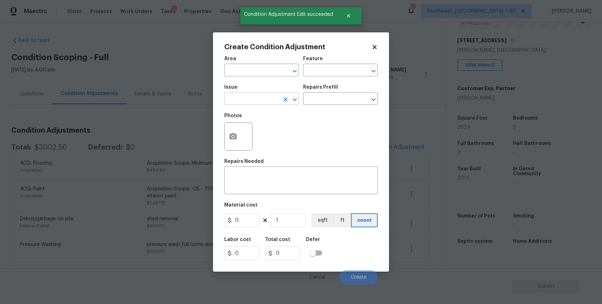
click at [278, 102] on input "text" at bounding box center [251, 99] width 55 height 11
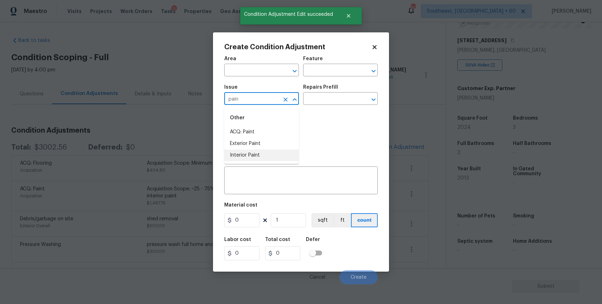
click at [271, 152] on li "Interior Paint" at bounding box center [261, 155] width 75 height 12
type input "Interior Paint"
click at [313, 112] on div "Photos" at bounding box center [300, 132] width 153 height 46
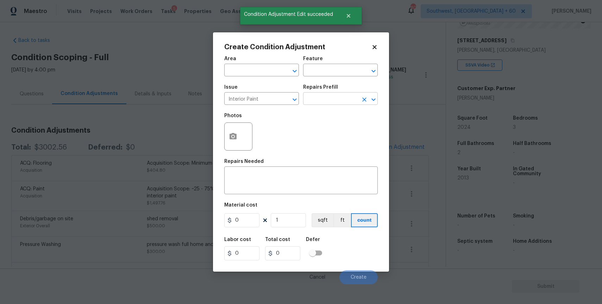
click at [324, 100] on input "text" at bounding box center [330, 99] width 55 height 11
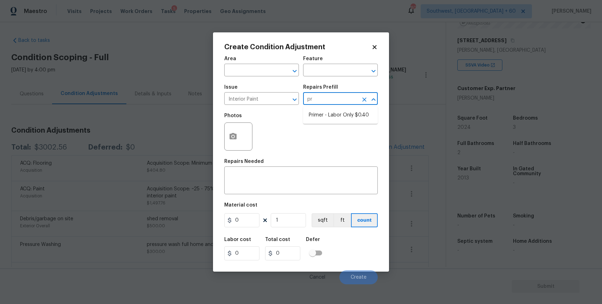
type input "pri"
click at [349, 117] on li "Primer - Labor Only $0.40" at bounding box center [340, 115] width 75 height 12
type input "Overall Paint"
type textarea "Interior primer - PRIMER PROVIDED BY OPENDOOR - All nails, screws, drywall anch…"
type input "0.4"
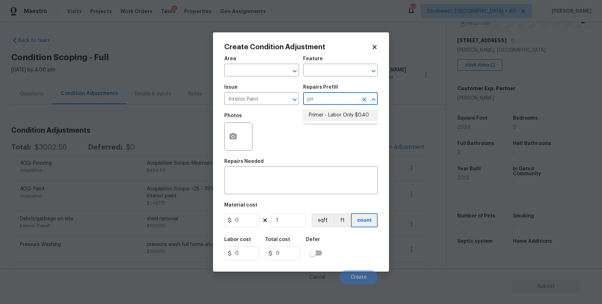
type input "0.4"
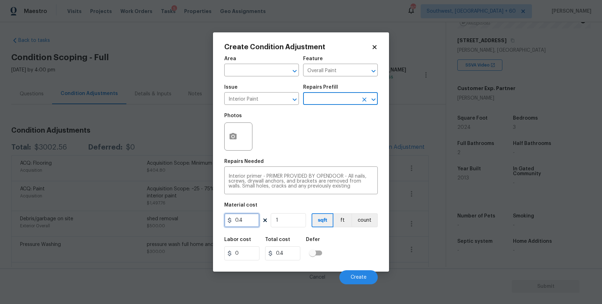
click at [250, 221] on input "0.4" at bounding box center [241, 220] width 35 height 14
type input "200"
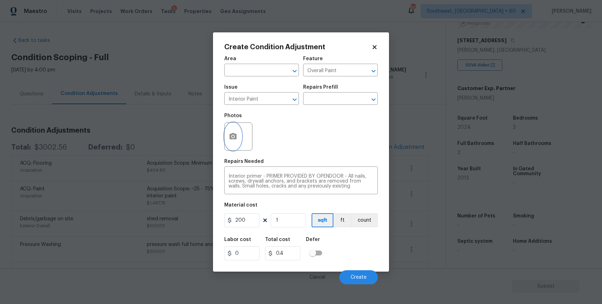
type input "200"
click at [233, 138] on circle "button" at bounding box center [233, 136] width 2 height 2
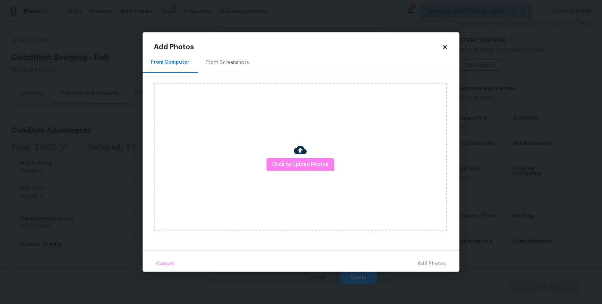
click at [317, 173] on div "Click to Upload Photos" at bounding box center [300, 157] width 293 height 148
click at [316, 163] on span "Click to Upload Photos" at bounding box center [300, 164] width 56 height 9
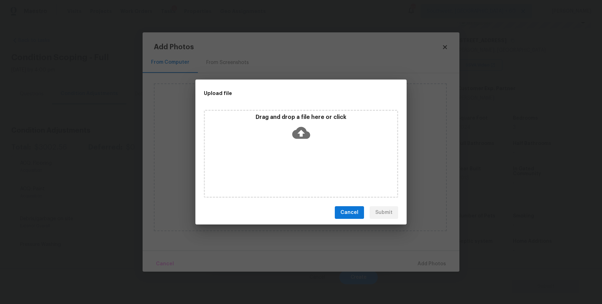
click at [305, 137] on icon at bounding box center [301, 133] width 18 height 12
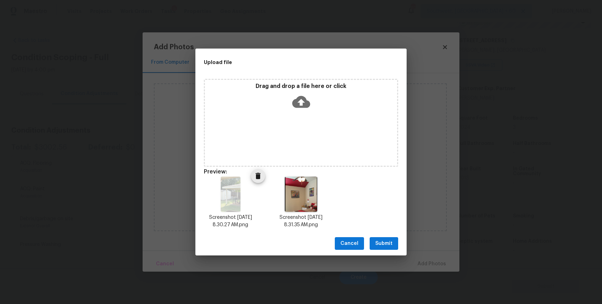
click at [255, 175] on icon "Delete" at bounding box center [258, 176] width 8 height 8
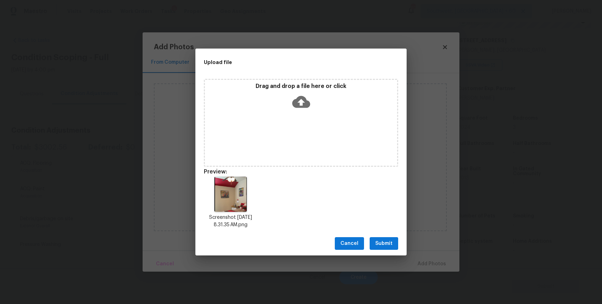
click at [388, 243] on span "Submit" at bounding box center [383, 243] width 17 height 9
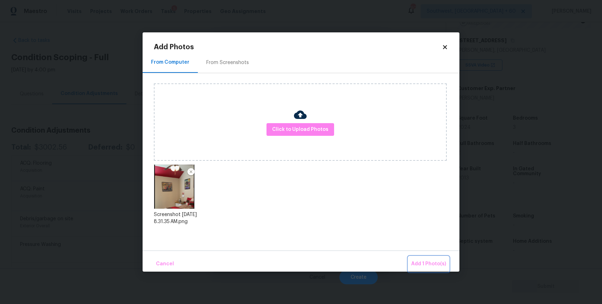
click at [420, 262] on span "Add 1 Photo(s)" at bounding box center [428, 264] width 35 height 9
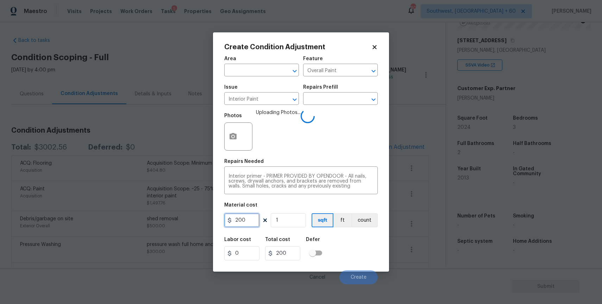
click at [247, 221] on input "200" at bounding box center [241, 220] width 35 height 14
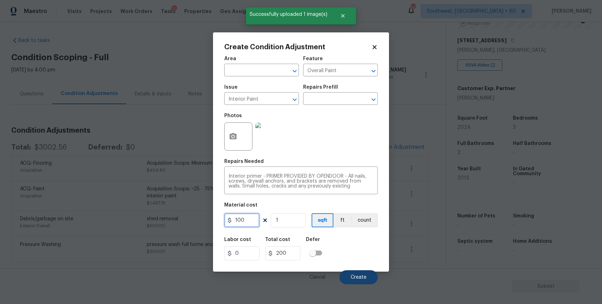
type input "100"
click at [360, 281] on button "Create" at bounding box center [358, 277] width 38 height 14
type input "100"
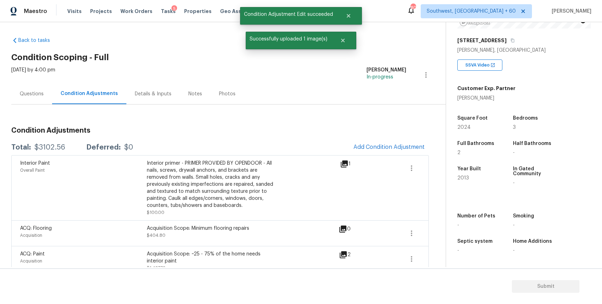
click at [39, 92] on div "Questions" at bounding box center [32, 93] width 24 height 7
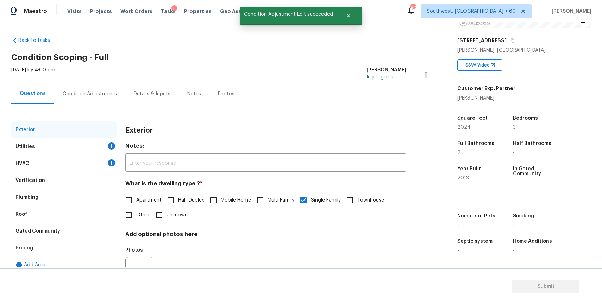
click at [94, 94] on div "Condition Adjustments" at bounding box center [90, 93] width 54 height 7
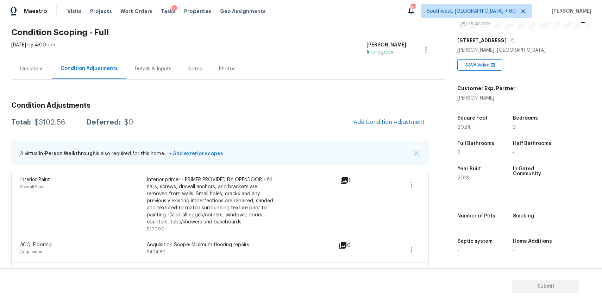
scroll to position [14, 0]
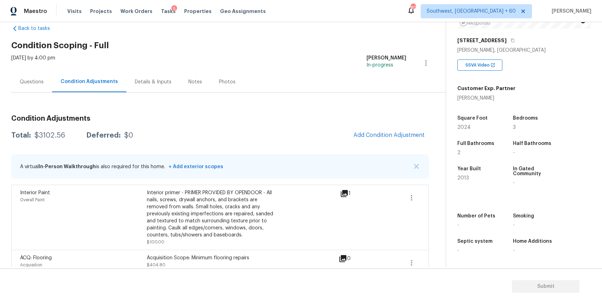
click at [46, 82] on div "Questions" at bounding box center [31, 81] width 41 height 21
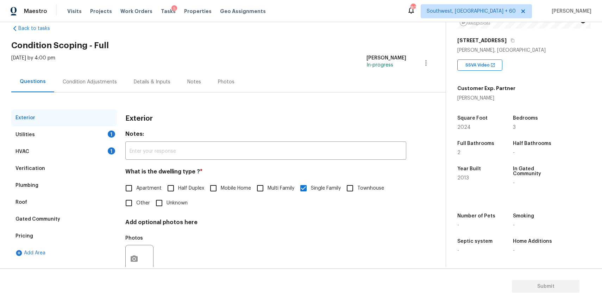
scroll to position [14, 0]
click at [112, 138] on div "Utilities 1" at bounding box center [64, 134] width 106 height 17
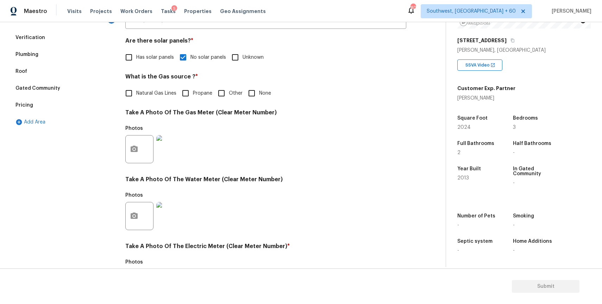
scroll to position [150, 0]
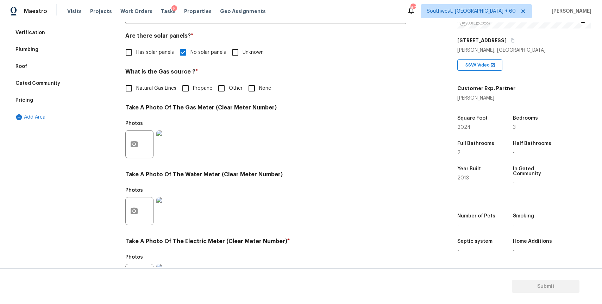
click at [252, 82] on input "None" at bounding box center [251, 88] width 15 height 15
checkbox input "true"
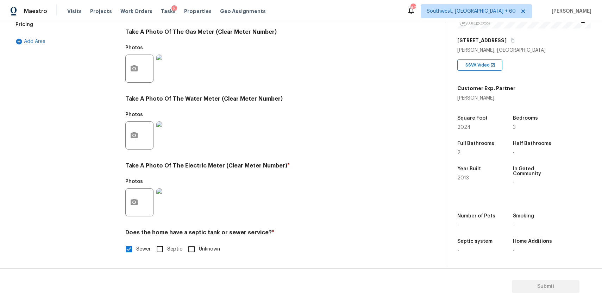
scroll to position [0, 0]
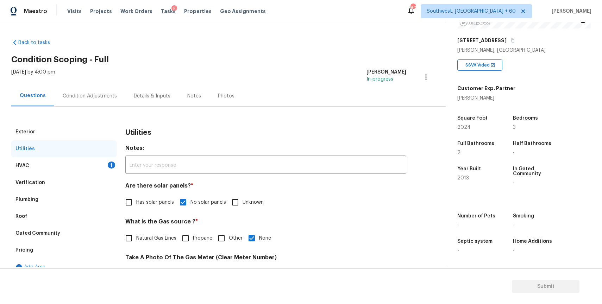
click at [89, 162] on div "HVAC 1" at bounding box center [64, 165] width 106 height 17
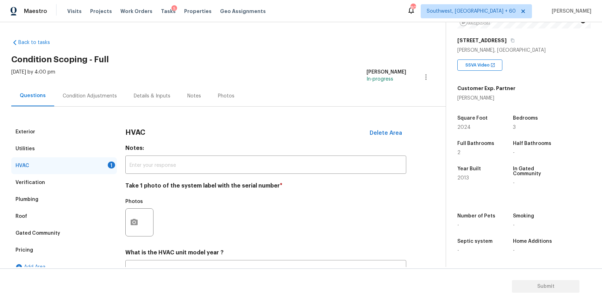
click at [89, 162] on div "HVAC 1" at bounding box center [64, 165] width 106 height 17
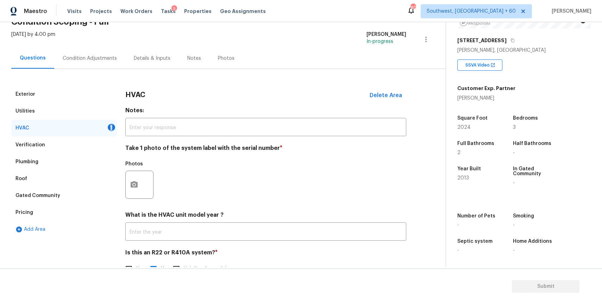
scroll to position [58, 0]
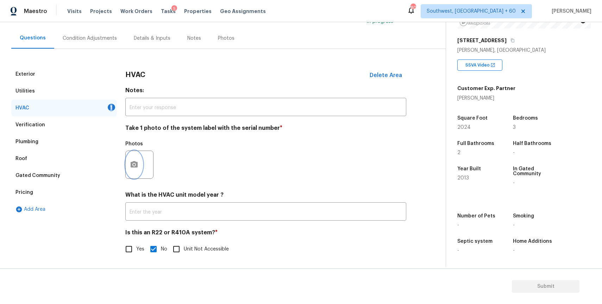
click at [138, 165] on icon "button" at bounding box center [134, 164] width 8 height 8
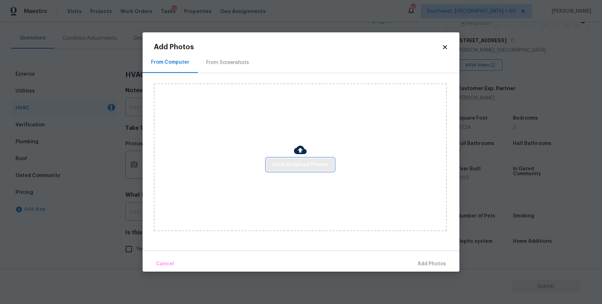
click at [309, 164] on span "Click to Upload Photos" at bounding box center [300, 164] width 56 height 9
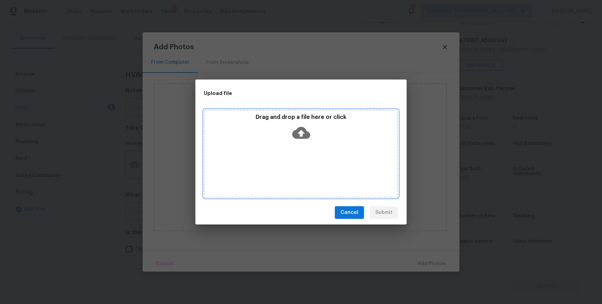
click at [306, 145] on div "Drag and drop a file here or click" at bounding box center [301, 154] width 194 height 88
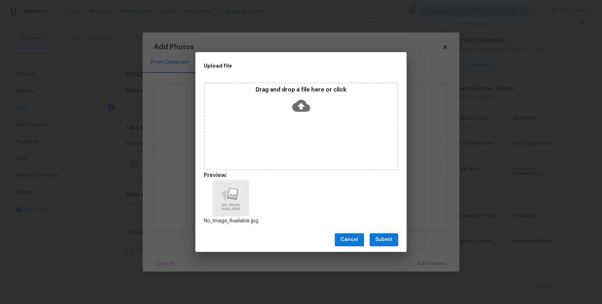
click at [395, 236] on button "Submit" at bounding box center [383, 239] width 28 height 13
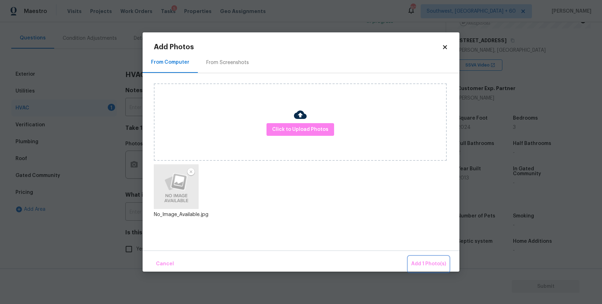
click at [440, 262] on span "Add 1 Photo(s)" at bounding box center [428, 264] width 35 height 9
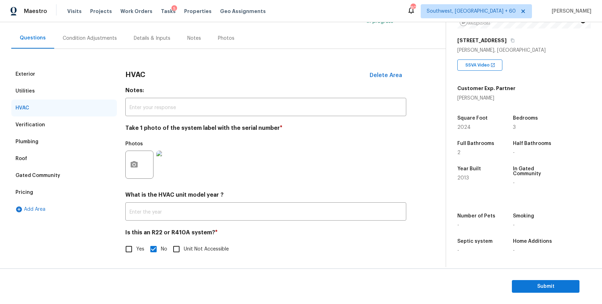
click at [104, 39] on div "Condition Adjustments" at bounding box center [90, 38] width 54 height 7
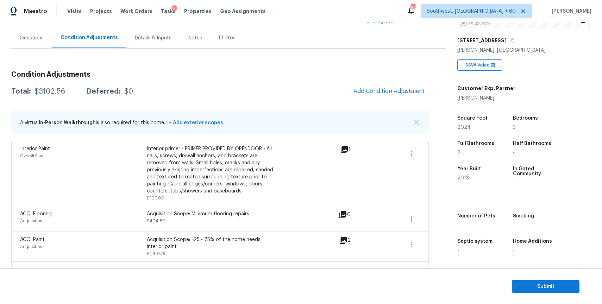
click at [56, 88] on div "$3102.56" at bounding box center [49, 91] width 31 height 7
copy div "$3102.56"
click at [25, 38] on div "Questions" at bounding box center [32, 37] width 24 height 7
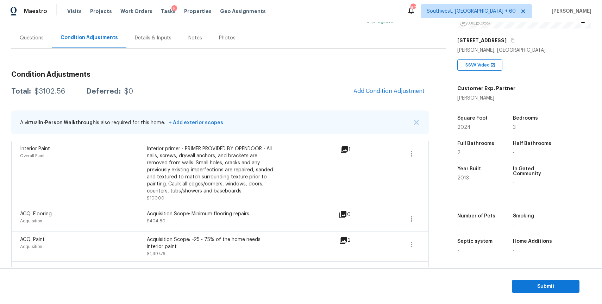
scroll to position [35, 0]
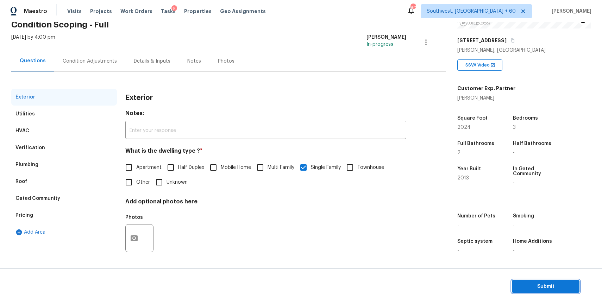
click at [562, 286] on span "Submit" at bounding box center [545, 286] width 56 height 9
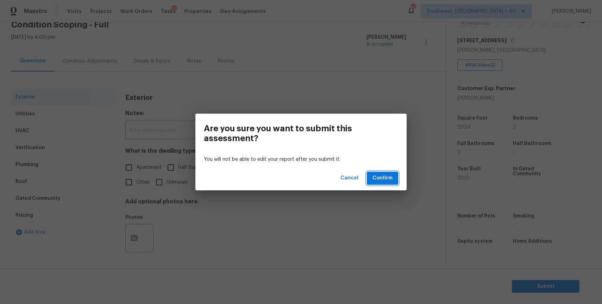
click at [387, 182] on span "Confirm" at bounding box center [382, 178] width 20 height 9
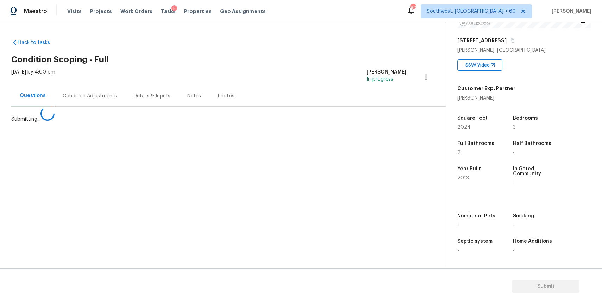
scroll to position [0, 0]
